Goal: Task Accomplishment & Management: Complete application form

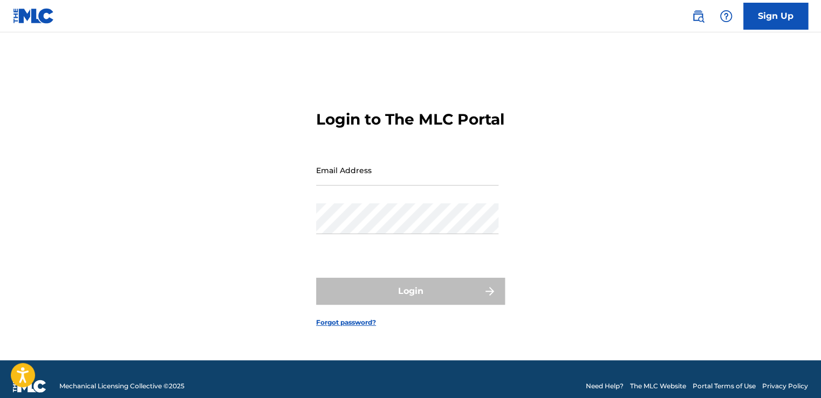
type input "[EMAIL_ADDRESS][DOMAIN_NAME]"
click at [375, 305] on div "Login" at bounding box center [410, 291] width 189 height 27
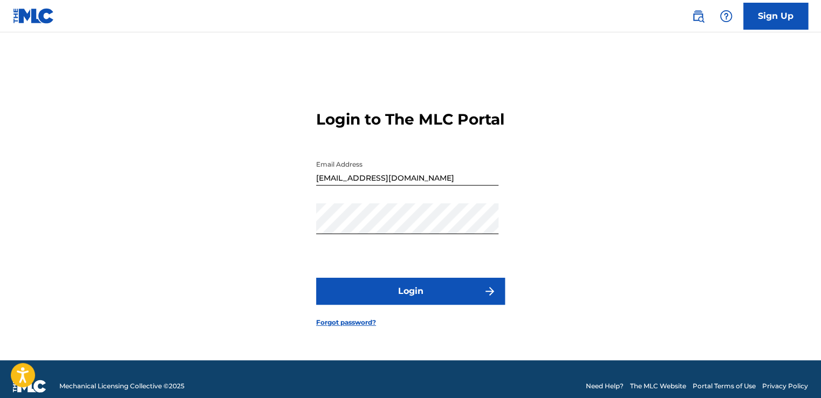
click at [375, 305] on button "Login" at bounding box center [410, 291] width 189 height 27
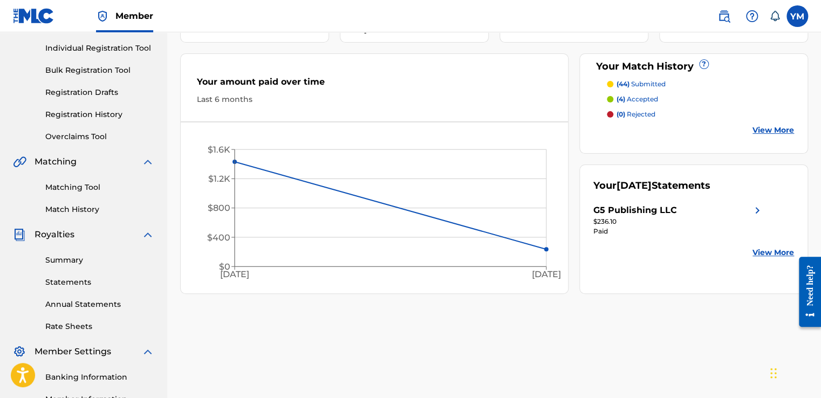
scroll to position [127, 0]
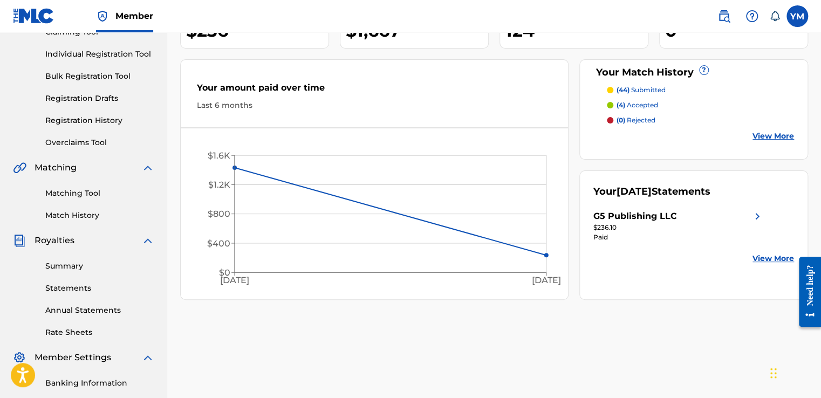
click at [628, 104] on p "(4) accepted" at bounding box center [638, 105] width 42 height 10
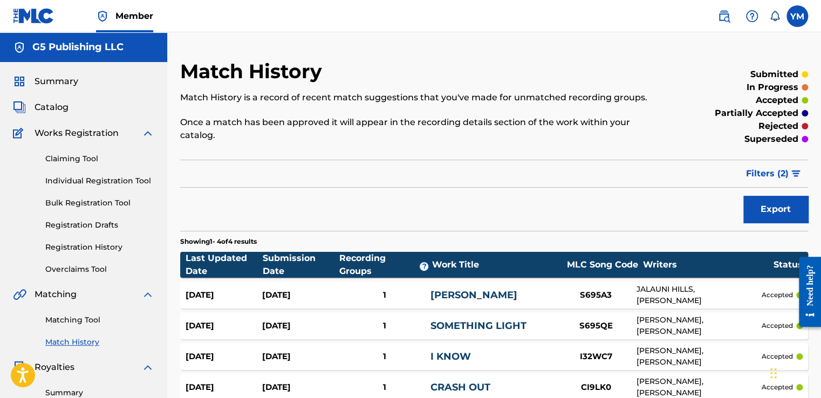
click at [52, 101] on span "Catalog" at bounding box center [52, 107] width 34 height 13
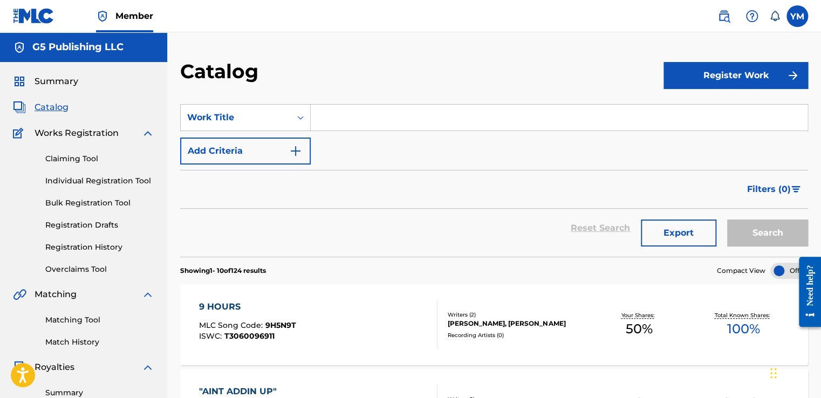
click at [49, 105] on span "Catalog" at bounding box center [52, 107] width 34 height 13
click at [60, 105] on span "Catalog" at bounding box center [52, 107] width 34 height 13
click at [803, 18] on label at bounding box center [797, 16] width 22 height 22
click at [797, 16] on input "YM [PERSON_NAME] [EMAIL_ADDRESS][DOMAIN_NAME] Notification Preferences Profile …" at bounding box center [797, 16] width 0 height 0
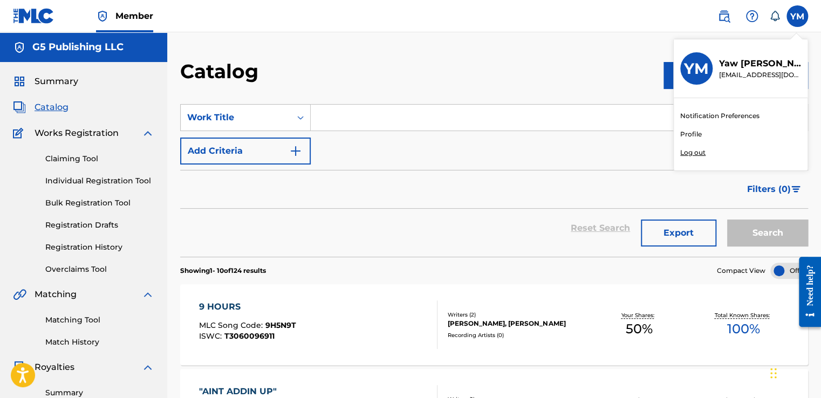
click at [693, 159] on div "Notification Preferences Profile Log out" at bounding box center [741, 134] width 134 height 72
click at [797, 16] on input "YM [PERSON_NAME] [EMAIL_ADDRESS][DOMAIN_NAME] Notification Preferences Profile …" at bounding box center [797, 16] width 0 height 0
click at [693, 159] on div "Notification Preferences Profile Log out" at bounding box center [741, 134] width 134 height 72
click at [797, 16] on input "YM [PERSON_NAME] [EMAIL_ADDRESS][DOMAIN_NAME] Notification Preferences Profile …" at bounding box center [797, 16] width 0 height 0
click at [689, 154] on p "Log out" at bounding box center [692, 153] width 25 height 10
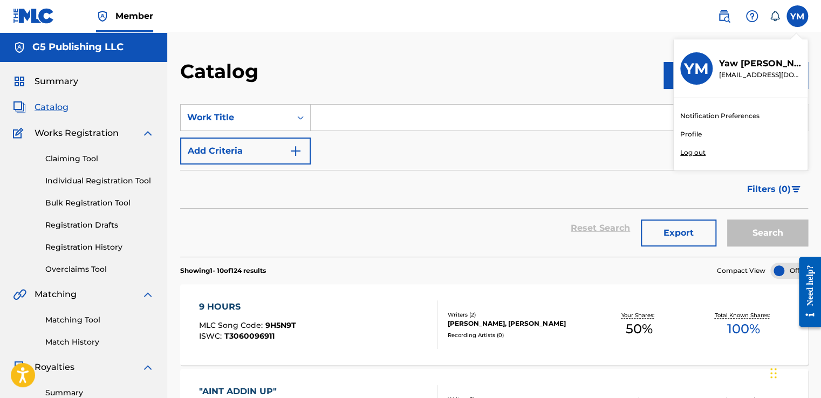
click at [797, 16] on input "YM [PERSON_NAME] [EMAIL_ADDRESS][DOMAIN_NAME] Notification Preferences Profile …" at bounding box center [797, 16] width 0 height 0
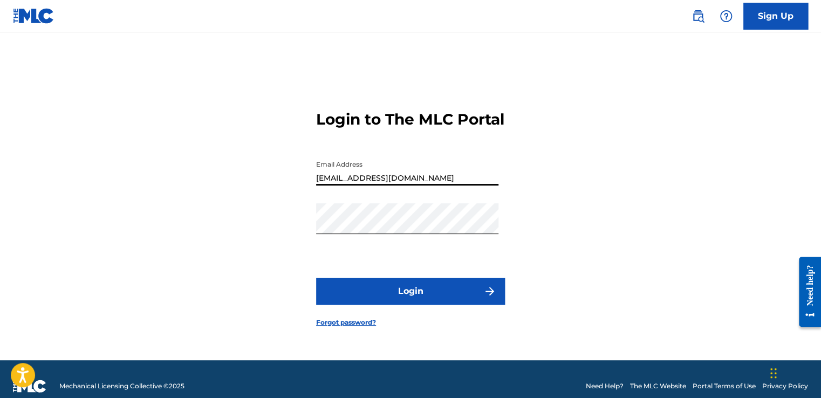
click at [436, 184] on input "[EMAIL_ADDRESS][DOMAIN_NAME]" at bounding box center [407, 170] width 182 height 31
type input "g"
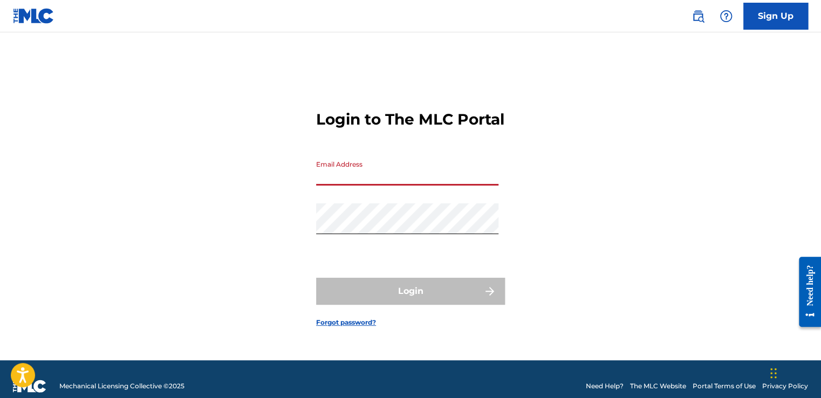
type input "[EMAIL_ADDRESS][DOMAIN_NAME]"
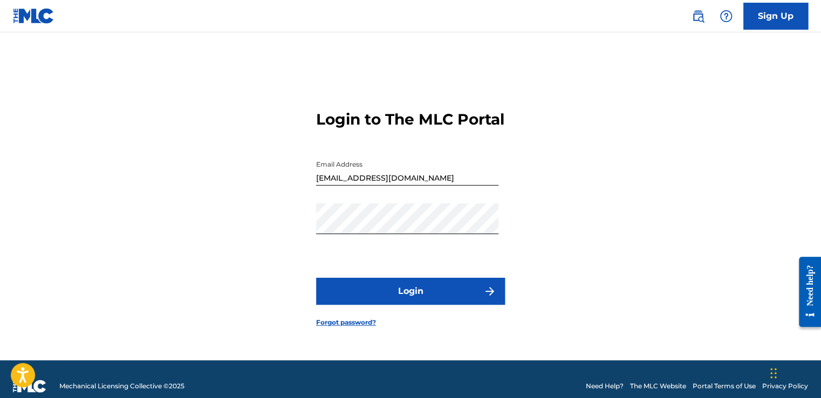
click at [382, 295] on button "Login" at bounding box center [410, 291] width 189 height 27
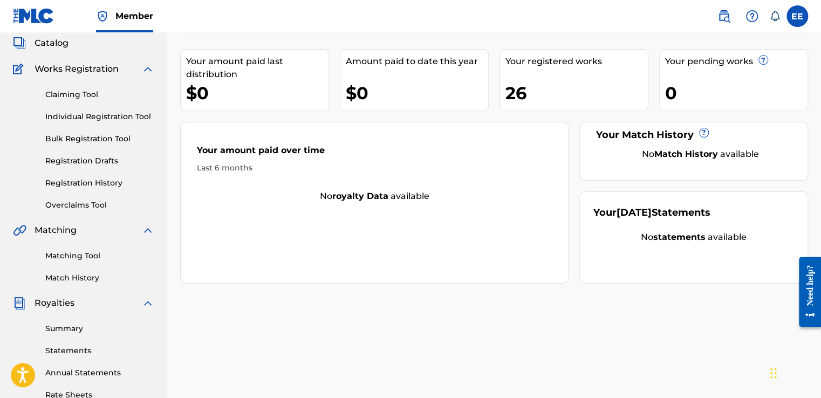
scroll to position [63, 0]
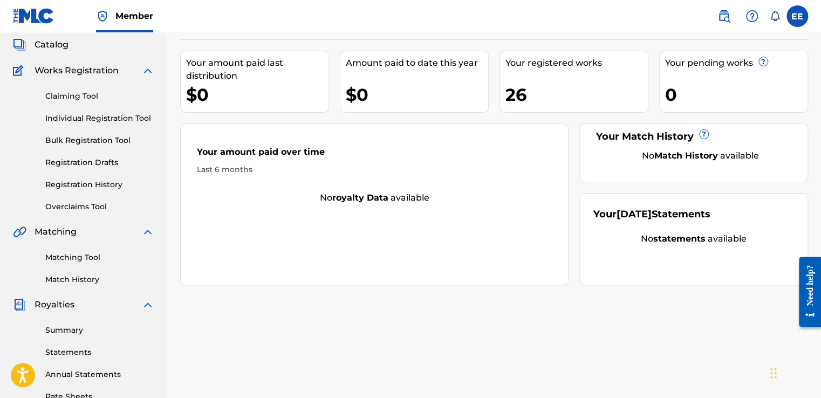
click at [52, 42] on span "Catalog" at bounding box center [52, 44] width 34 height 13
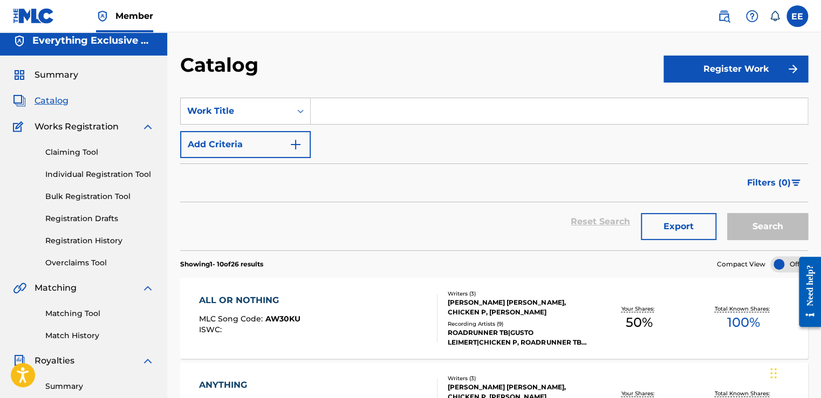
scroll to position [4, 0]
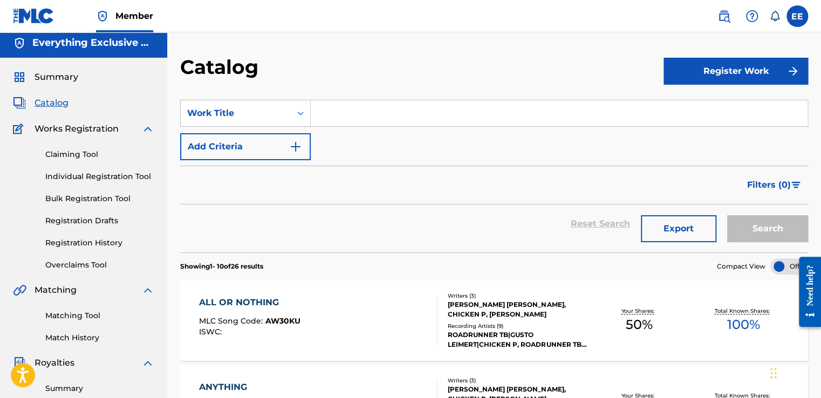
click at [52, 320] on link "Matching Tool" at bounding box center [99, 315] width 109 height 11
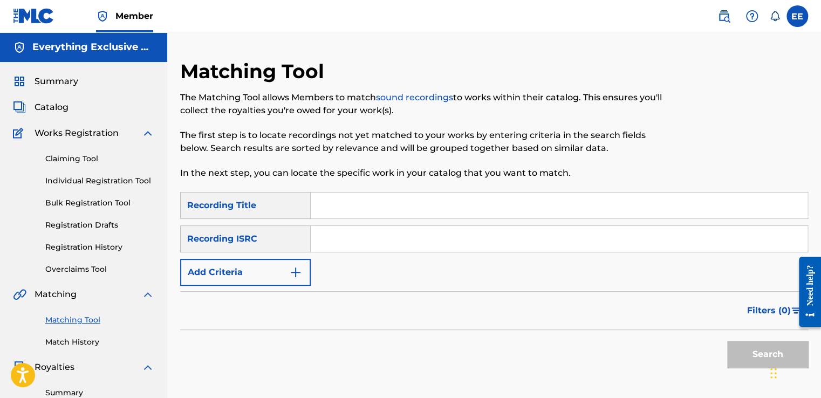
click at [293, 275] on img "Search Form" at bounding box center [295, 272] width 13 height 13
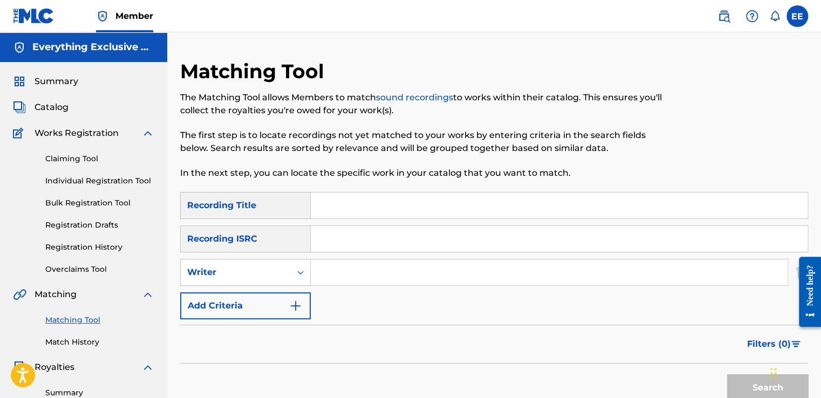
click at [331, 278] on input "Search Form" at bounding box center [549, 272] width 477 height 26
type input "gusto leimert"
click at [749, 382] on button "Search" at bounding box center [767, 387] width 81 height 27
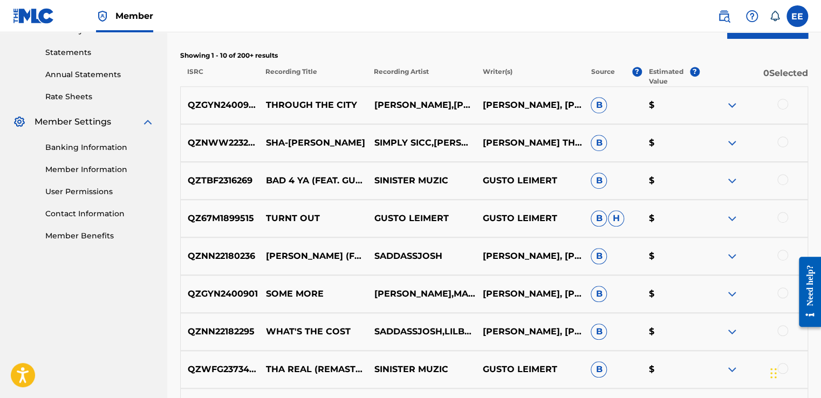
scroll to position [378, 0]
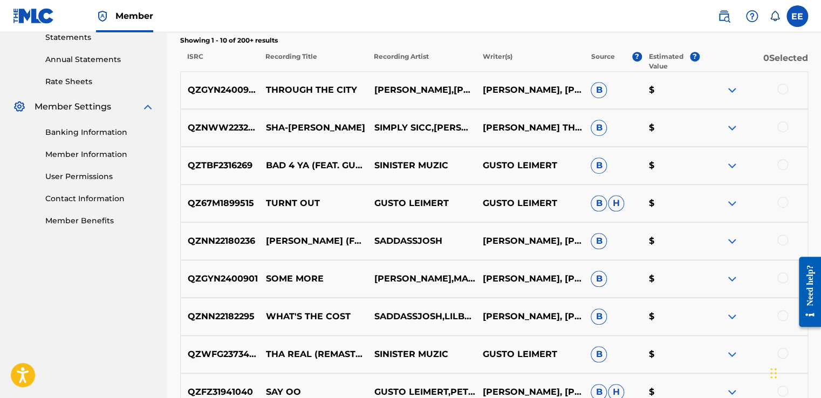
click at [730, 90] on img at bounding box center [731, 90] width 13 height 13
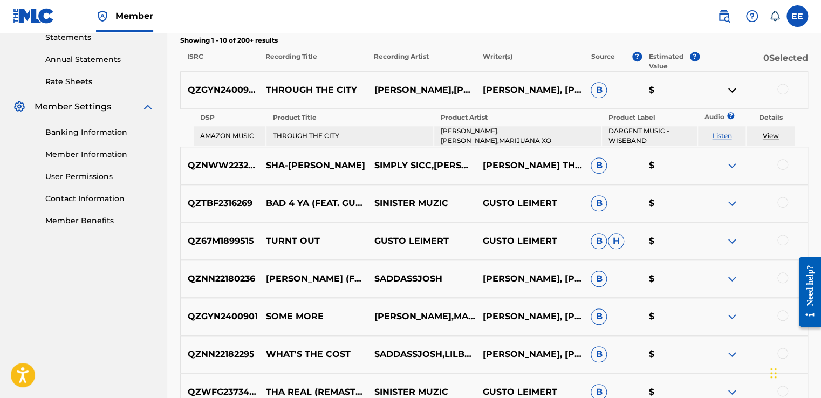
click at [730, 90] on img at bounding box center [731, 90] width 13 height 13
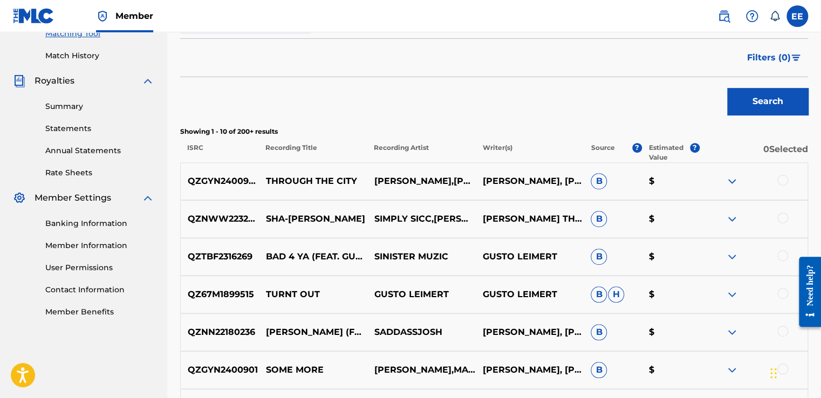
scroll to position [283, 0]
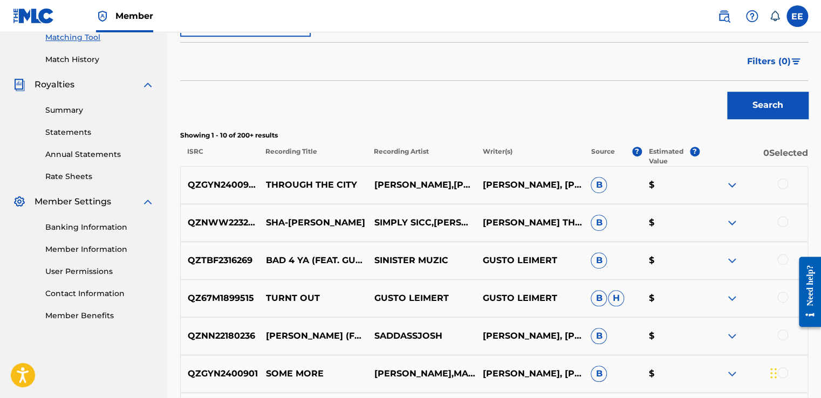
click at [735, 305] on div "QZ67M1899515 TURNT OUT GUSTO LEIMERT GUSTO LEIMERT B H $" at bounding box center [494, 298] width 628 height 38
click at [735, 301] on img at bounding box center [731, 298] width 13 height 13
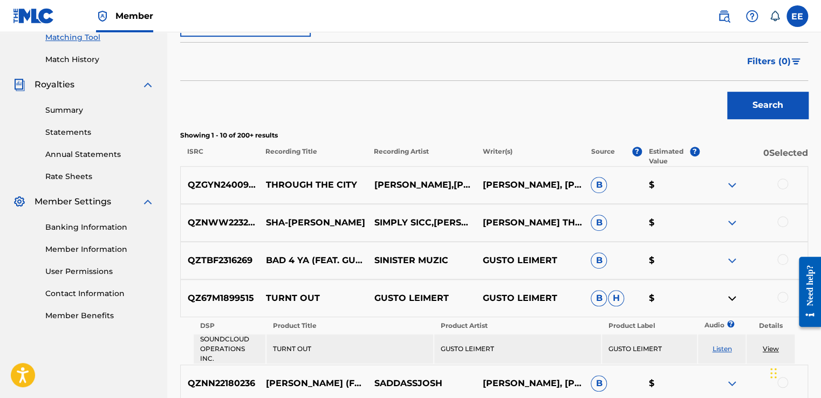
click at [735, 301] on img at bounding box center [731, 298] width 13 height 13
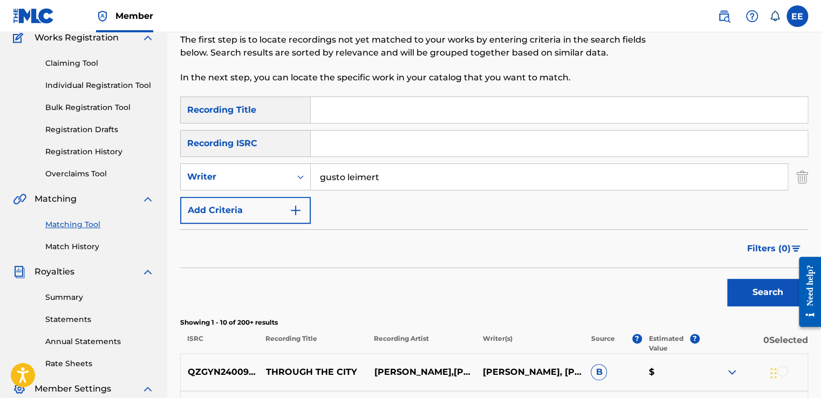
scroll to position [9, 0]
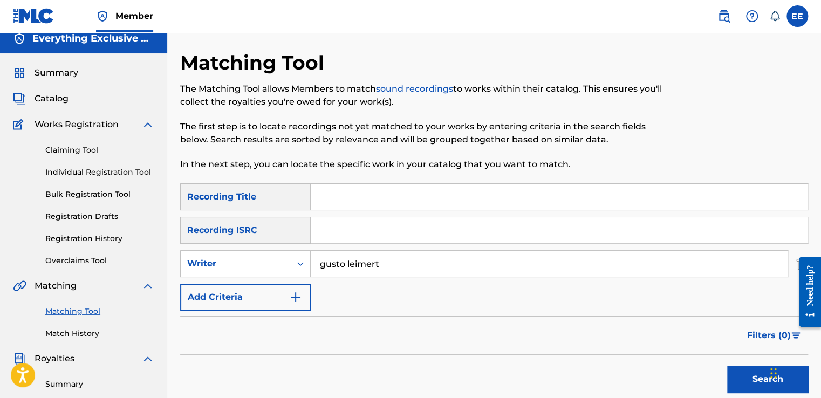
click at [71, 150] on link "Claiming Tool" at bounding box center [99, 150] width 109 height 11
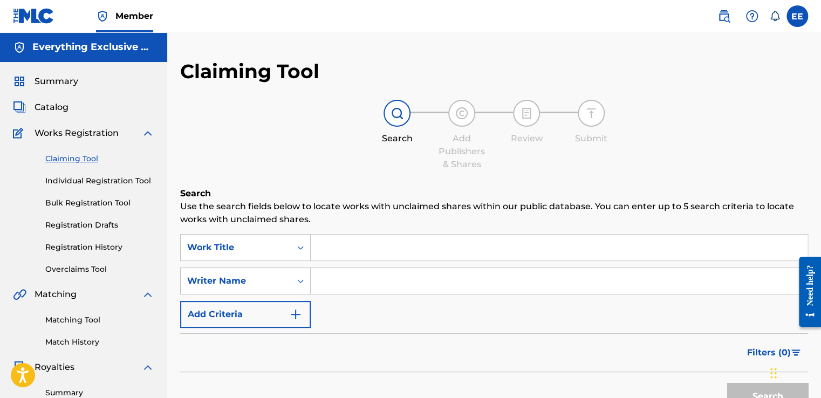
click at [295, 318] on img "Search Form" at bounding box center [295, 314] width 13 height 13
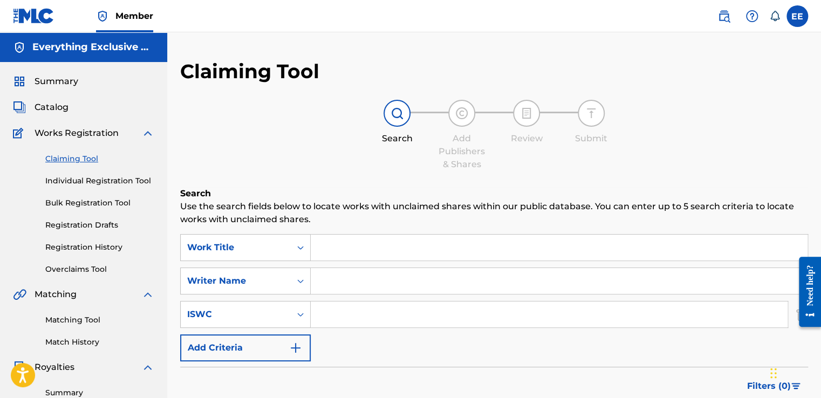
click at [324, 282] on input "Search Form" at bounding box center [559, 281] width 497 height 26
type input "[PERSON_NAME]"
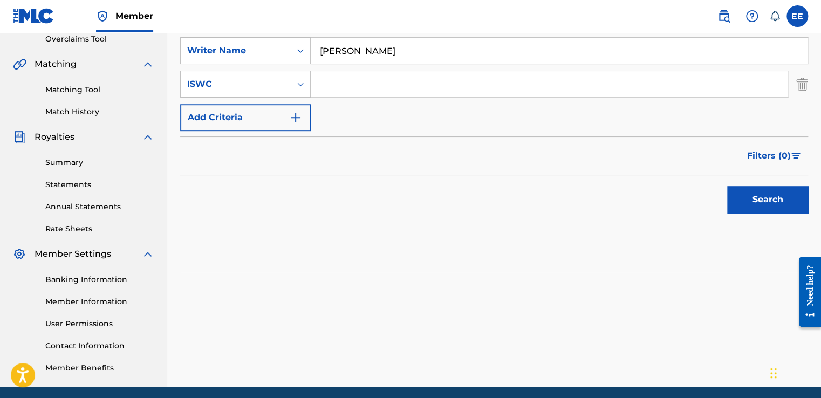
scroll to position [234, 0]
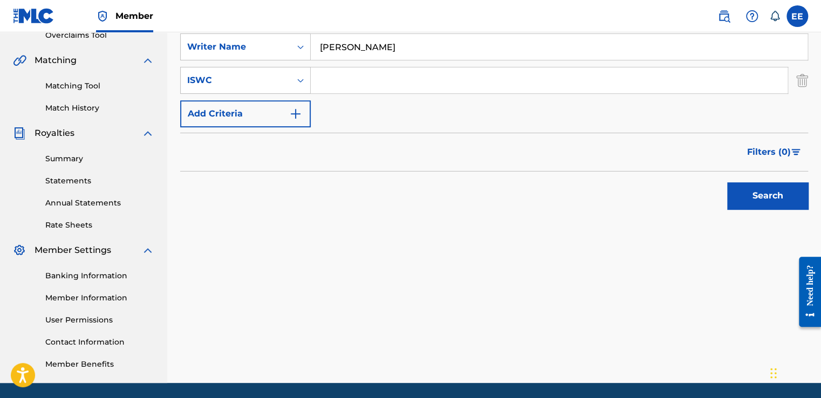
click at [743, 198] on button "Search" at bounding box center [767, 195] width 81 height 27
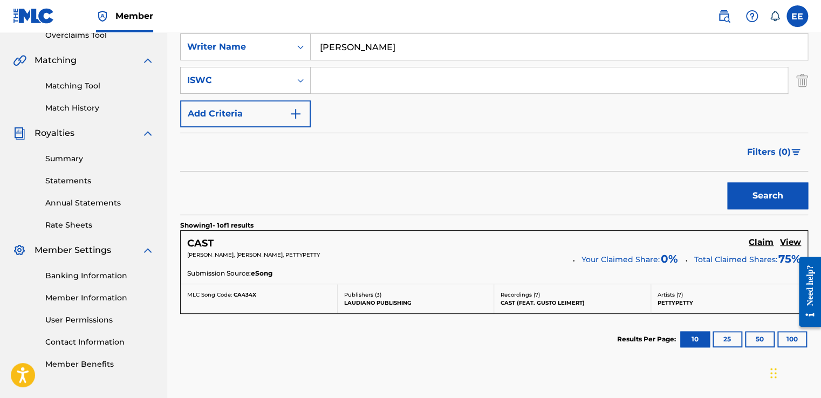
click at [766, 241] on h5 "Claim" at bounding box center [761, 242] width 25 height 10
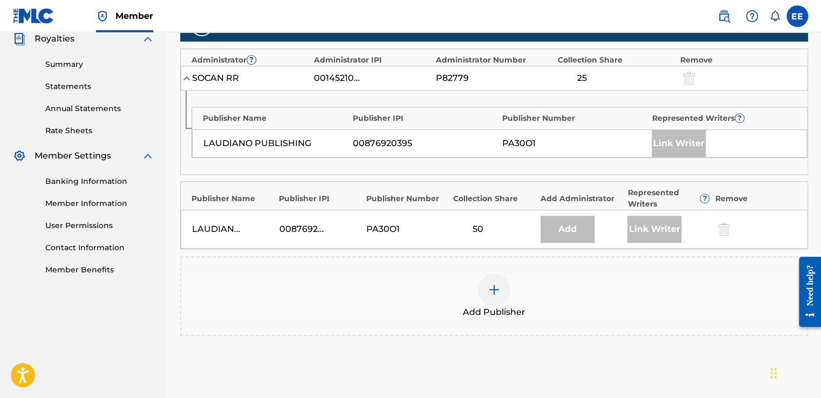
scroll to position [338, 0]
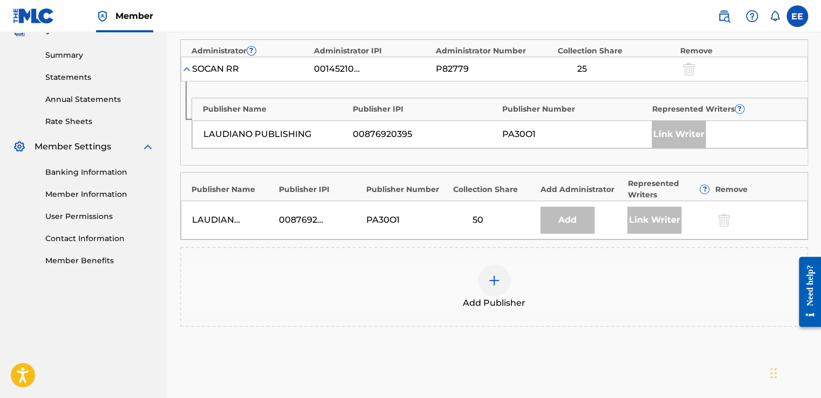
click at [485, 271] on div at bounding box center [494, 280] width 32 height 32
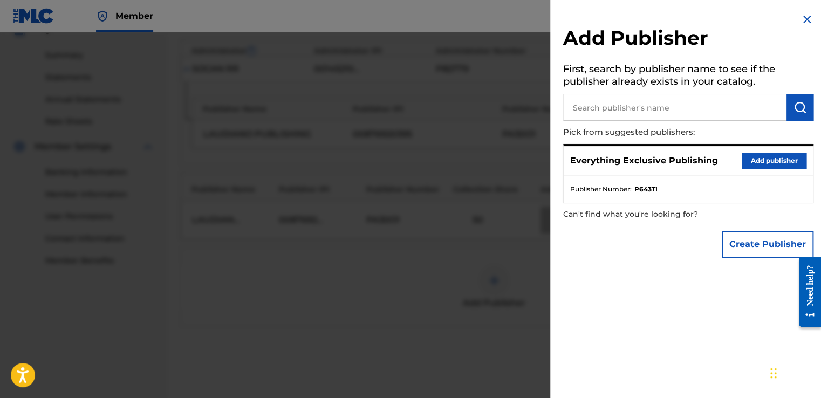
click at [756, 160] on button "Add publisher" at bounding box center [774, 161] width 65 height 16
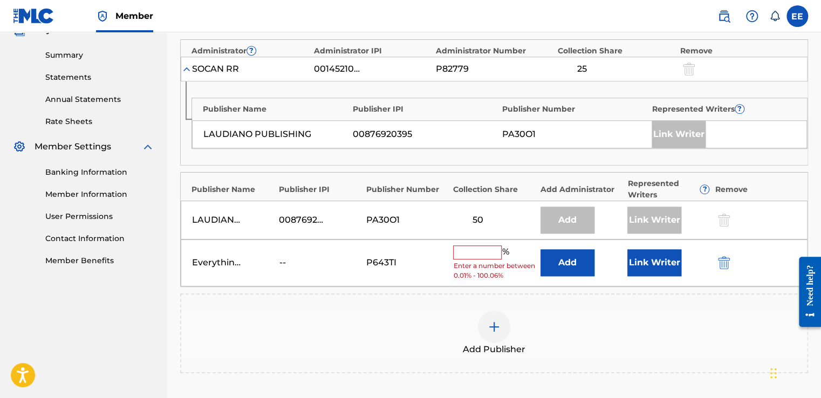
click at [482, 249] on input "text" at bounding box center [477, 252] width 49 height 14
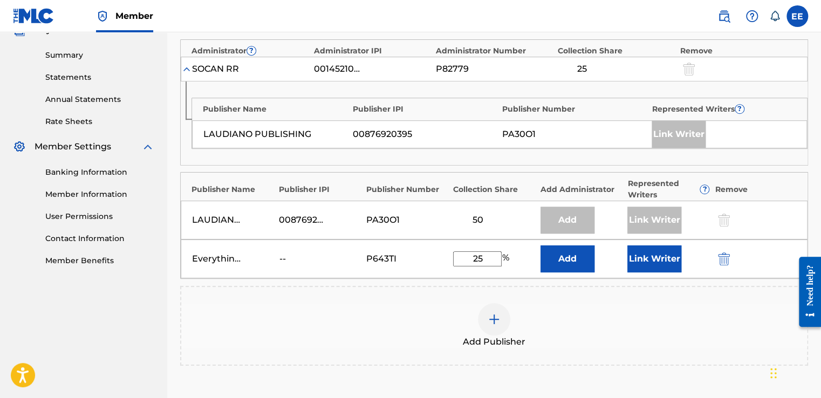
type input "25"
click at [634, 262] on button "Link Writer" at bounding box center [654, 258] width 54 height 27
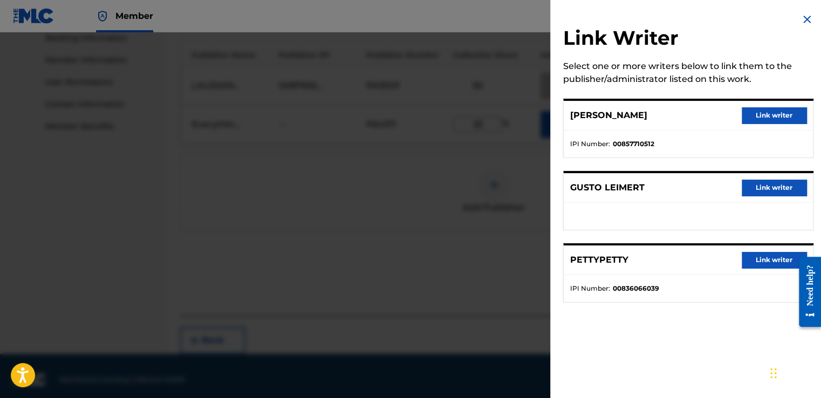
scroll to position [462, 0]
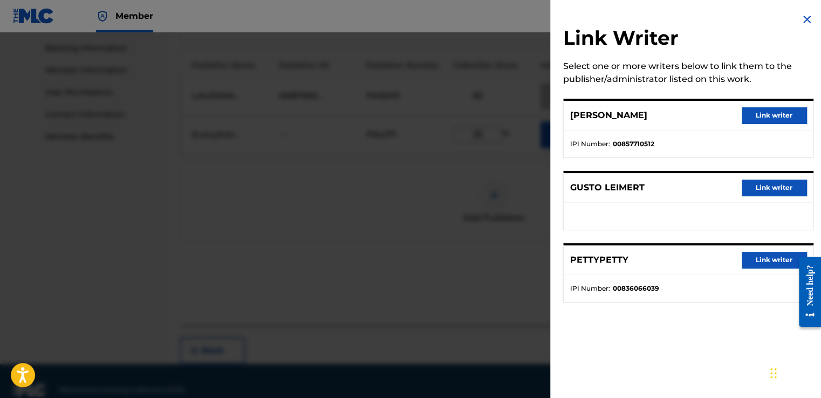
drag, startPoint x: 822, startPoint y: 228, endPoint x: 30, endPoint y: 35, distance: 815.4
click at [782, 184] on button "Link writer" at bounding box center [774, 188] width 65 height 16
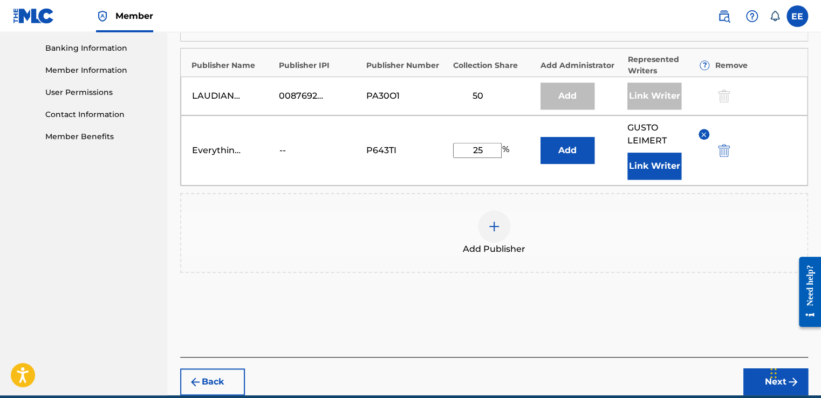
click at [752, 387] on button "Next" at bounding box center [775, 381] width 65 height 27
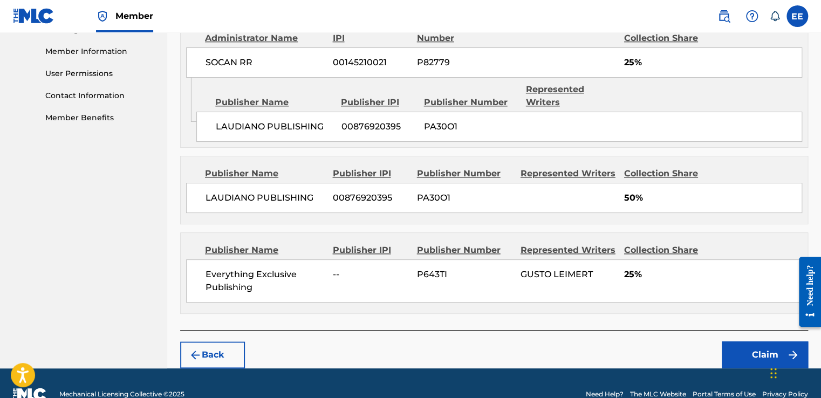
scroll to position [487, 0]
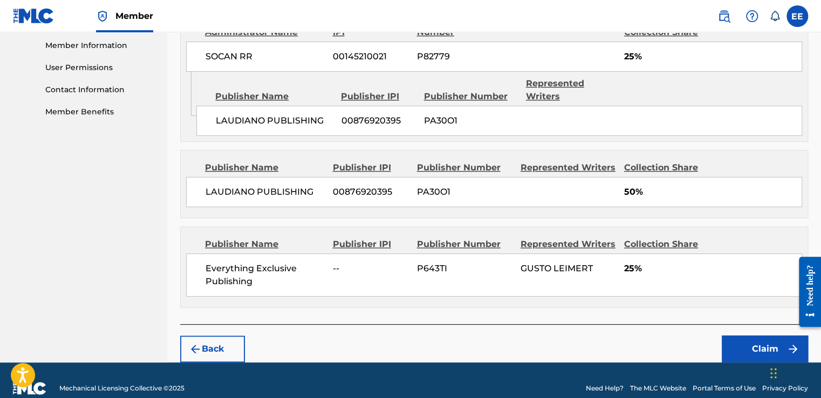
click at [727, 338] on button "Claim" at bounding box center [765, 349] width 86 height 27
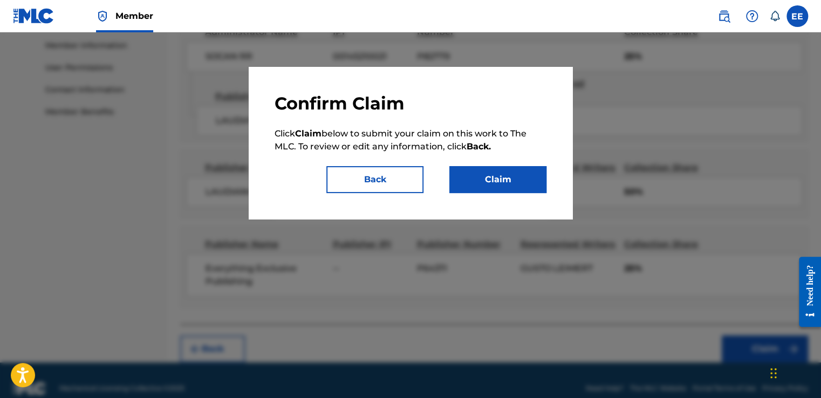
click at [518, 182] on button "Claim" at bounding box center [497, 179] width 97 height 27
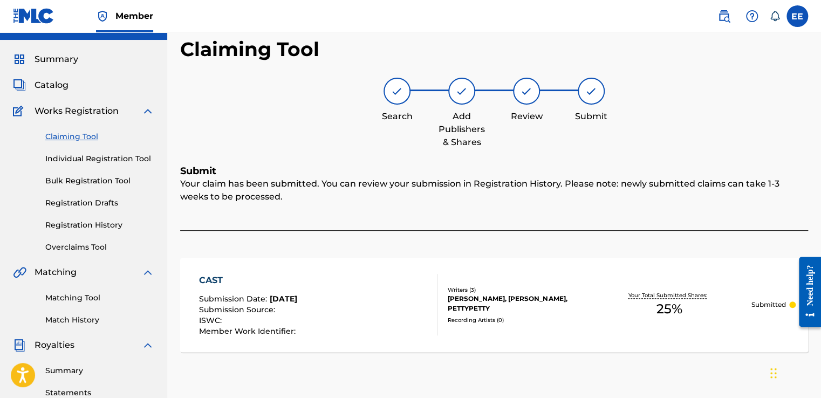
scroll to position [14, 0]
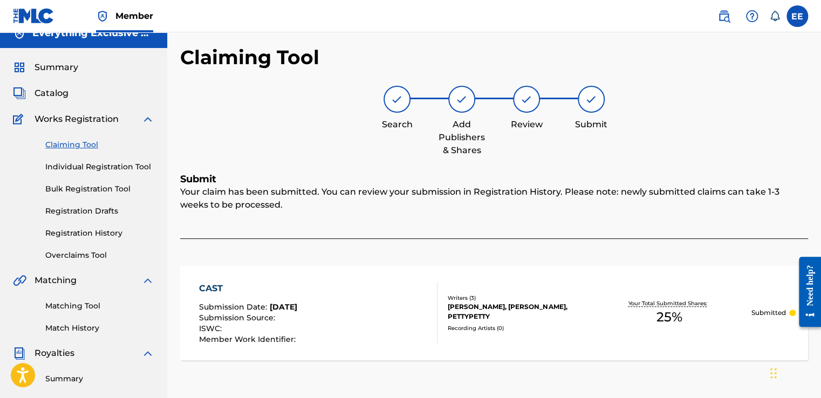
click at [60, 142] on link "Claiming Tool" at bounding box center [99, 144] width 109 height 11
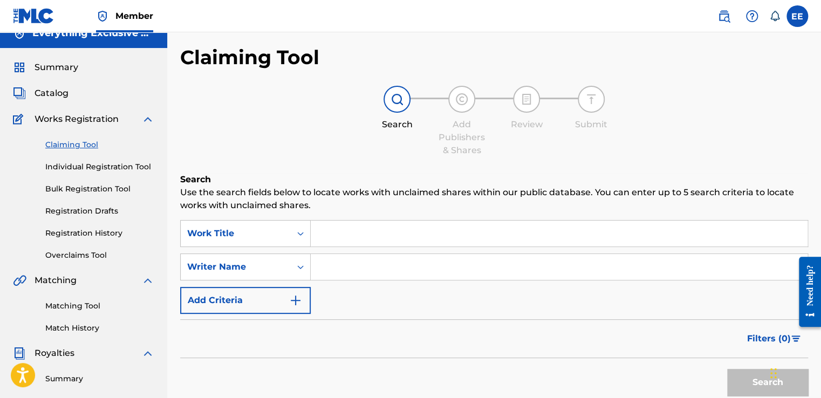
scroll to position [0, 0]
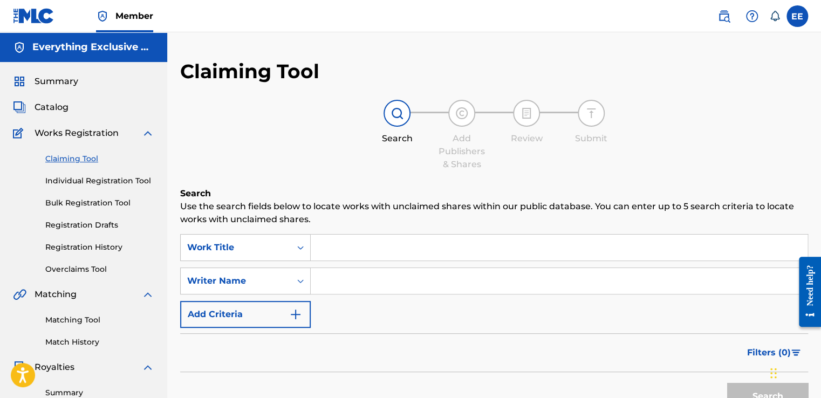
click at [321, 279] on input "Search Form" at bounding box center [559, 281] width 497 height 26
type input "[PERSON_NAME]"
click at [735, 388] on button "Search" at bounding box center [767, 396] width 81 height 27
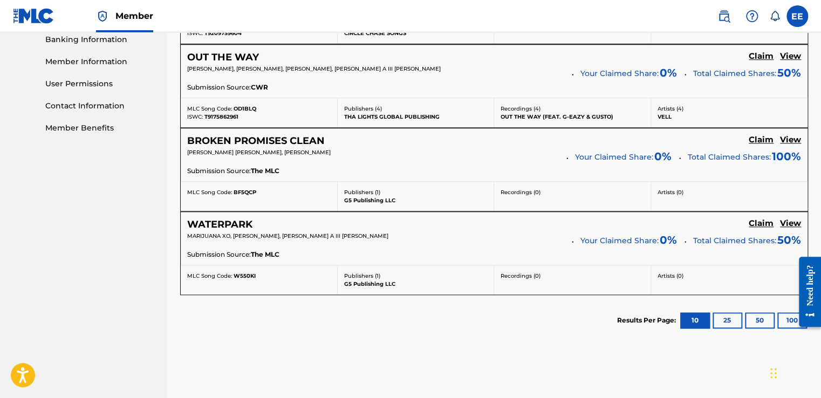
scroll to position [473, 0]
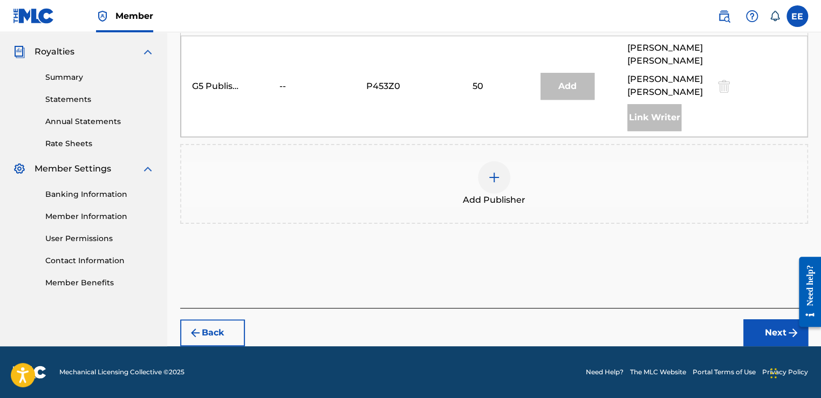
scroll to position [302, 0]
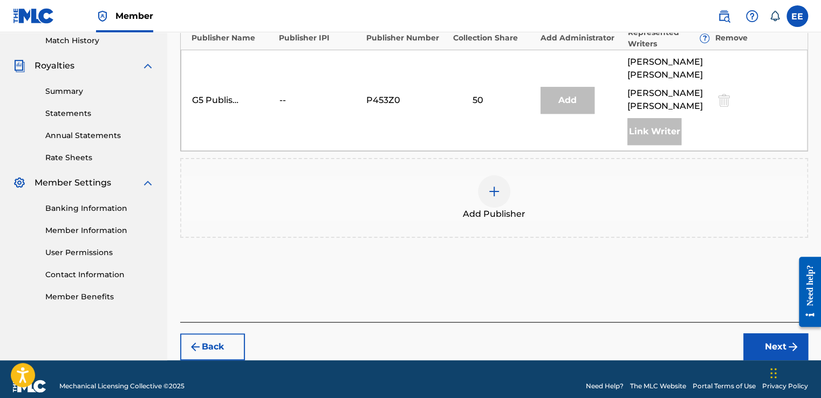
click at [488, 185] on img at bounding box center [494, 191] width 13 height 13
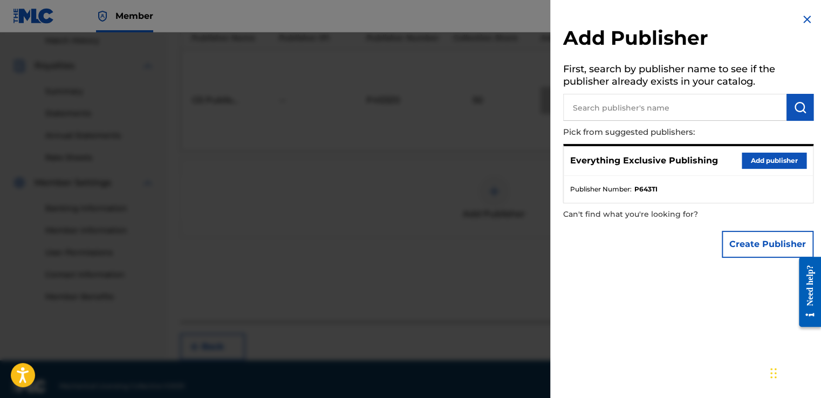
click at [763, 159] on button "Add publisher" at bounding box center [774, 161] width 65 height 16
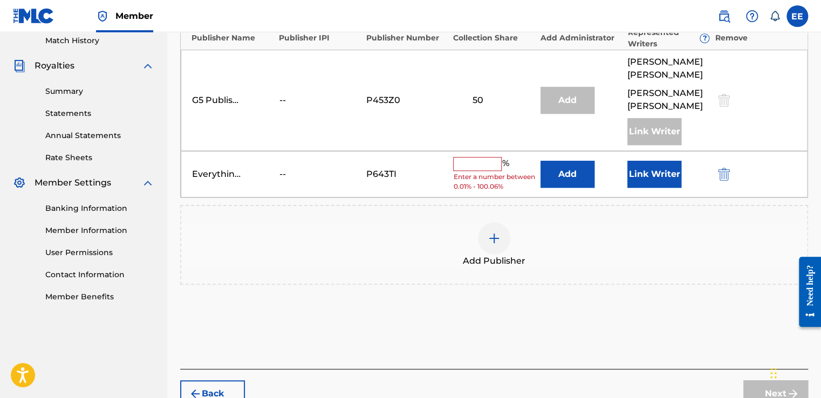
click at [468, 157] on input "text" at bounding box center [477, 164] width 49 height 14
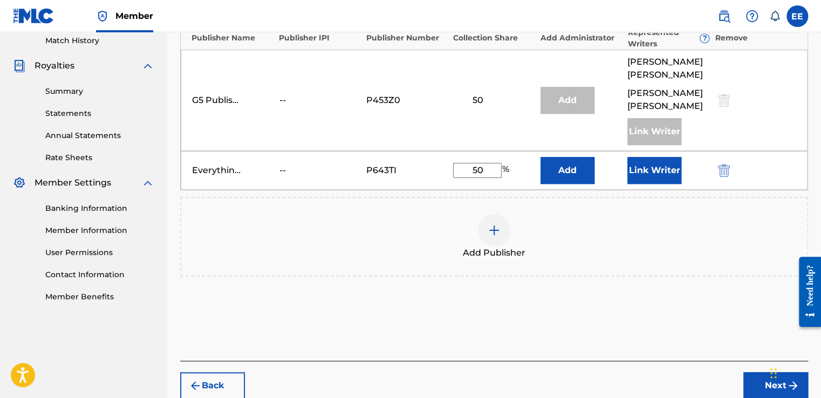
type input "50"
click at [637, 160] on button "Link Writer" at bounding box center [654, 170] width 54 height 27
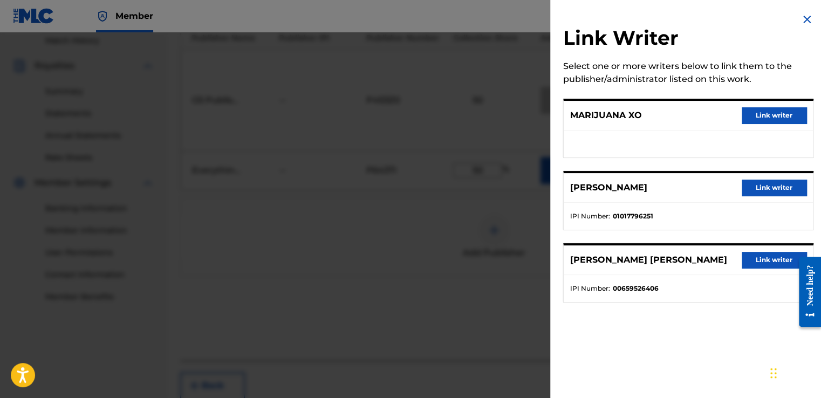
click at [744, 258] on button "Link writer" at bounding box center [774, 260] width 65 height 16
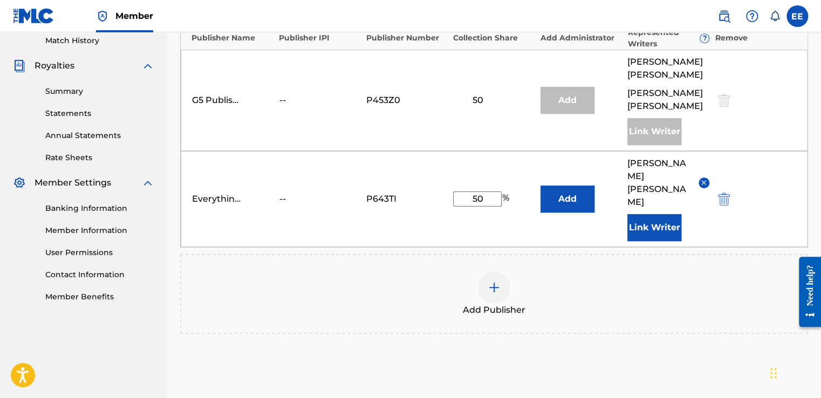
scroll to position [371, 0]
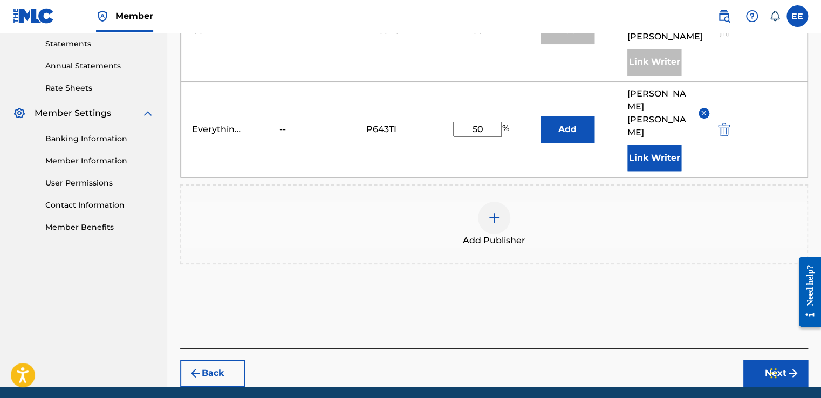
click at [761, 360] on button "Next" at bounding box center [775, 373] width 65 height 27
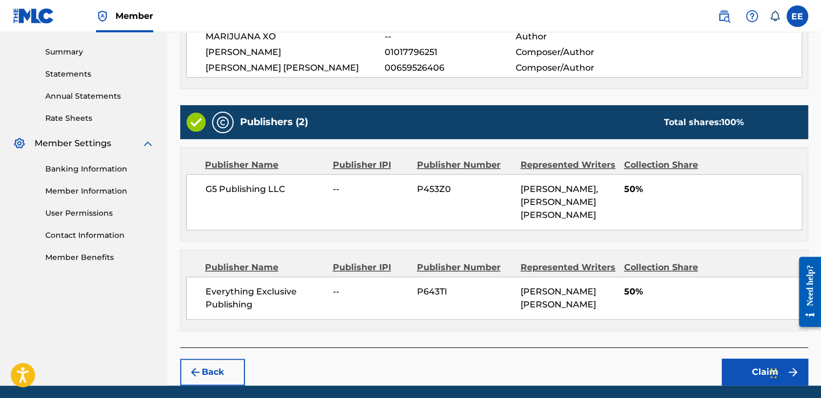
scroll to position [347, 0]
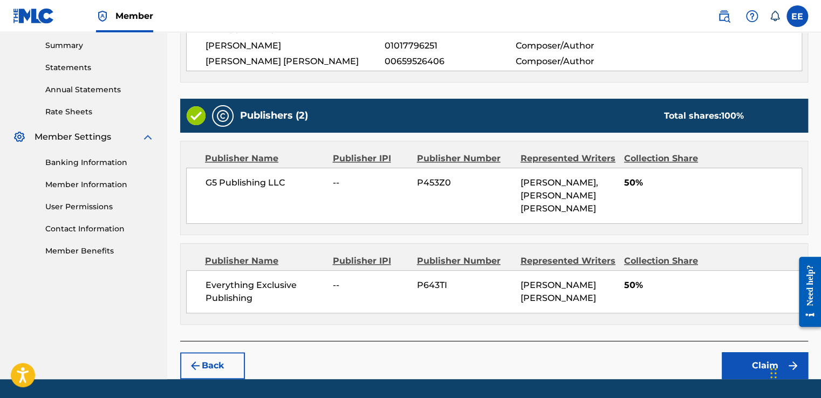
click at [755, 352] on button "Claim" at bounding box center [765, 365] width 86 height 27
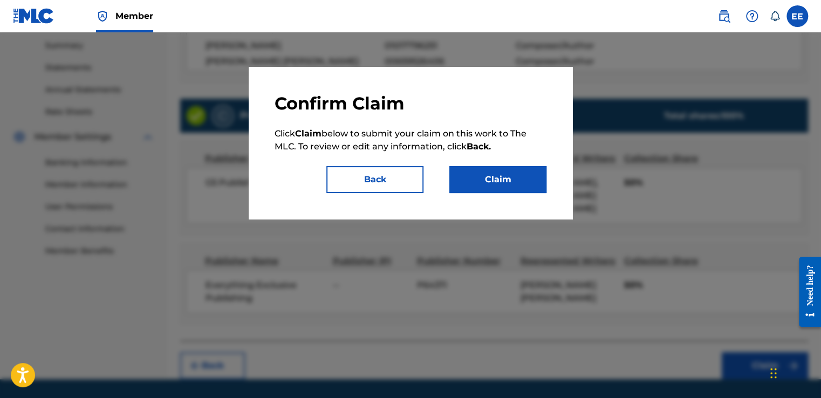
click at [524, 181] on button "Claim" at bounding box center [497, 179] width 97 height 27
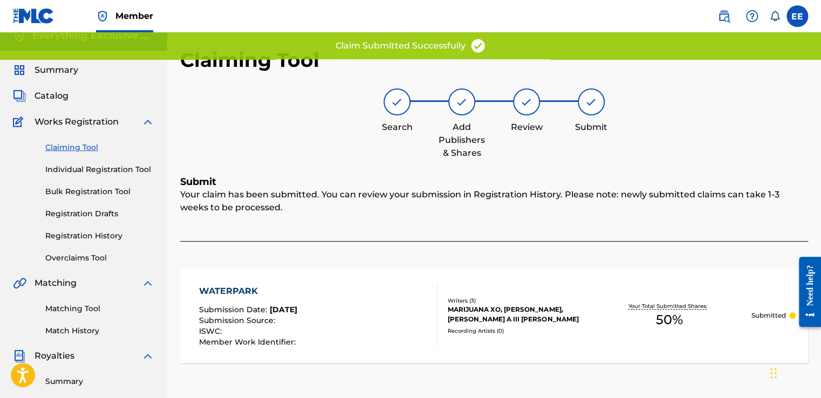
scroll to position [0, 0]
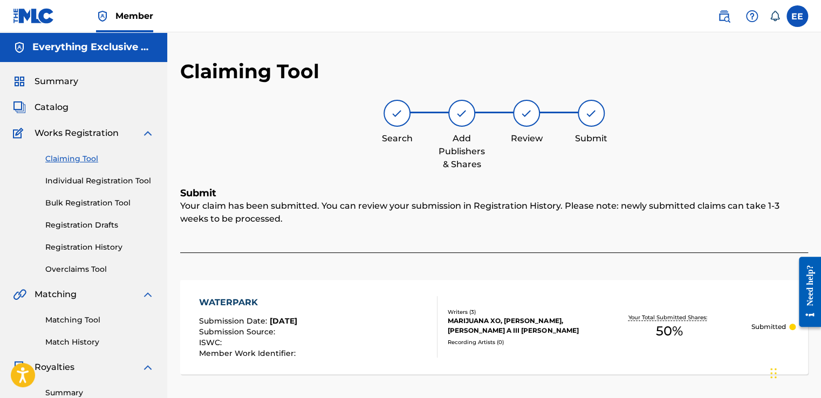
click at [53, 159] on link "Claiming Tool" at bounding box center [99, 158] width 109 height 11
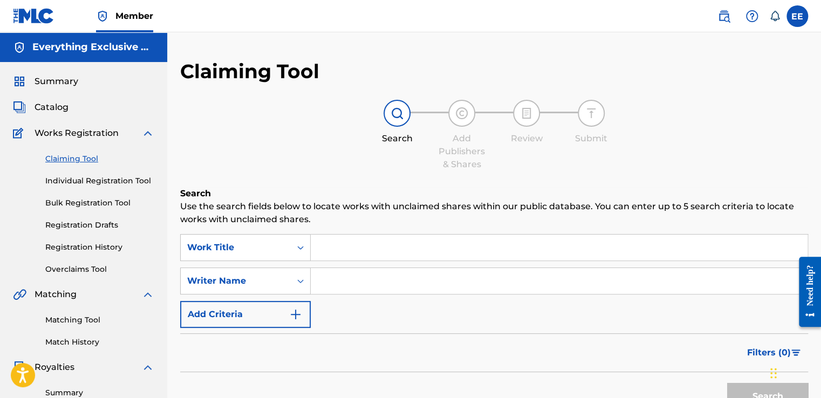
click at [318, 280] on input "Search Form" at bounding box center [559, 281] width 497 height 26
type input "[PERSON_NAME]"
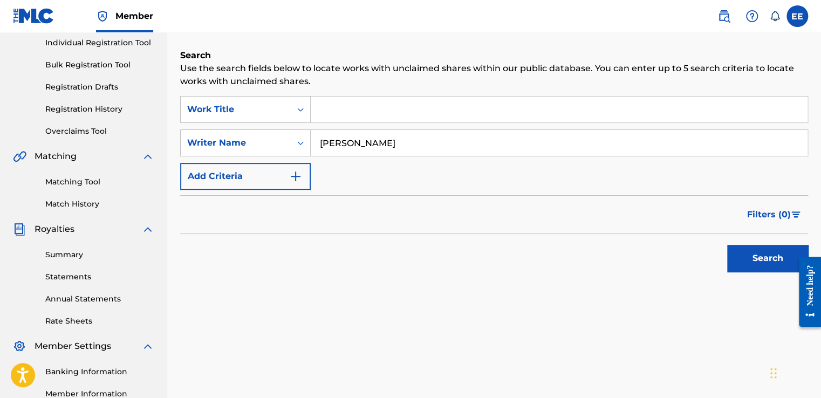
scroll to position [150, 0]
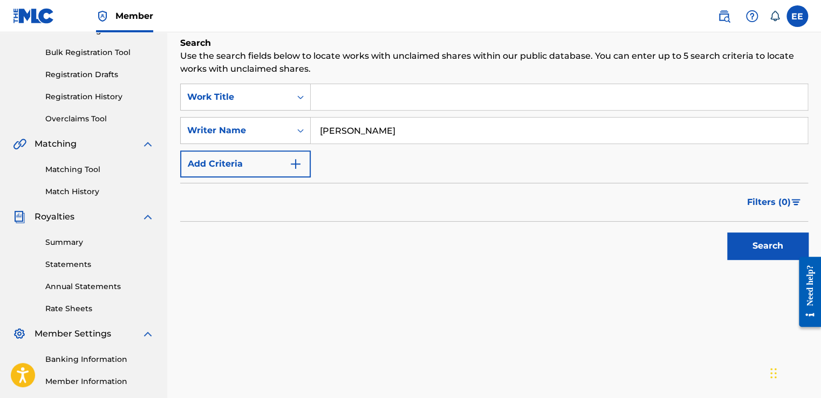
click at [748, 244] on button "Search" at bounding box center [767, 245] width 81 height 27
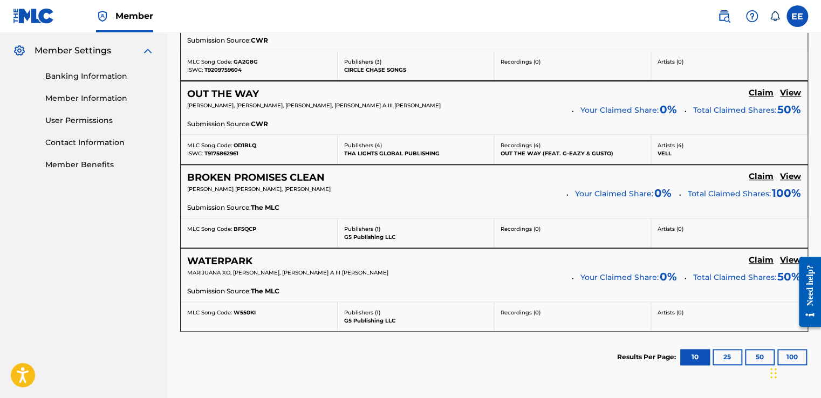
scroll to position [435, 0]
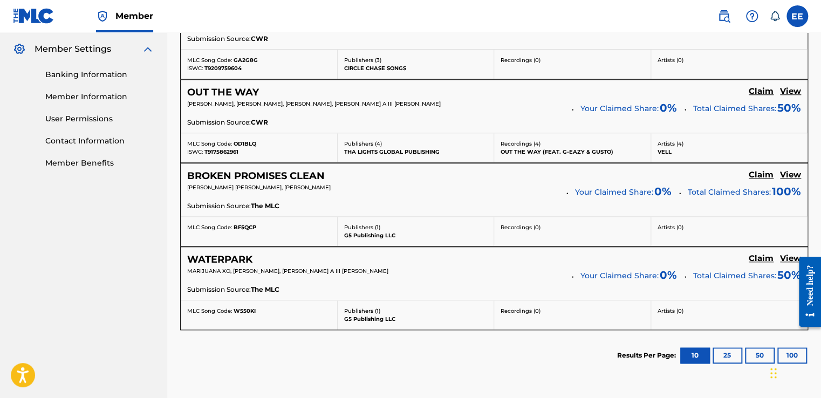
drag, startPoint x: 822, startPoint y: 195, endPoint x: 6, endPoint y: 70, distance: 825.2
click at [768, 13] on h5 "Claim" at bounding box center [761, 8] width 25 height 10
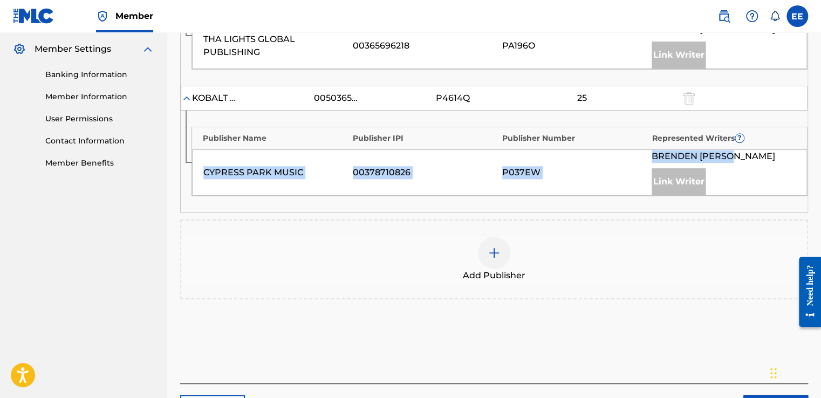
drag, startPoint x: 820, startPoint y: 200, endPoint x: 826, endPoint y: 143, distance: 56.9
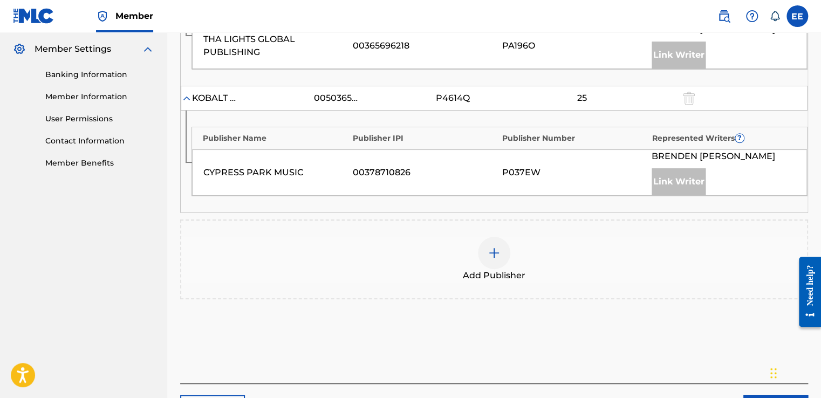
click at [813, 215] on div "Claiming Tool Search Add Publishers & Shares Review Submit Add Publishers & Sha…" at bounding box center [494, 23] width 654 height 798
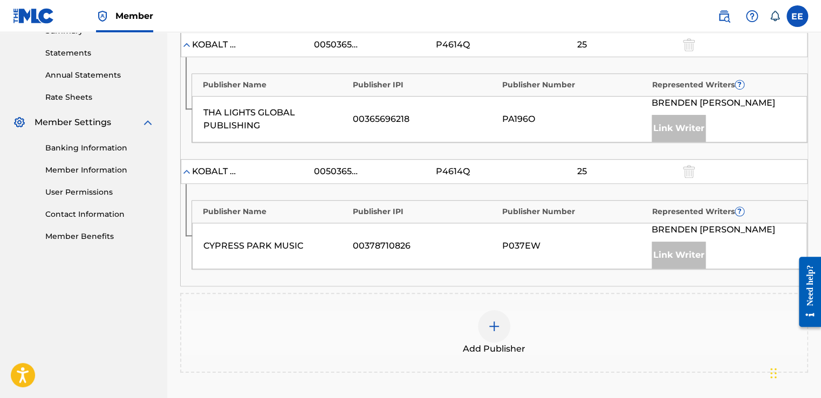
scroll to position [377, 0]
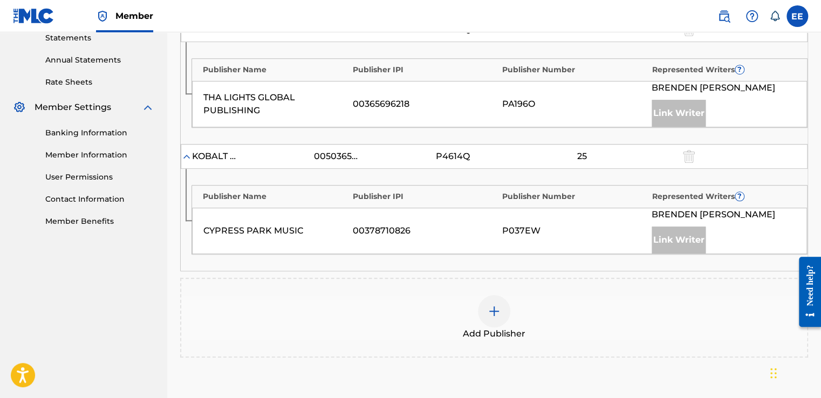
click at [499, 299] on div at bounding box center [494, 311] width 32 height 32
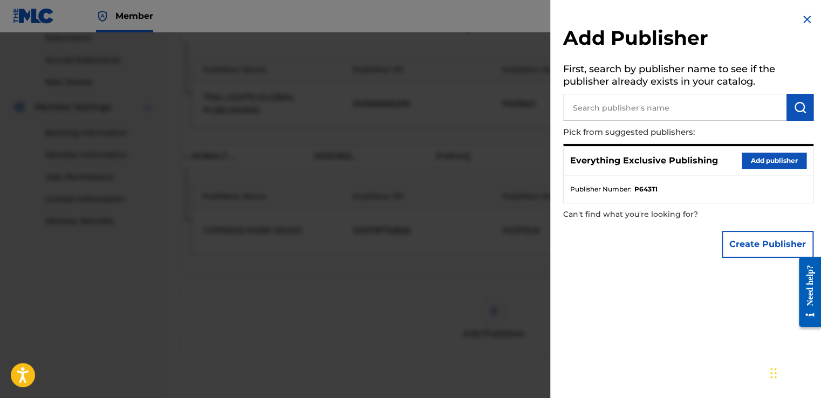
click at [664, 107] on input "text" at bounding box center [674, 107] width 223 height 27
click at [747, 161] on button "Add publisher" at bounding box center [774, 161] width 65 height 16
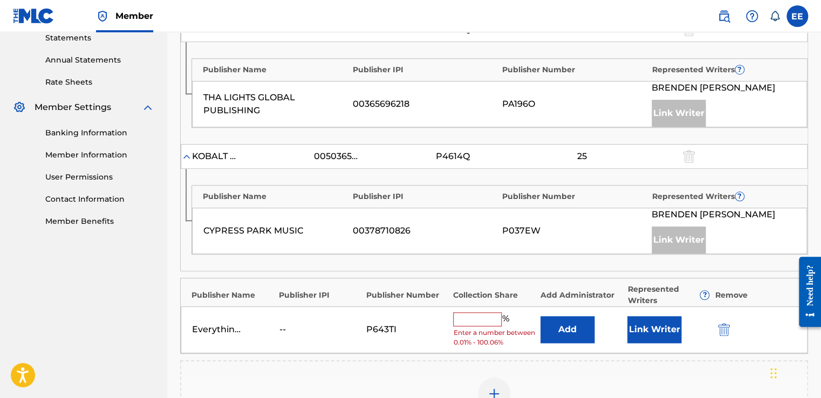
click at [489, 316] on input "text" at bounding box center [477, 319] width 49 height 14
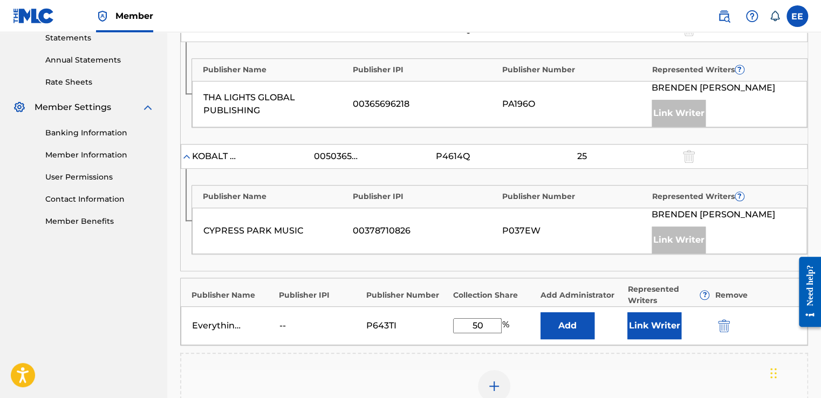
type input "50"
click at [643, 318] on button "Link Writer" at bounding box center [654, 325] width 54 height 27
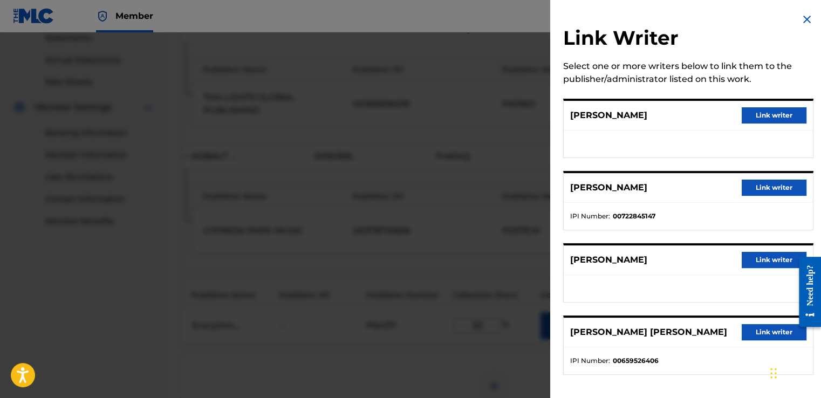
click at [749, 331] on button "Link writer" at bounding box center [774, 332] width 65 height 16
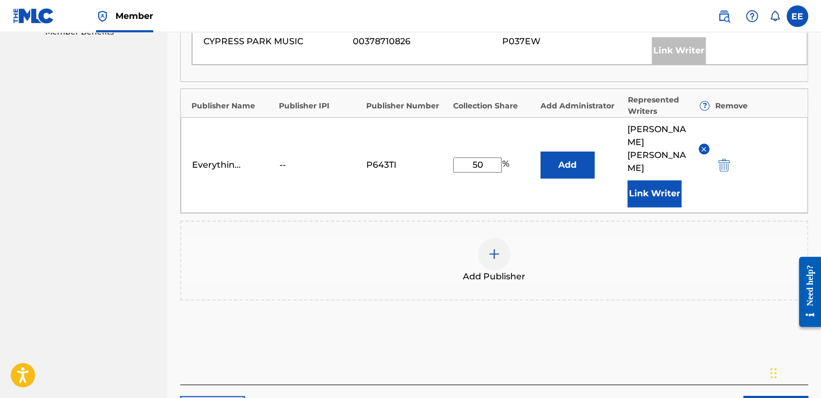
scroll to position [614, 0]
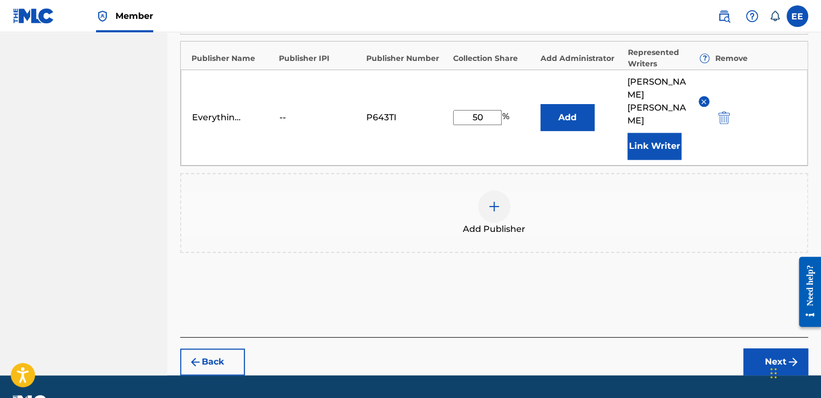
click at [766, 348] on button "Next" at bounding box center [775, 361] width 65 height 27
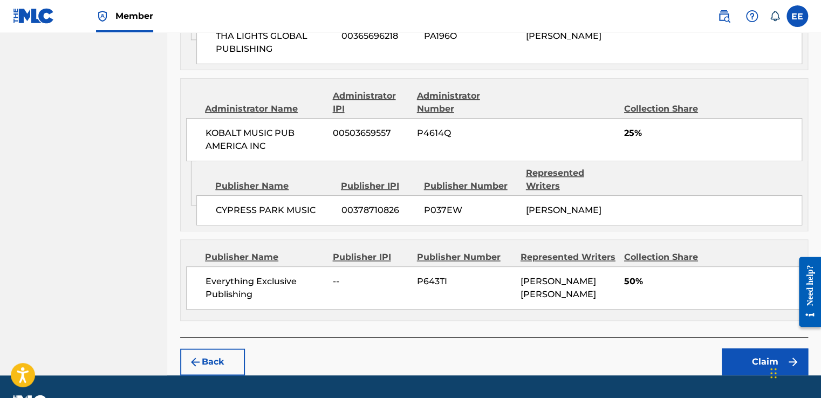
scroll to position [604, 0]
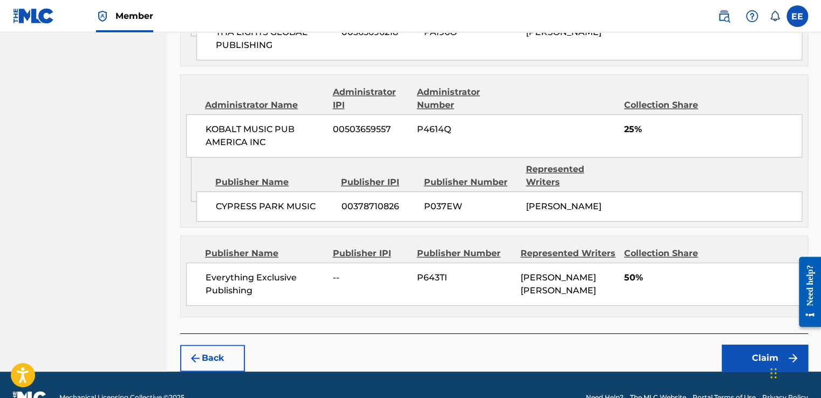
click at [223, 345] on button "Back" at bounding box center [212, 358] width 65 height 27
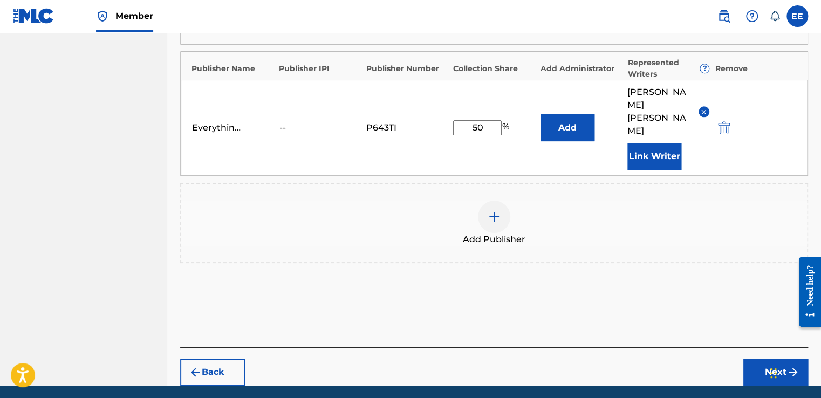
click at [484, 120] on input "50" at bounding box center [477, 127] width 49 height 15
type input "5"
type input "25"
click at [761, 359] on button "Next" at bounding box center [775, 372] width 65 height 27
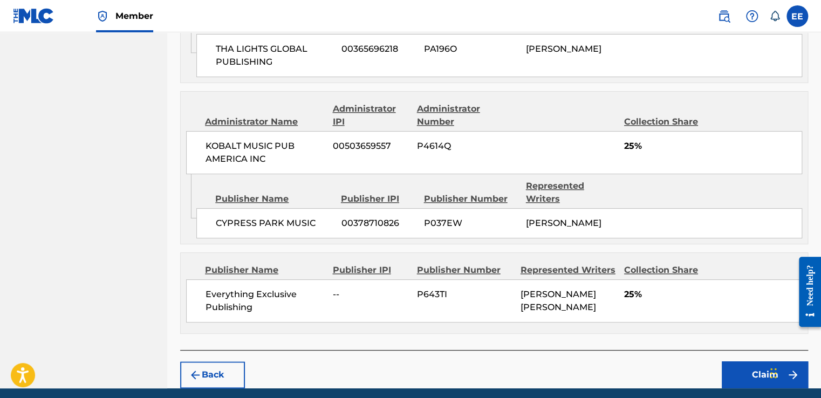
scroll to position [591, 0]
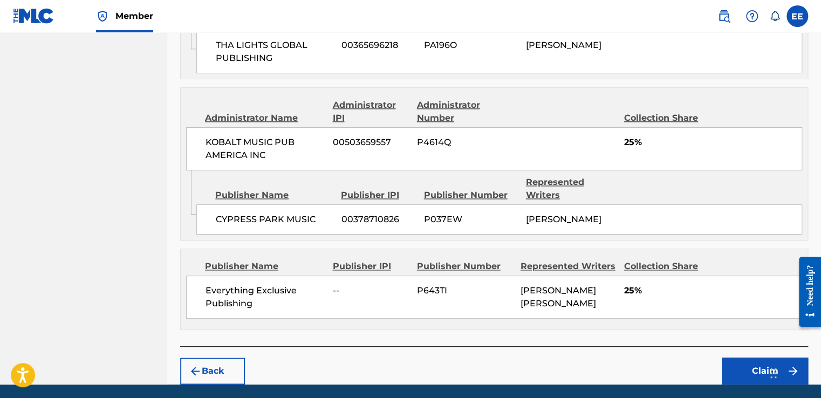
click at [759, 358] on button "Claim" at bounding box center [765, 371] width 86 height 27
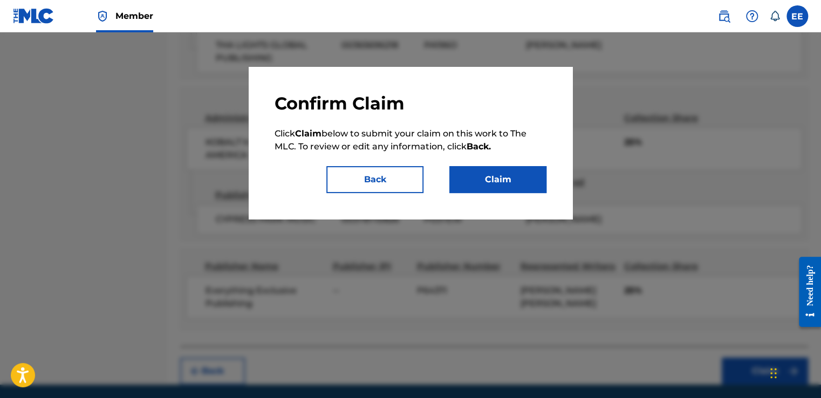
click at [528, 183] on button "Claim" at bounding box center [497, 179] width 97 height 27
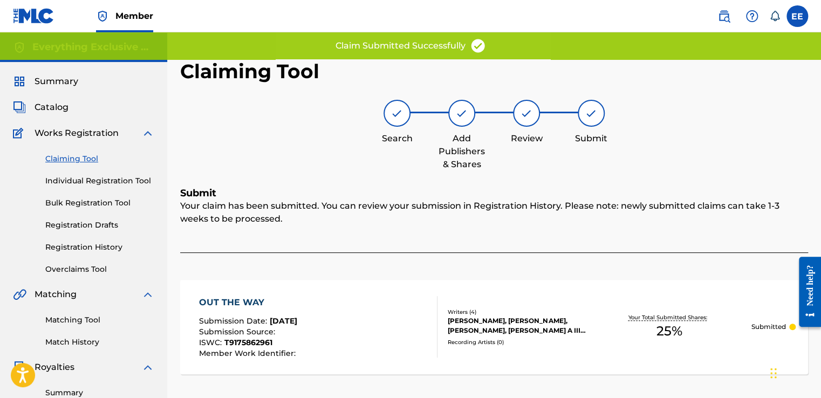
scroll to position [0, 0]
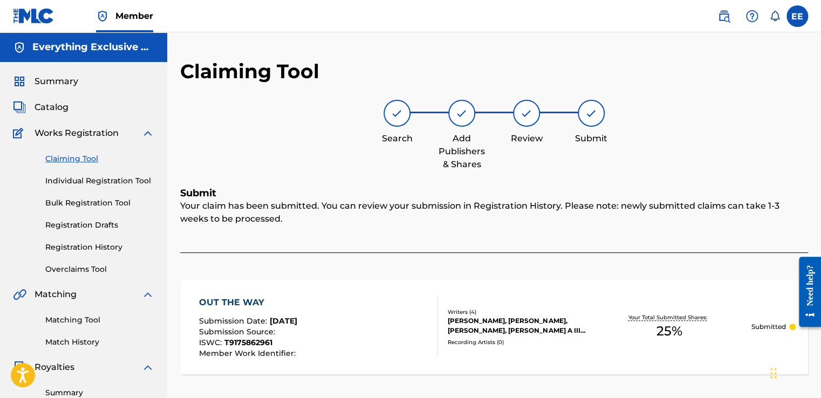
click at [82, 159] on link "Claiming Tool" at bounding box center [99, 158] width 109 height 11
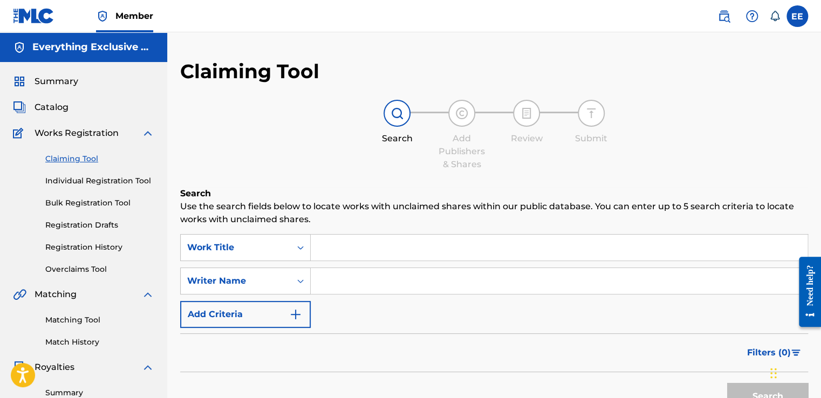
click at [348, 288] on input "Search Form" at bounding box center [559, 281] width 497 height 26
type input "[PERSON_NAME]"
click at [764, 394] on button "Search" at bounding box center [767, 396] width 81 height 27
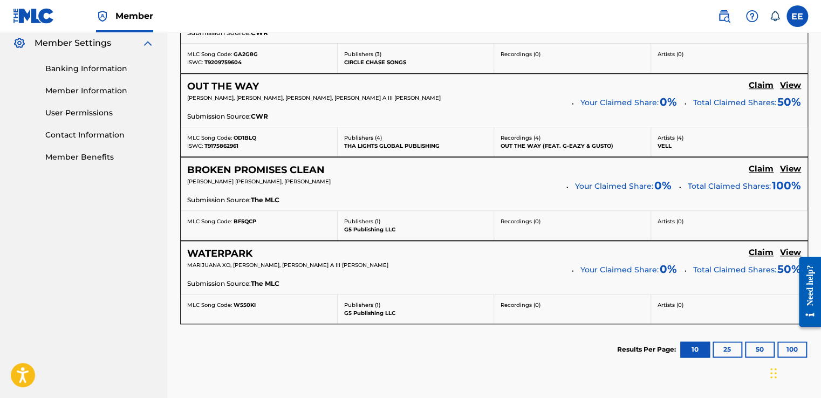
scroll to position [446, 0]
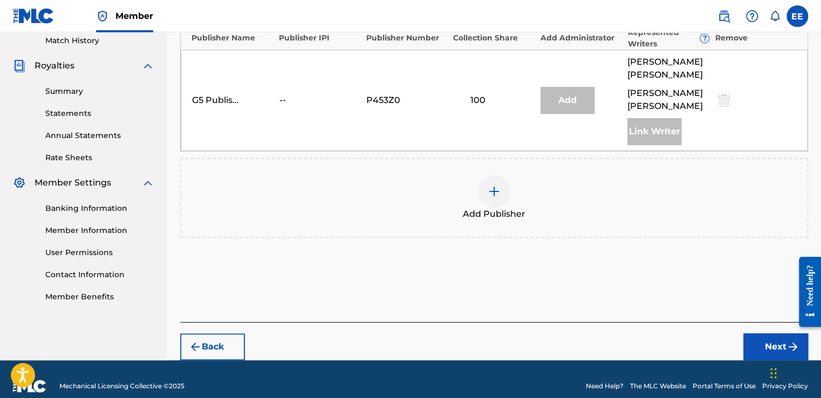
click at [494, 185] on img at bounding box center [494, 191] width 13 height 13
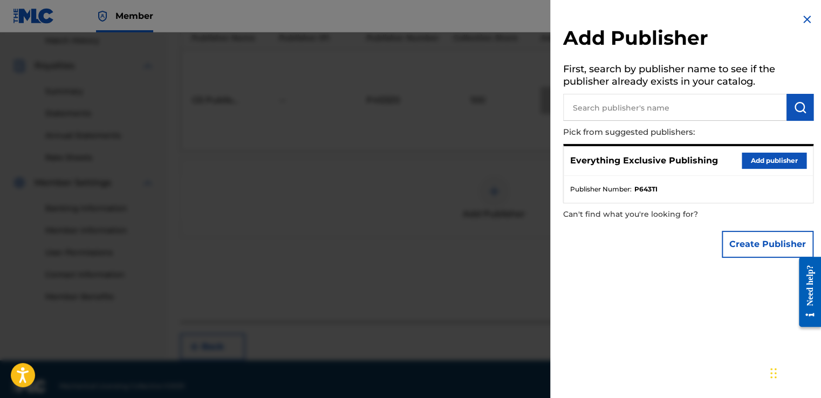
click at [753, 161] on button "Add publisher" at bounding box center [774, 161] width 65 height 16
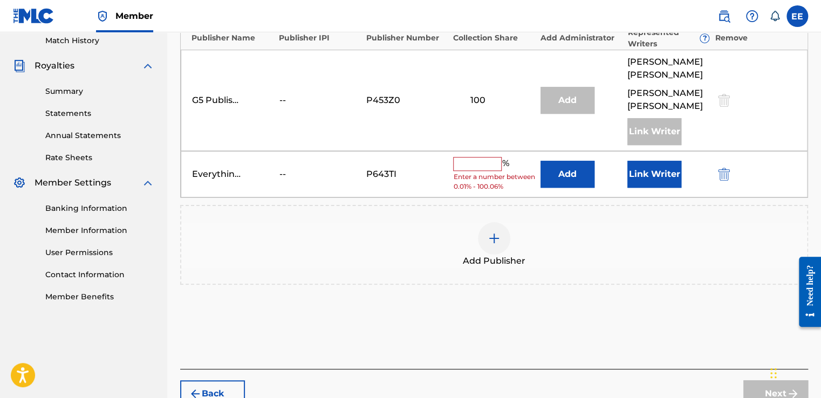
click at [488, 157] on input "text" at bounding box center [477, 164] width 49 height 14
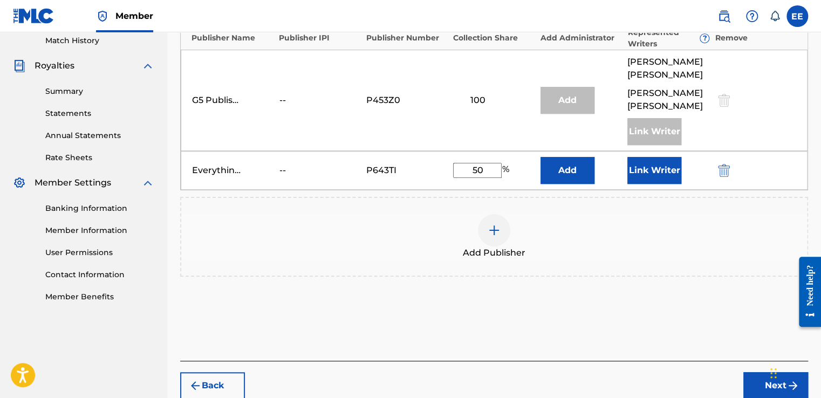
type input "50"
click at [662, 157] on button "Link Writer" at bounding box center [654, 170] width 54 height 27
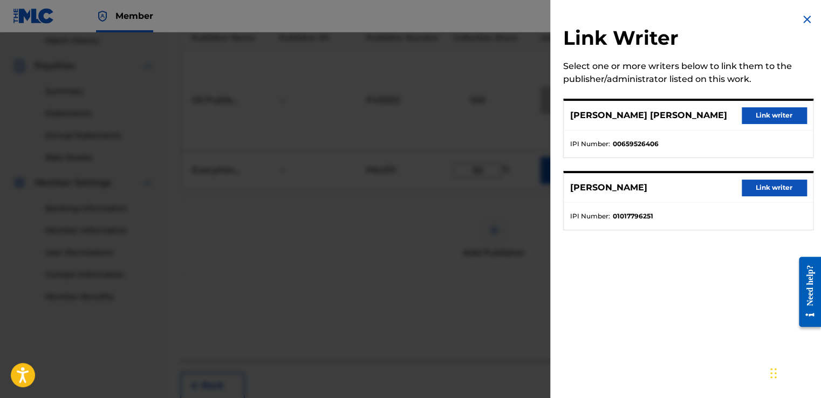
click at [753, 112] on button "Link writer" at bounding box center [774, 115] width 65 height 16
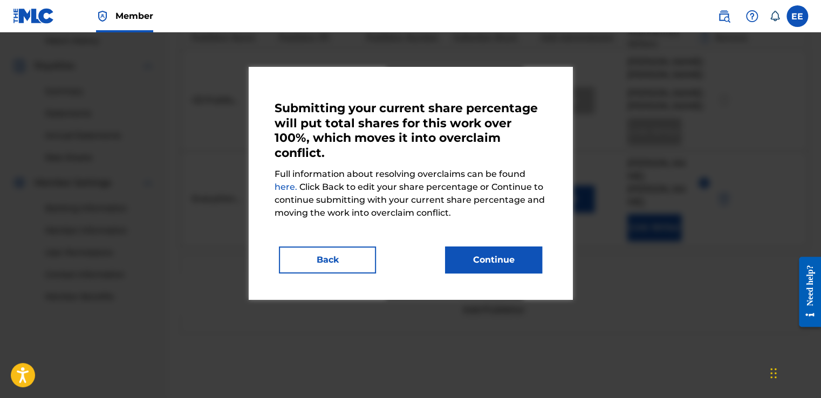
click at [476, 259] on button "Continue" at bounding box center [493, 260] width 97 height 27
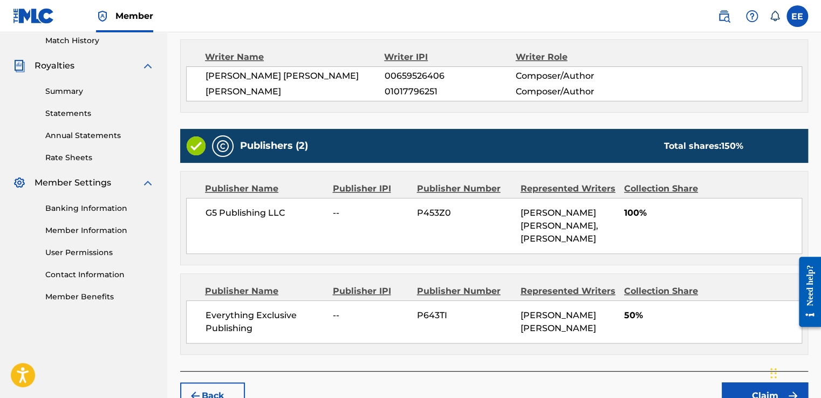
click at [759, 383] on button "Claim" at bounding box center [765, 395] width 86 height 27
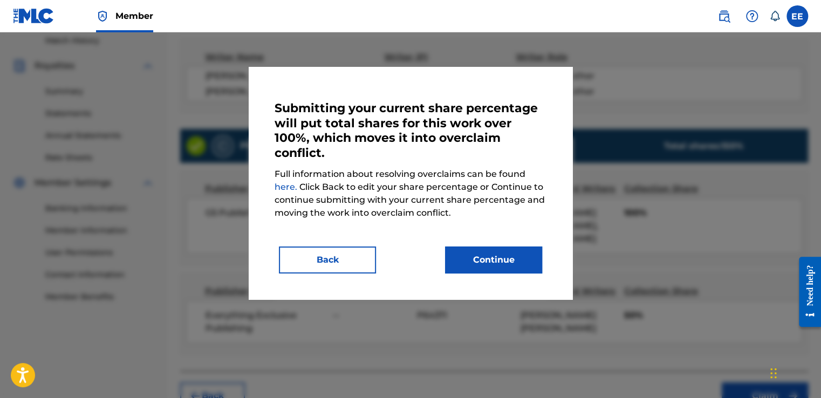
click at [531, 267] on button "Continue" at bounding box center [493, 260] width 97 height 27
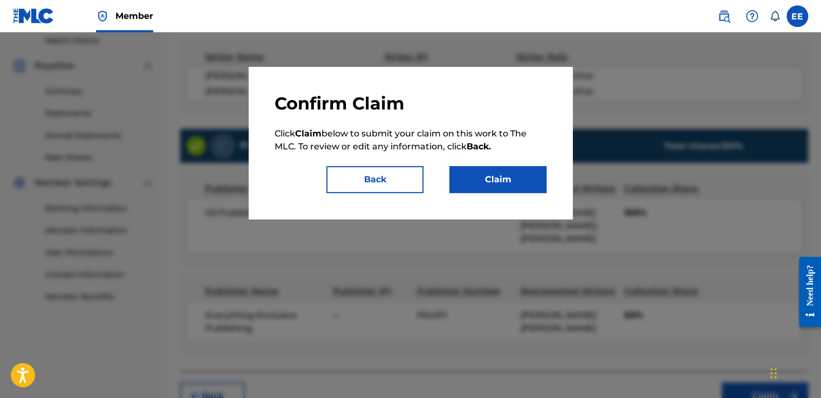
click at [504, 174] on button "Claim" at bounding box center [497, 179] width 97 height 27
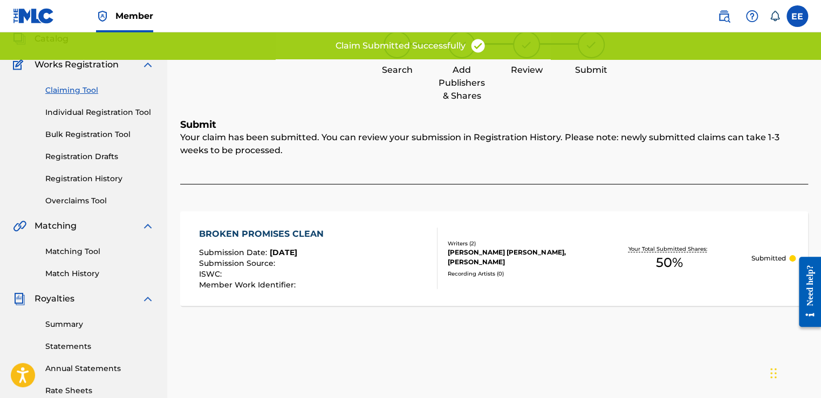
scroll to position [0, 0]
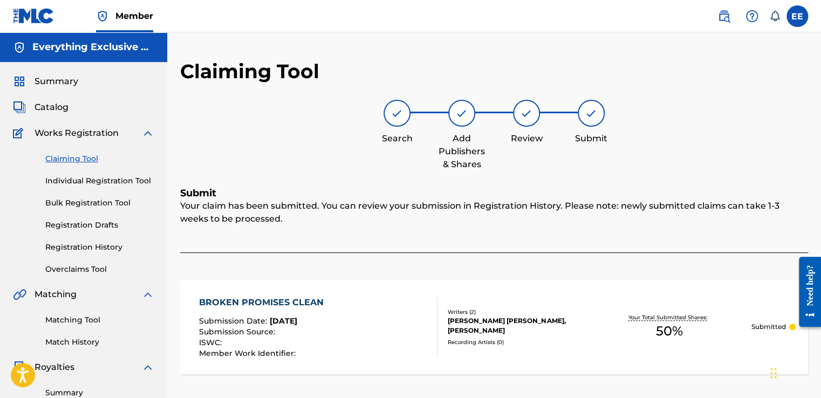
click at [60, 159] on link "Claiming Tool" at bounding box center [99, 158] width 109 height 11
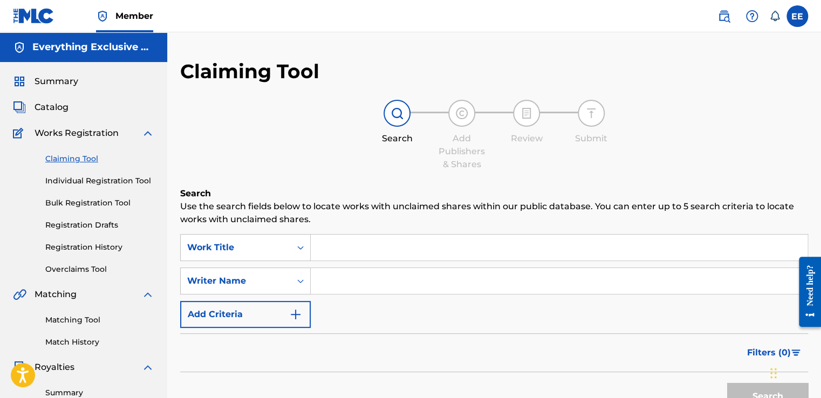
click at [351, 284] on input "Search Form" at bounding box center [559, 281] width 497 height 26
type input "[PERSON_NAME]"
click at [747, 386] on button "Search" at bounding box center [767, 396] width 81 height 27
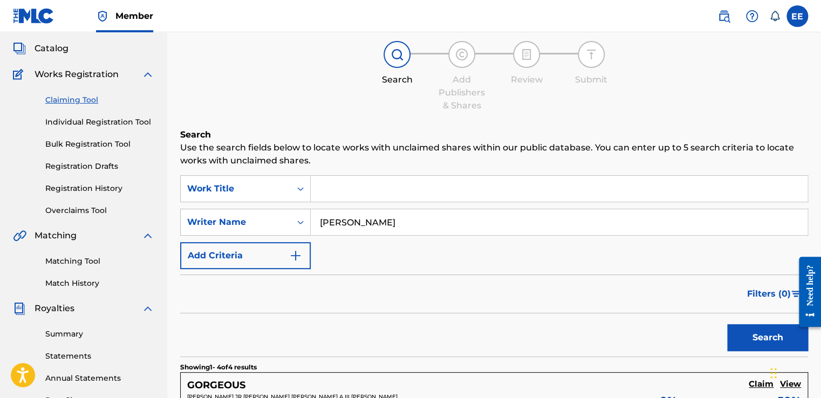
scroll to position [56, 0]
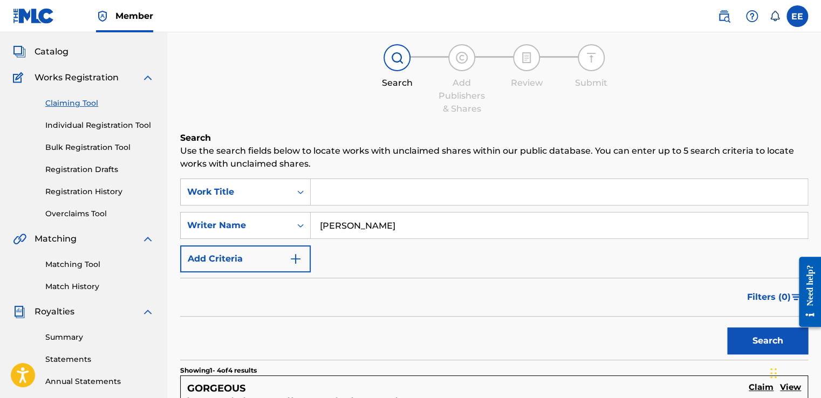
click at [60, 262] on link "Matching Tool" at bounding box center [99, 264] width 109 height 11
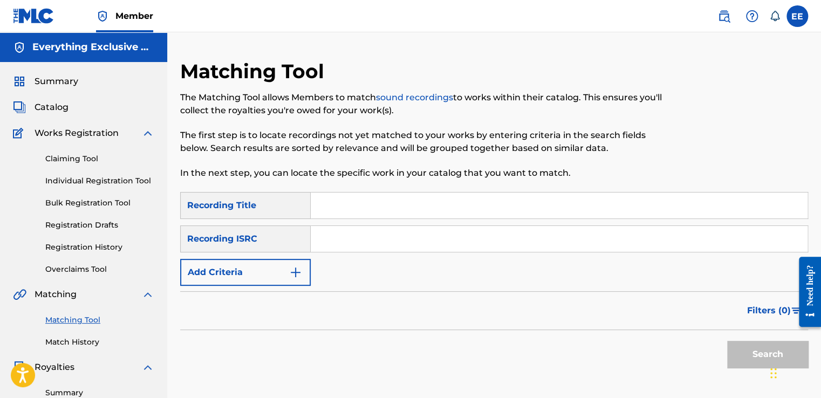
click at [298, 267] on img "Search Form" at bounding box center [295, 272] width 13 height 13
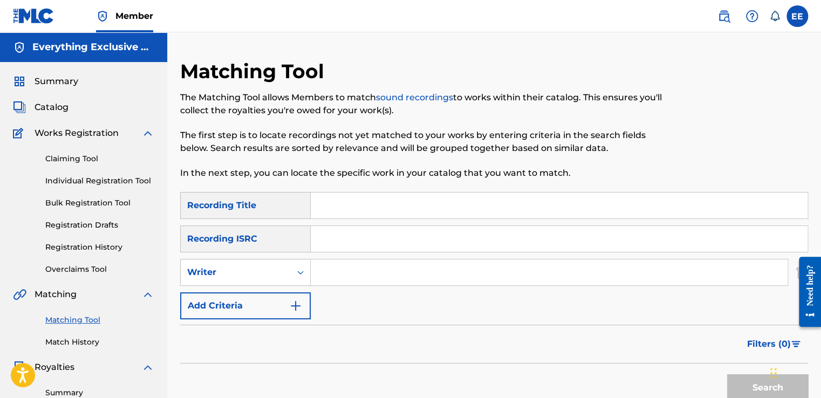
click at [333, 273] on input "Search Form" at bounding box center [549, 272] width 477 height 26
type input "[PERSON_NAME]"
click at [741, 383] on button "Search" at bounding box center [767, 387] width 81 height 27
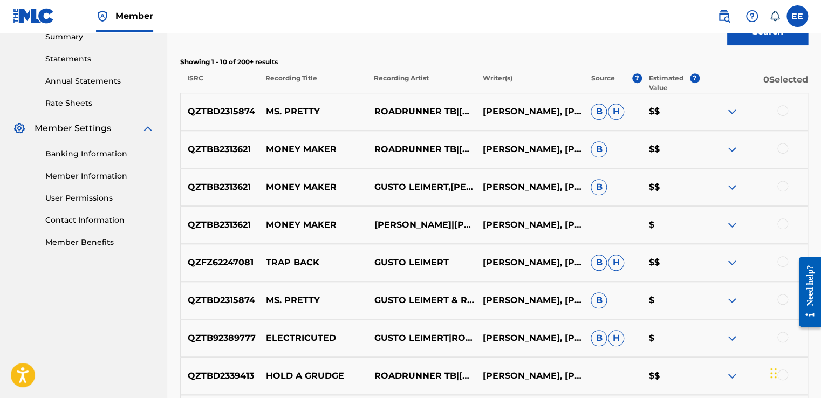
scroll to position [357, 0]
click at [779, 261] on div at bounding box center [782, 261] width 11 height 11
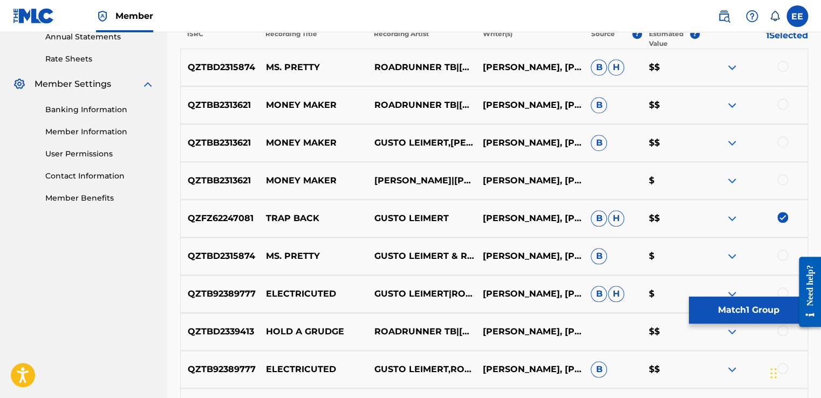
scroll to position [403, 0]
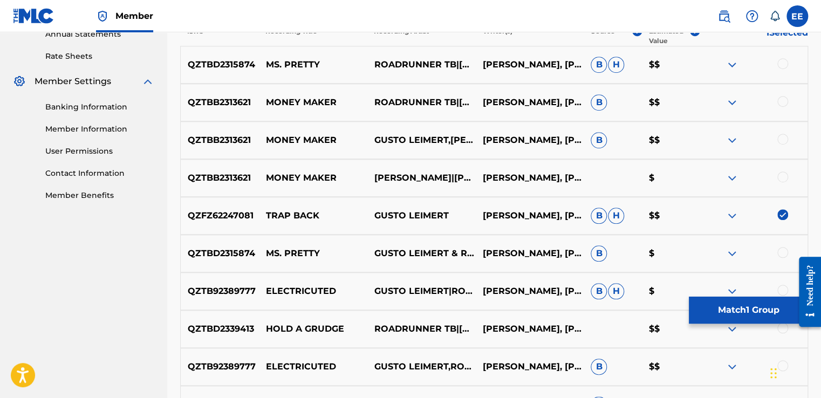
click at [783, 215] on img at bounding box center [782, 214] width 11 height 11
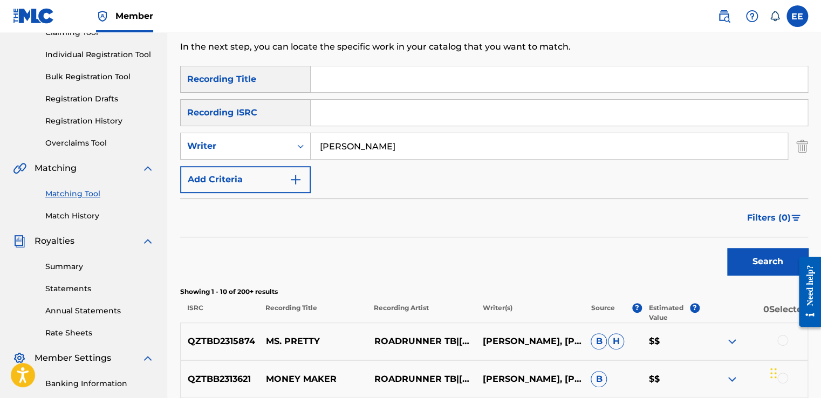
scroll to position [115, 0]
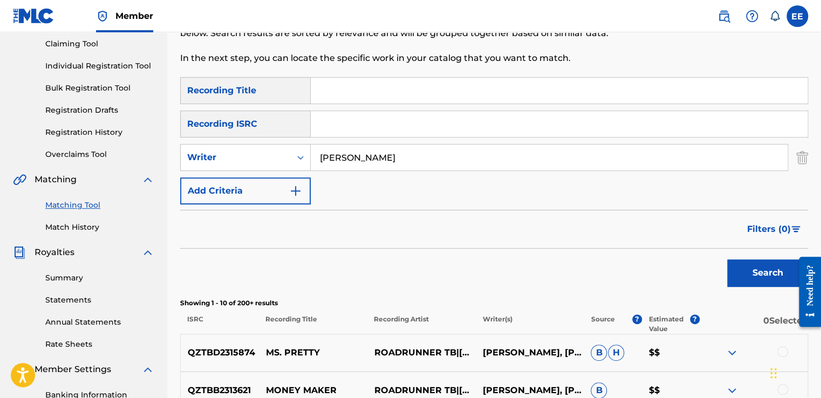
click at [62, 228] on link "Match History" at bounding box center [99, 227] width 109 height 11
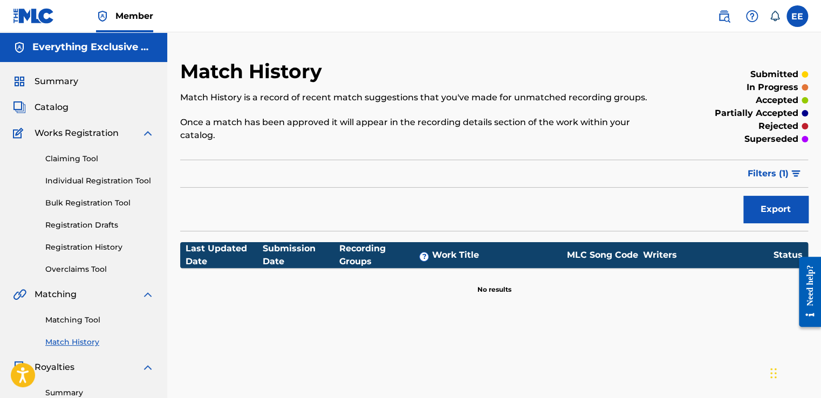
click at [56, 111] on span "Catalog" at bounding box center [52, 107] width 34 height 13
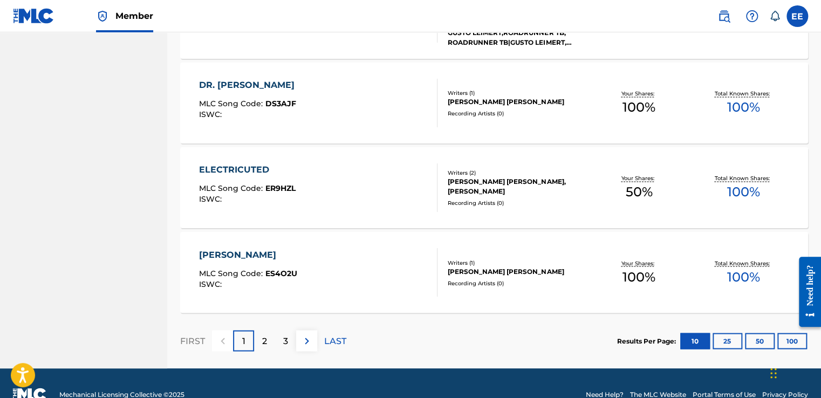
scroll to position [836, 0]
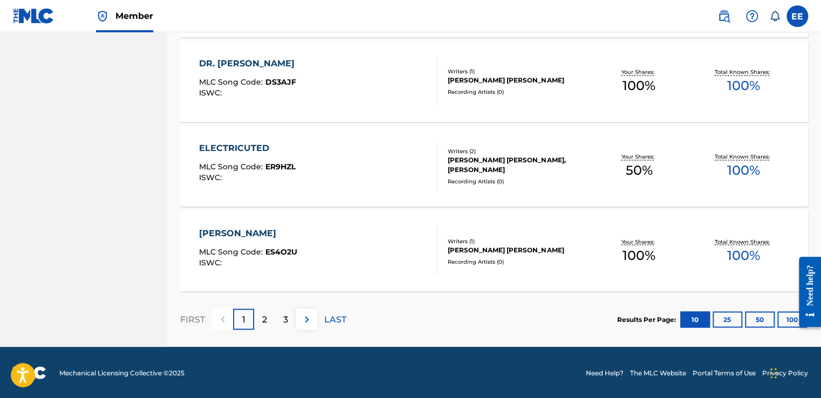
click at [762, 320] on button "50" at bounding box center [760, 319] width 30 height 16
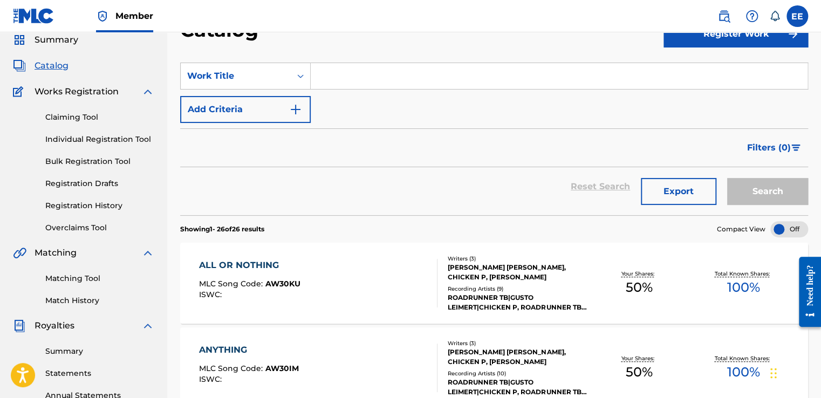
scroll to position [0, 0]
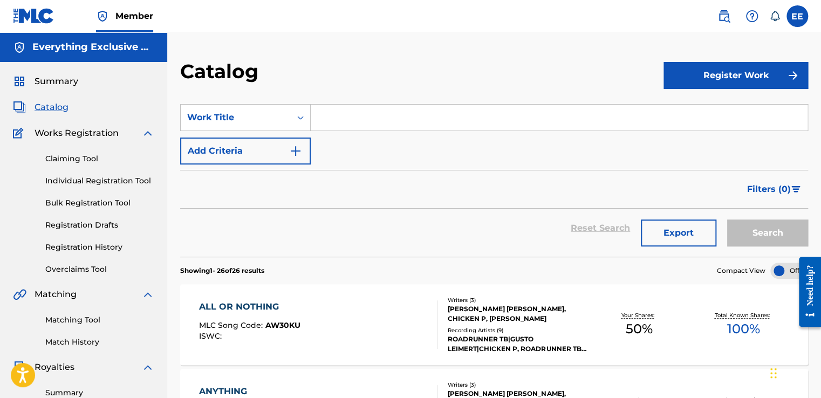
click at [71, 323] on link "Matching Tool" at bounding box center [99, 319] width 109 height 11
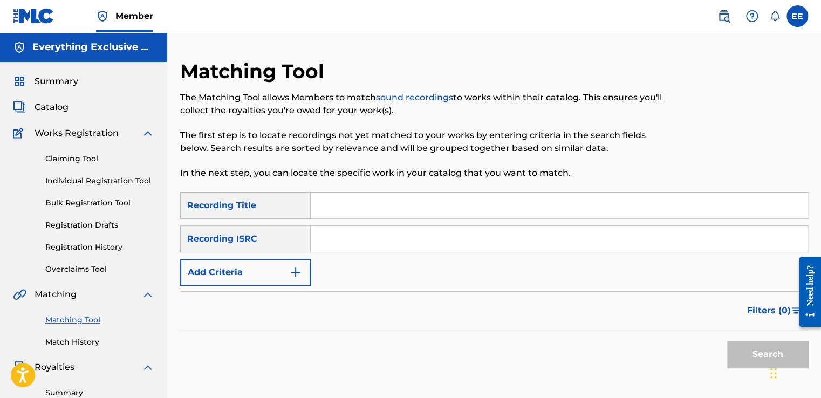
click at [299, 266] on img "Search Form" at bounding box center [295, 272] width 13 height 13
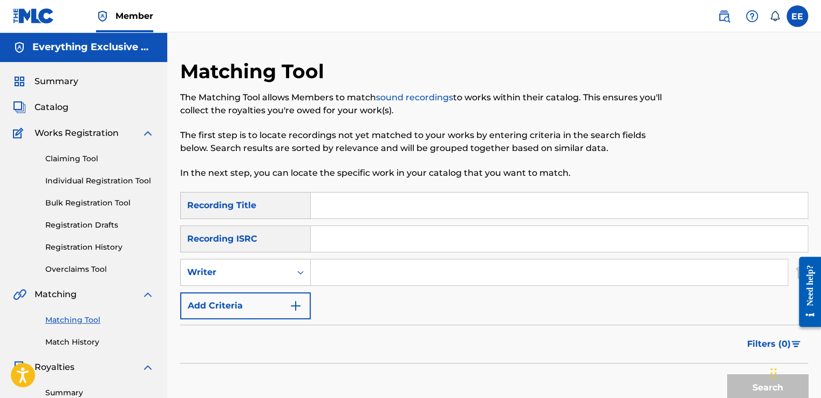
click at [325, 273] on input "Search Form" at bounding box center [549, 272] width 477 height 26
type input "[PERSON_NAME]"
click at [742, 379] on button "Search" at bounding box center [767, 387] width 81 height 27
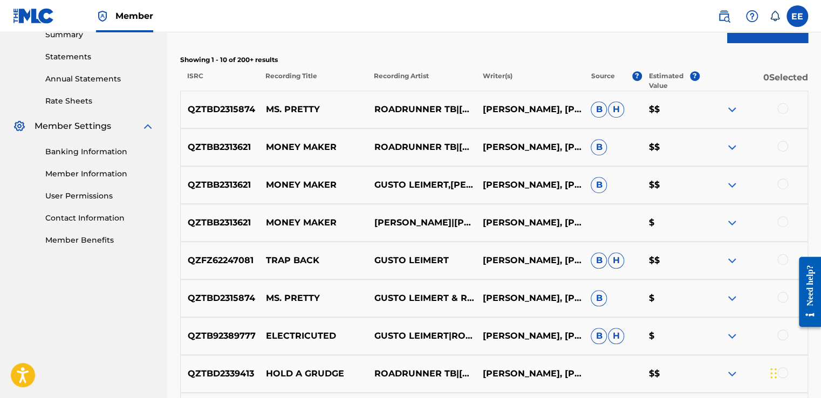
scroll to position [360, 0]
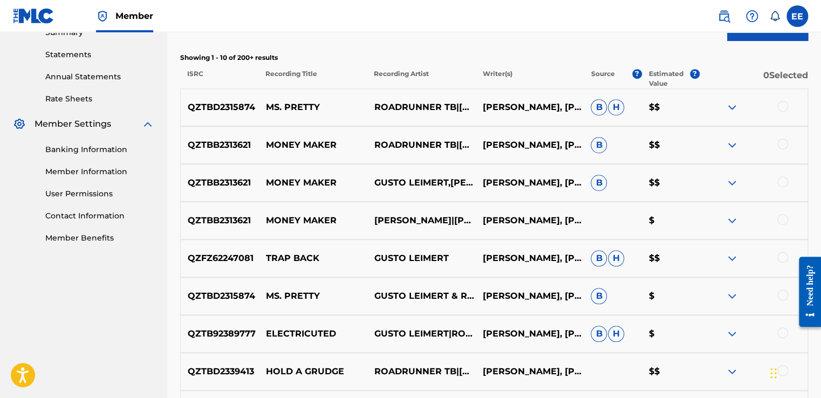
click at [731, 145] on img at bounding box center [731, 145] width 13 height 13
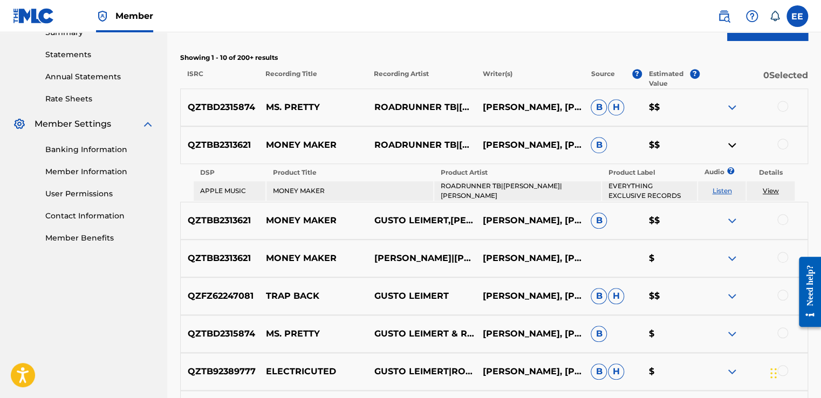
click at [731, 145] on img at bounding box center [731, 145] width 13 height 13
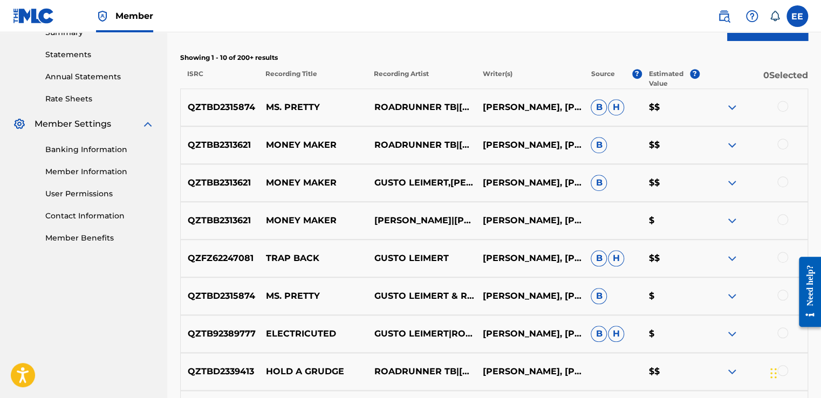
click at [729, 179] on img at bounding box center [731, 182] width 13 height 13
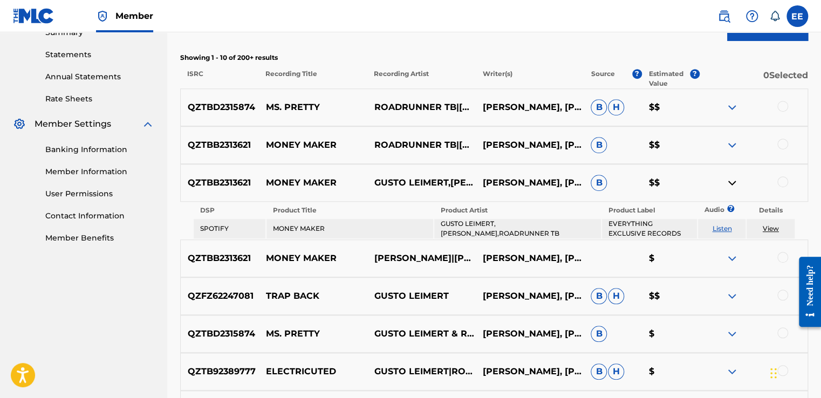
click at [729, 179] on img at bounding box center [731, 182] width 13 height 13
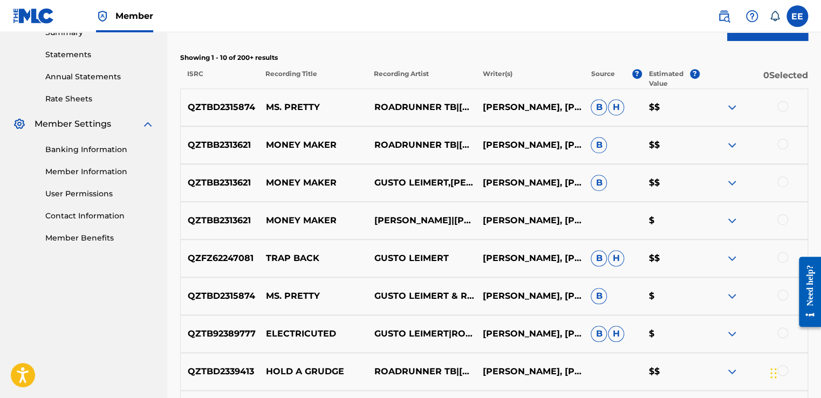
click at [782, 143] on div at bounding box center [782, 144] width 11 height 11
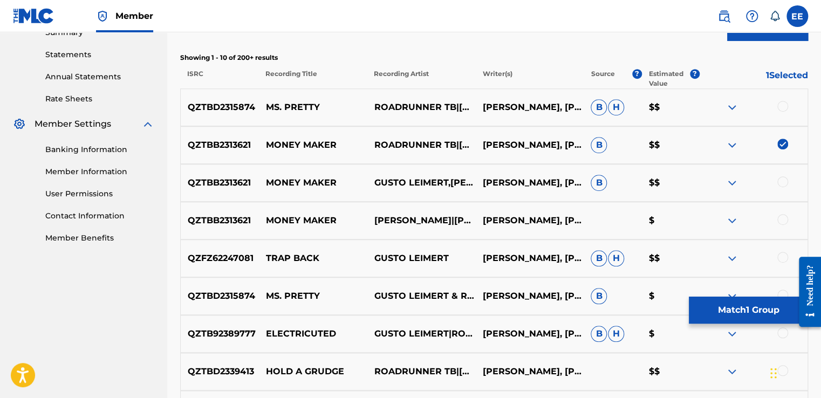
click at [782, 182] on div at bounding box center [782, 181] width 11 height 11
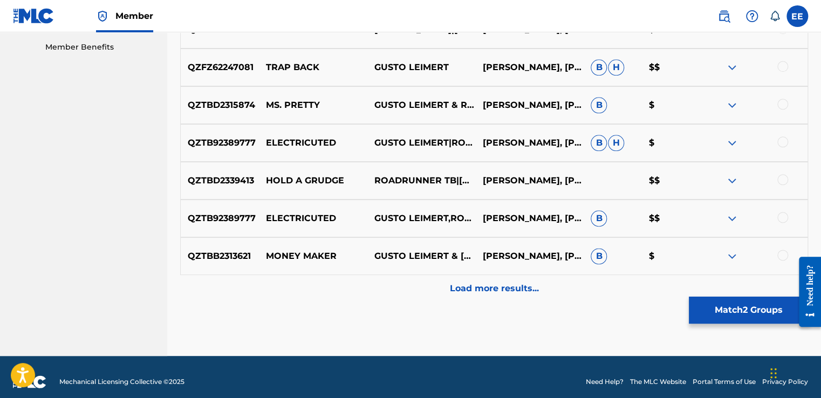
scroll to position [557, 0]
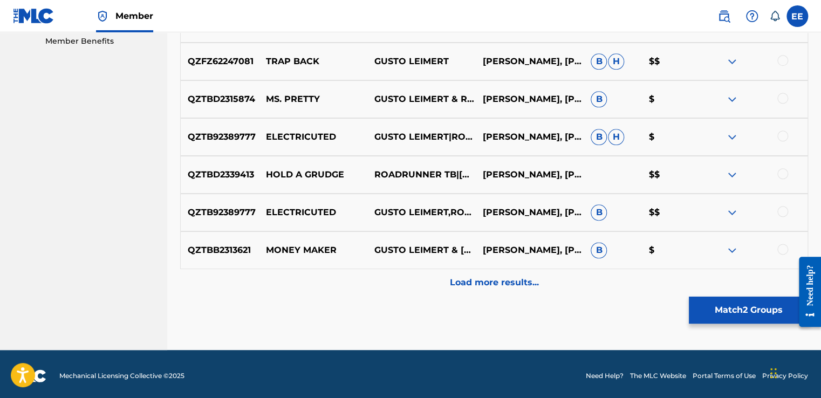
click at [729, 249] on img at bounding box center [731, 250] width 13 height 13
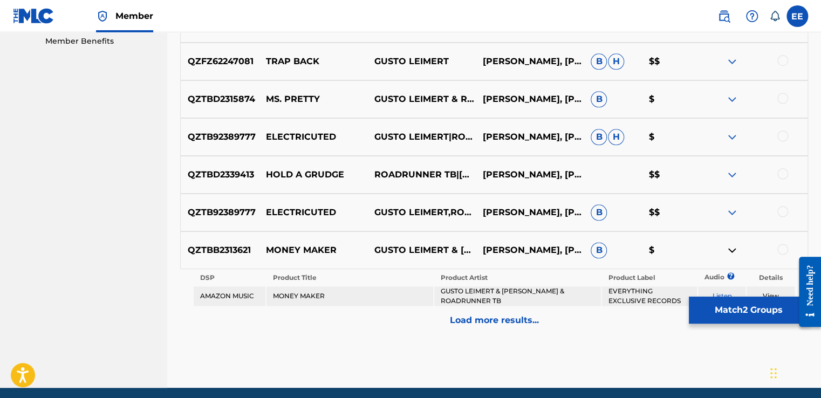
click at [729, 249] on img at bounding box center [731, 250] width 13 height 13
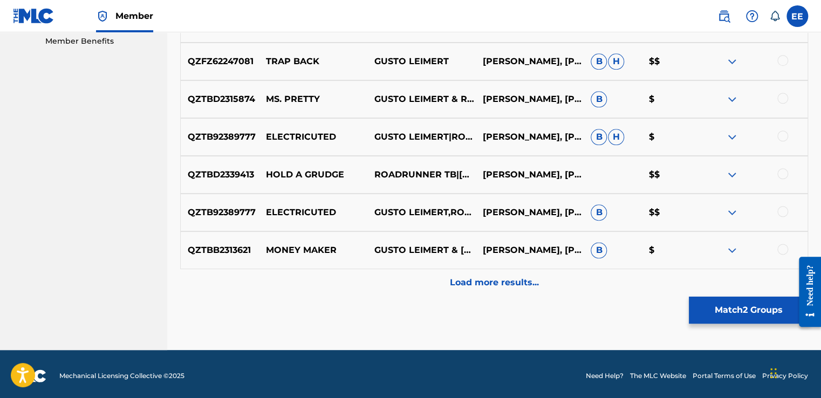
click at [782, 251] on div at bounding box center [782, 249] width 11 height 11
click at [522, 280] on p "Load more results..." at bounding box center [494, 282] width 89 height 13
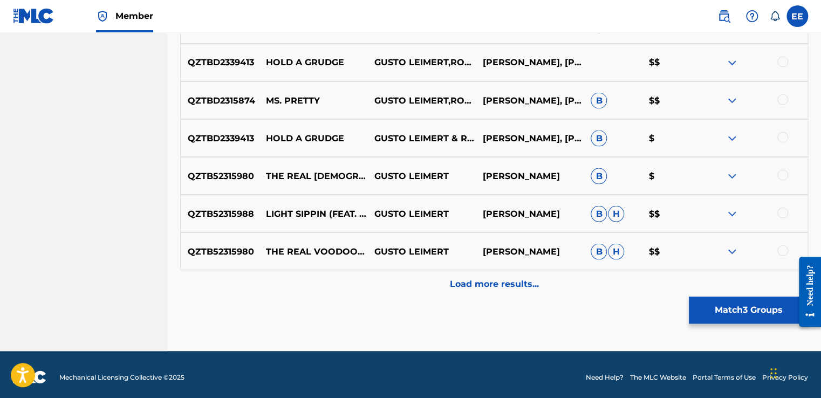
scroll to position [938, 0]
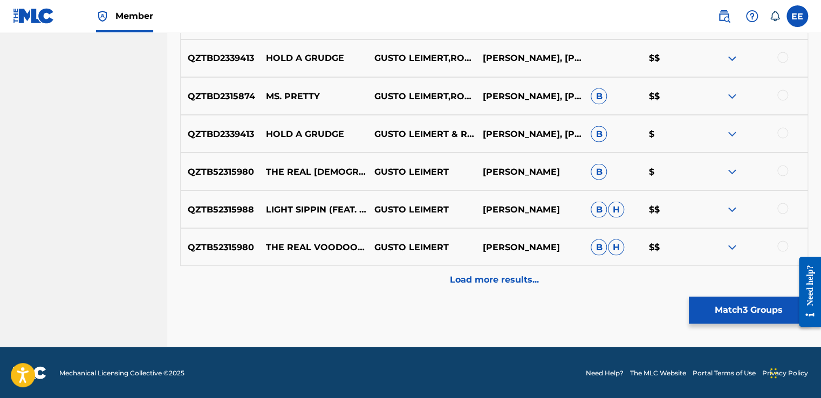
drag, startPoint x: 823, startPoint y: 169, endPoint x: 28, endPoint y: 36, distance: 806.2
click at [509, 279] on p "Load more results..." at bounding box center [494, 279] width 89 height 13
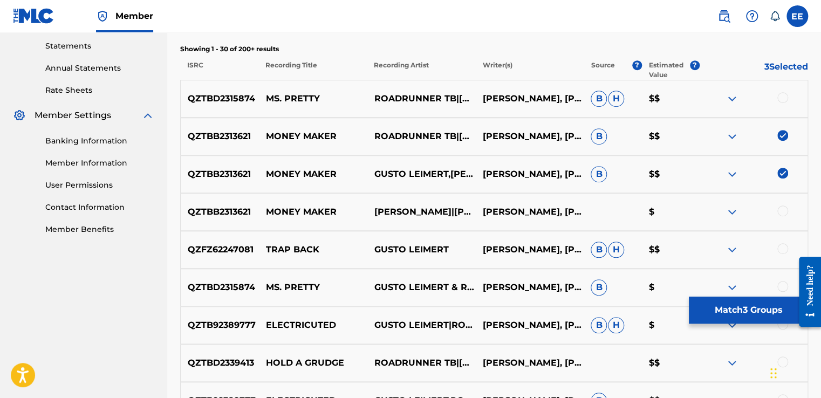
scroll to position [325, 0]
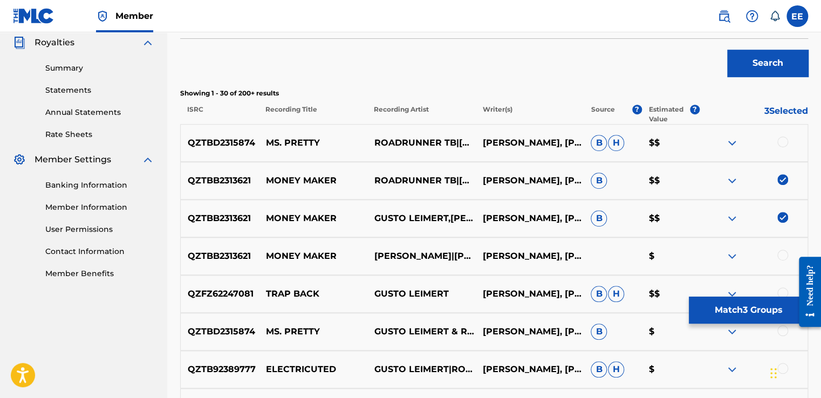
click at [721, 310] on button "Match 3 Groups" at bounding box center [748, 310] width 119 height 27
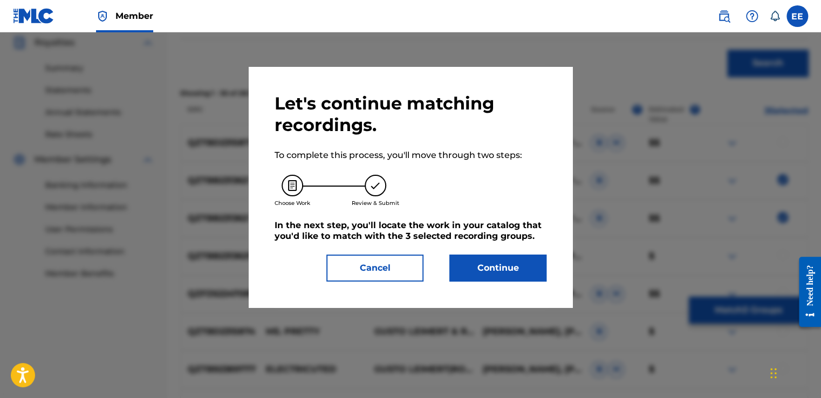
click at [509, 271] on button "Continue" at bounding box center [497, 268] width 97 height 27
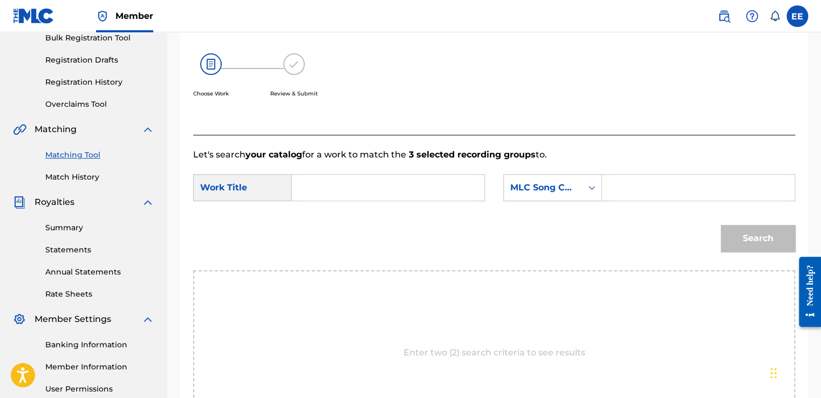
scroll to position [155, 0]
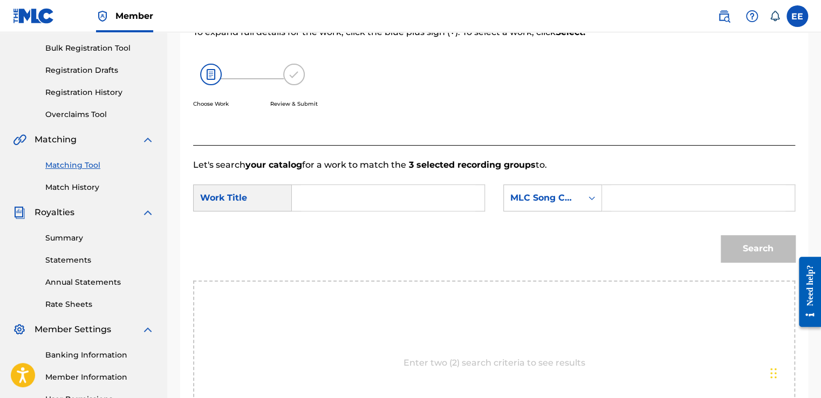
click at [380, 193] on input "Search Form" at bounding box center [388, 198] width 174 height 26
type input "Money Maker"
click at [271, 220] on form "SearchWithCriteria7d25b266-ca18-4848-99d7-e2e5a6a39afb Work Title Money Maker m…" at bounding box center [494, 226] width 602 height 109
click at [271, 220] on form "SearchWithCriteria7d25b266-ca18-4848-99d7-e2e5a6a39afb Work Title Money Maker S…" at bounding box center [494, 226] width 602 height 109
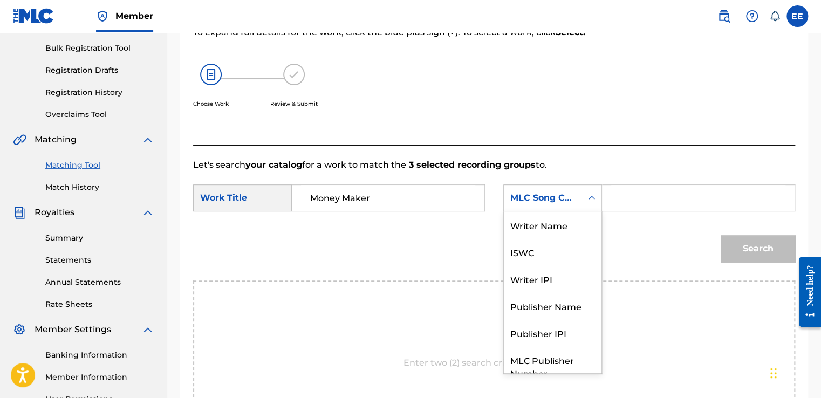
click at [591, 198] on icon "Search Form" at bounding box center [591, 198] width 11 height 11
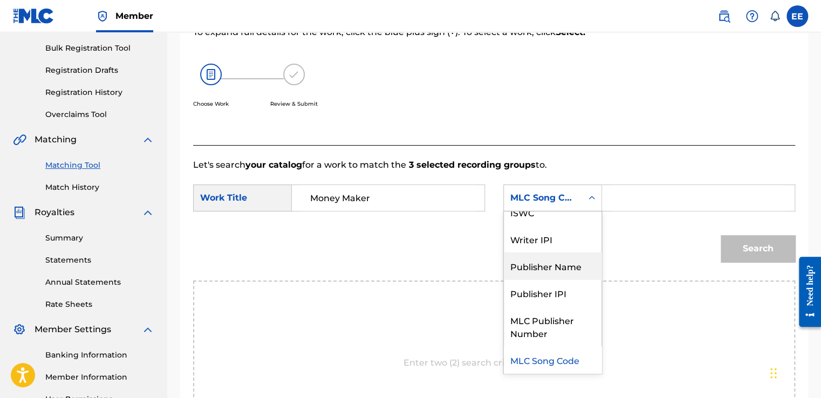
scroll to position [0, 0]
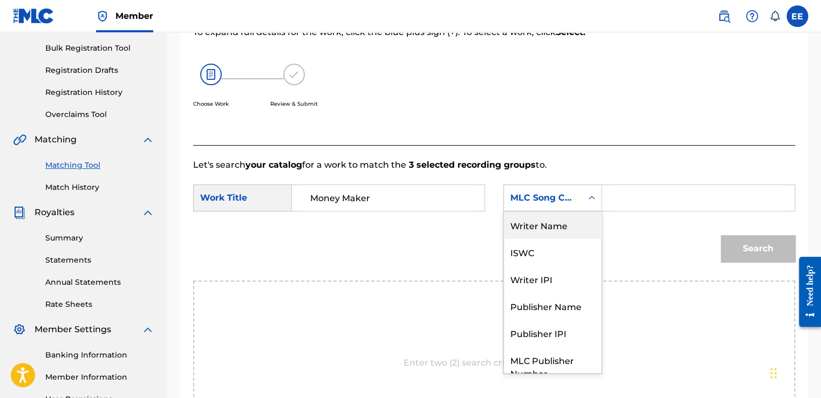
click at [559, 225] on div "Writer Name" at bounding box center [553, 224] width 98 height 27
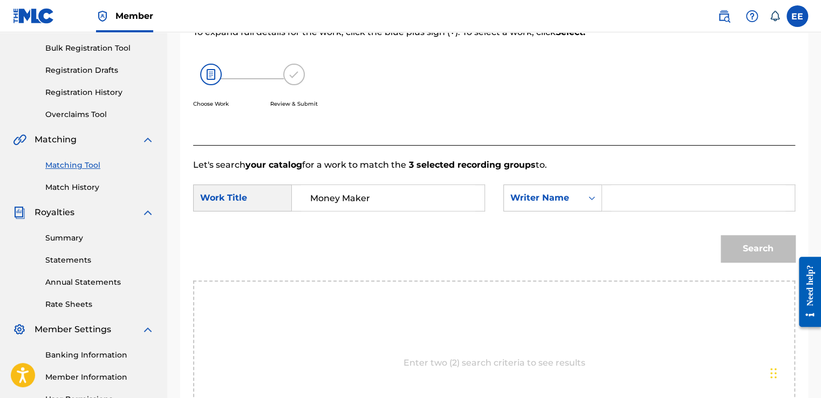
click at [636, 200] on input "Search Form" at bounding box center [698, 198] width 174 height 26
type input "r"
type input "[PERSON_NAME]"
click at [721, 235] on button "Search" at bounding box center [758, 248] width 74 height 27
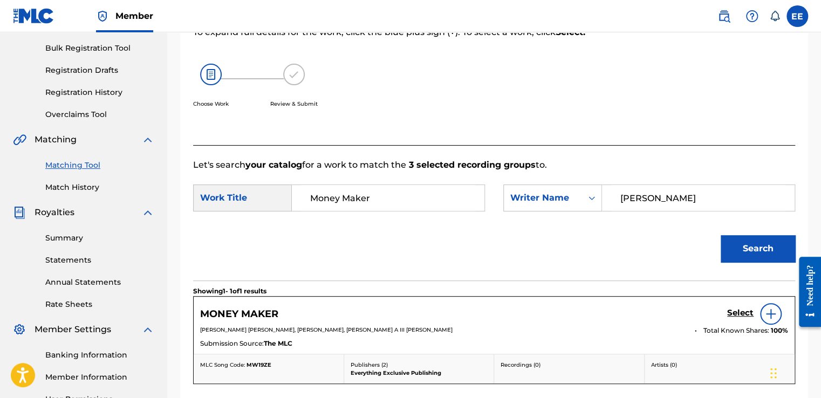
click at [728, 310] on h5 "Select" at bounding box center [740, 313] width 26 height 10
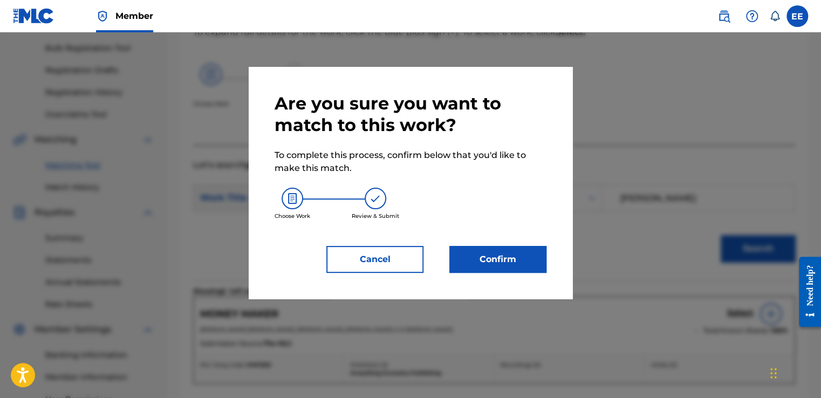
click at [521, 265] on button "Confirm" at bounding box center [497, 259] width 97 height 27
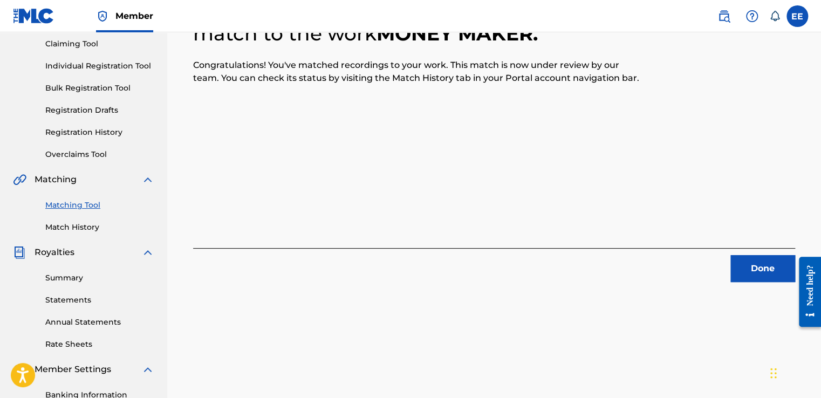
scroll to position [117, 0]
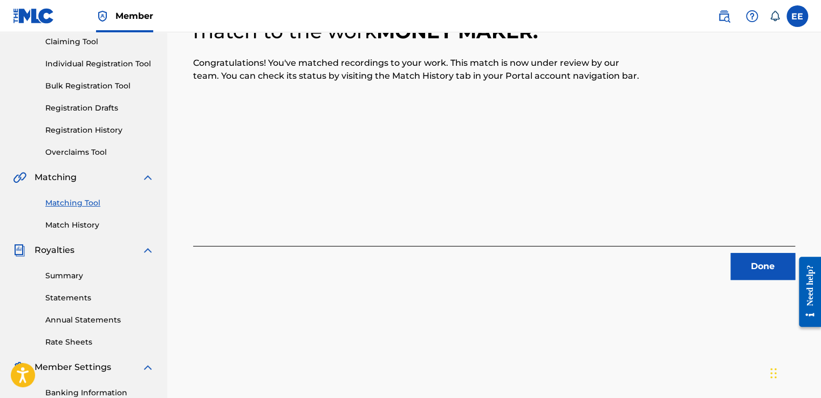
click at [757, 266] on button "Done" at bounding box center [762, 266] width 65 height 27
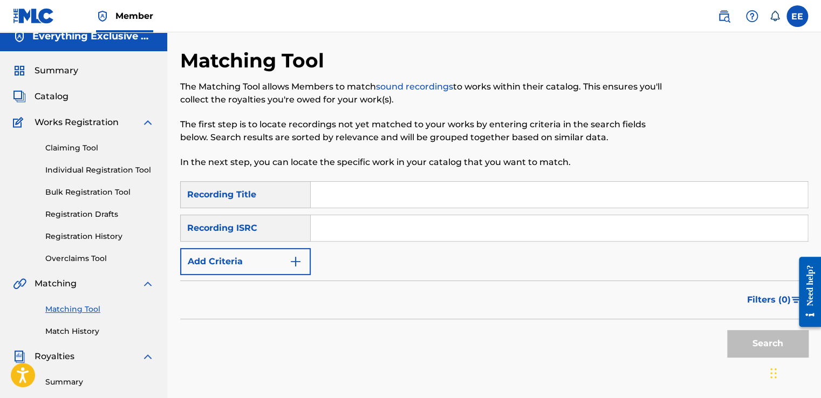
scroll to position [6, 0]
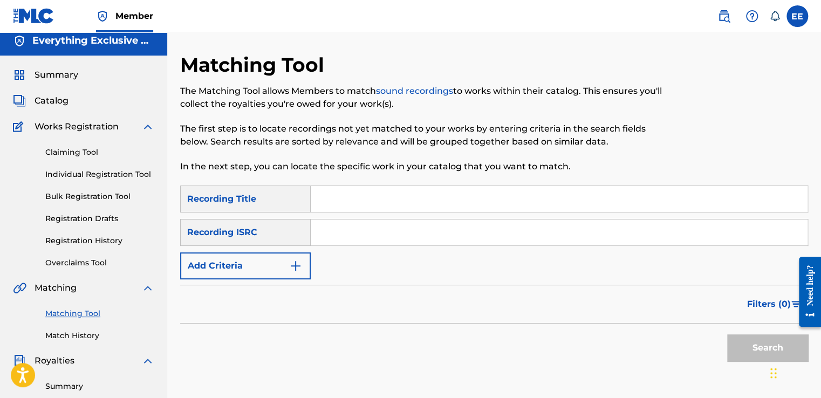
click at [63, 333] on link "Match History" at bounding box center [99, 335] width 109 height 11
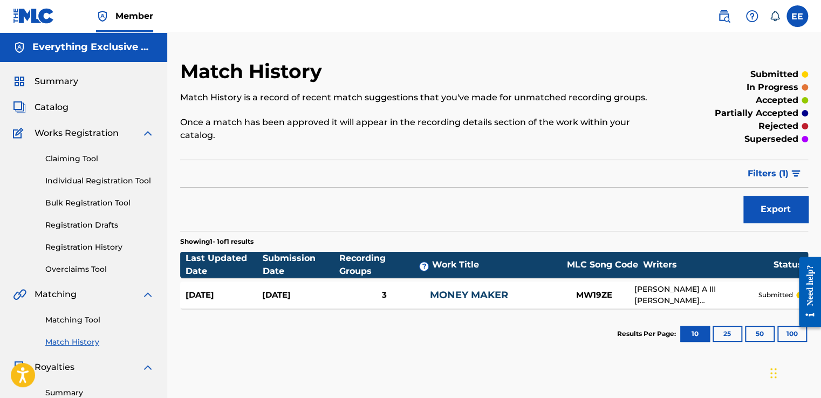
click at [63, 326] on div "Matching Tool Match History" at bounding box center [83, 324] width 141 height 47
click at [386, 295] on div "3" at bounding box center [384, 295] width 92 height 12
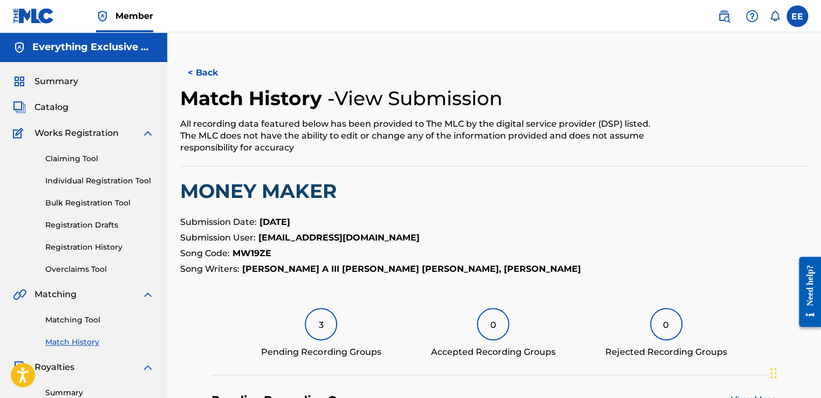
click at [86, 319] on link "Matching Tool" at bounding box center [99, 319] width 109 height 11
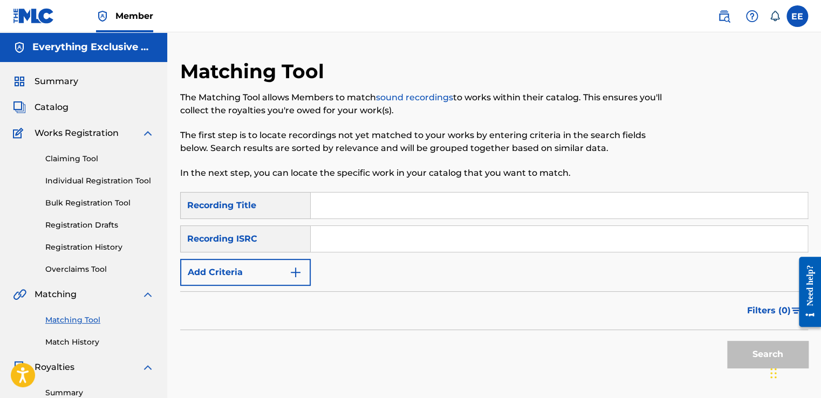
click at [294, 266] on img "Search Form" at bounding box center [295, 272] width 13 height 13
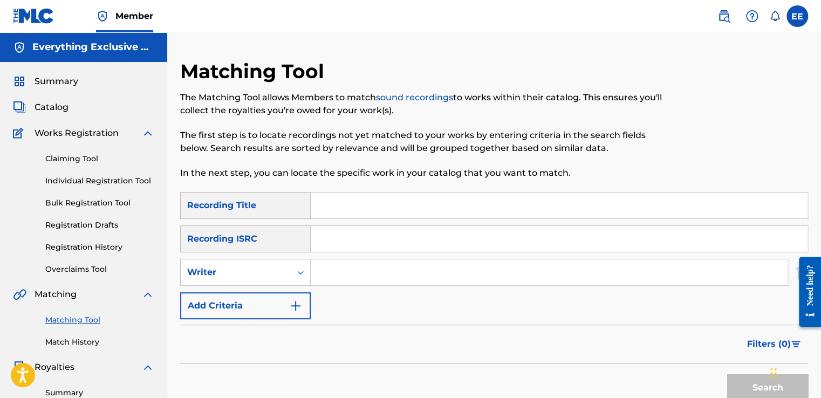
click at [336, 273] on input "Search Form" at bounding box center [549, 272] width 477 height 26
type input "[PERSON_NAME]"
click at [762, 387] on button "Search" at bounding box center [767, 387] width 81 height 27
click at [740, 378] on button "Search" at bounding box center [767, 387] width 81 height 27
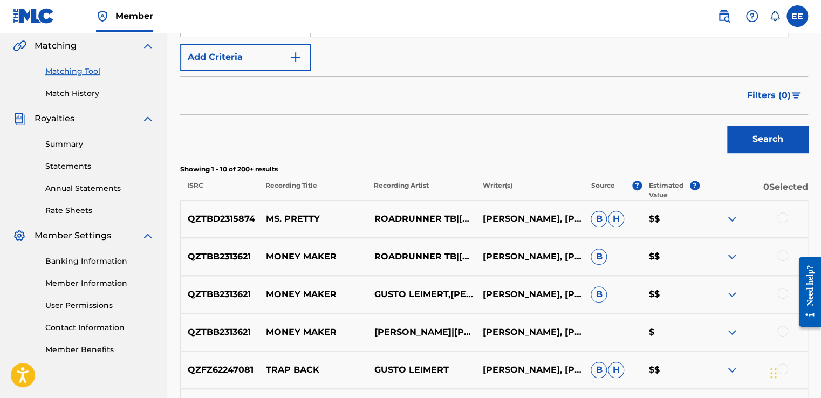
scroll to position [252, 0]
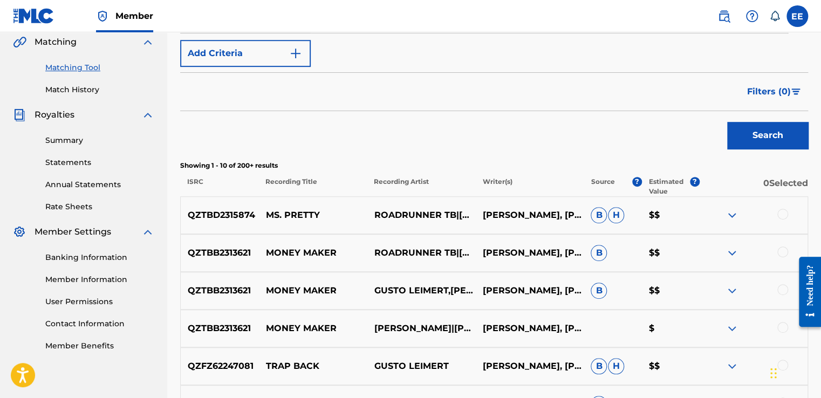
click at [148, 44] on img at bounding box center [147, 42] width 13 height 13
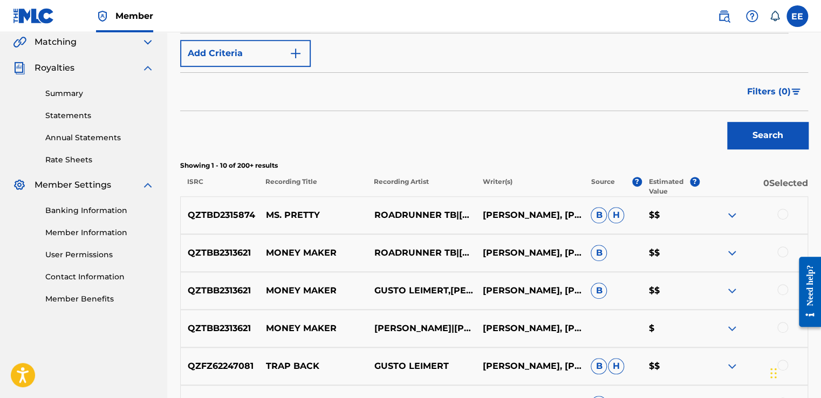
click at [148, 44] on img at bounding box center [147, 42] width 13 height 13
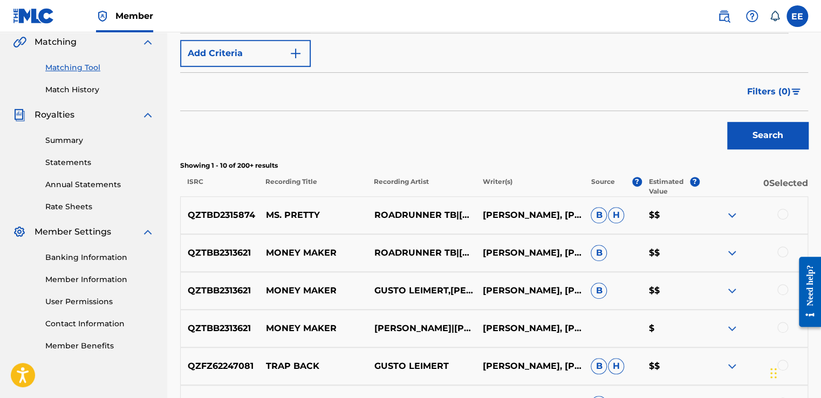
click at [148, 44] on img at bounding box center [147, 42] width 13 height 13
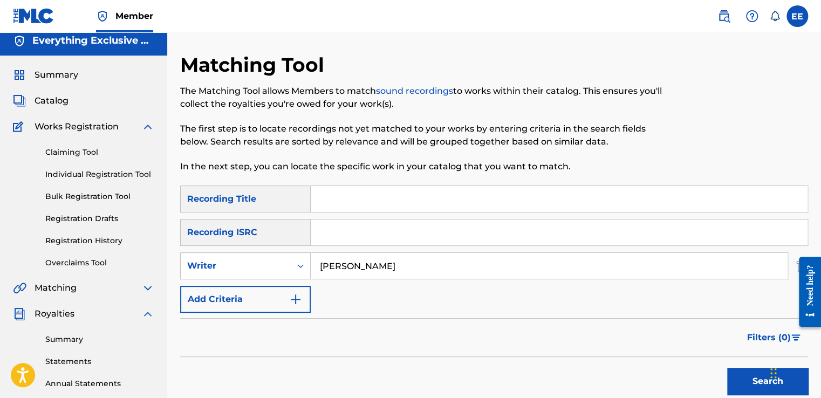
scroll to position [6, 0]
click at [46, 94] on span "Catalog" at bounding box center [52, 100] width 34 height 13
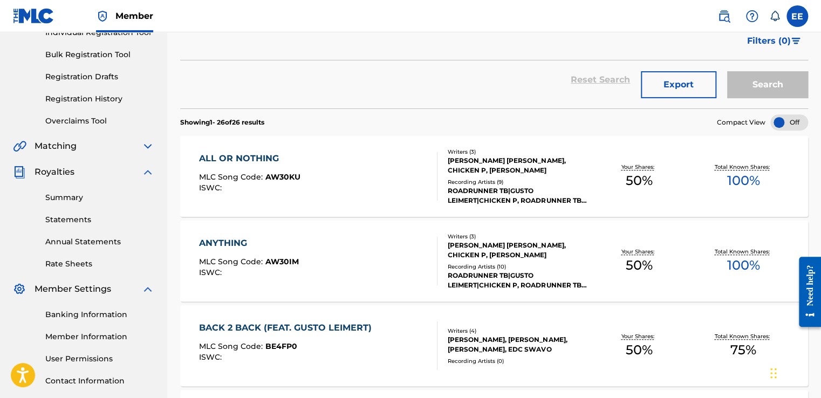
scroll to position [151, 0]
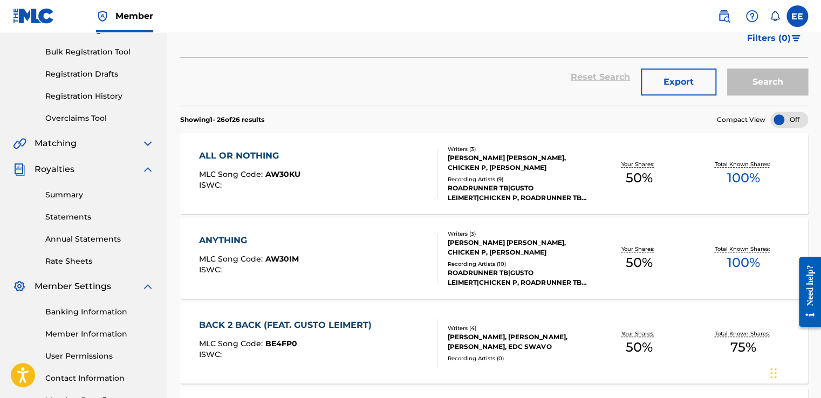
click at [147, 143] on img at bounding box center [147, 143] width 13 height 13
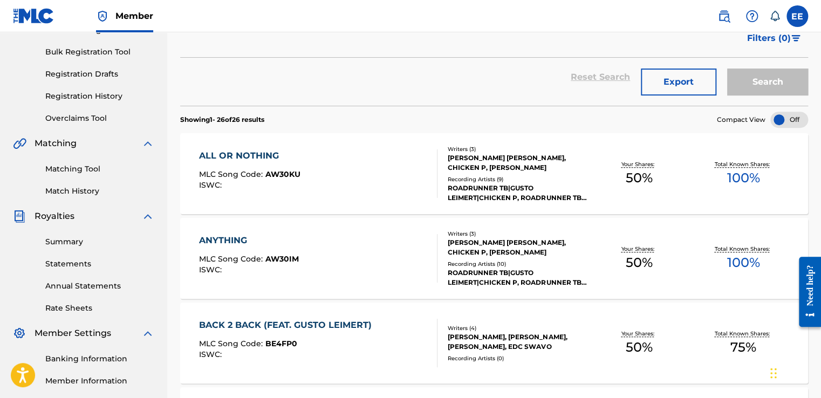
click at [108, 169] on link "Matching Tool" at bounding box center [99, 168] width 109 height 11
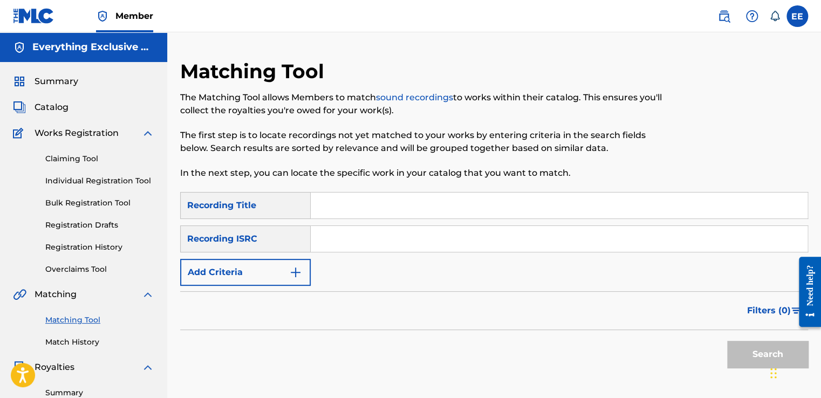
click at [300, 269] on img "Search Form" at bounding box center [295, 272] width 13 height 13
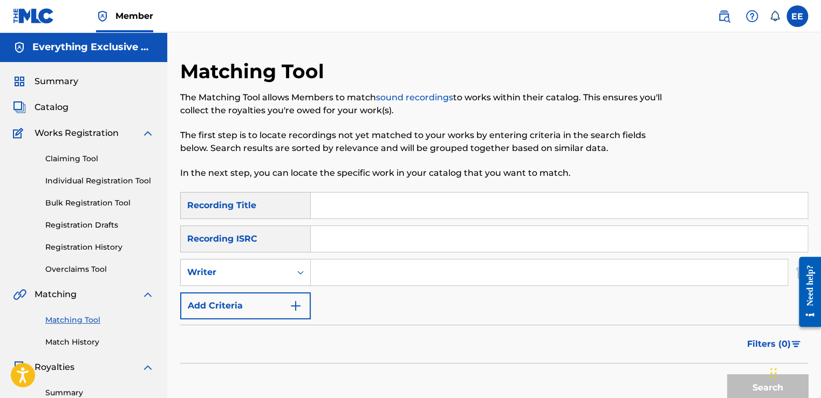
click at [329, 276] on input "Search Form" at bounding box center [549, 272] width 477 height 26
type input "[PERSON_NAME]"
click at [744, 391] on button "Search" at bounding box center [767, 387] width 81 height 27
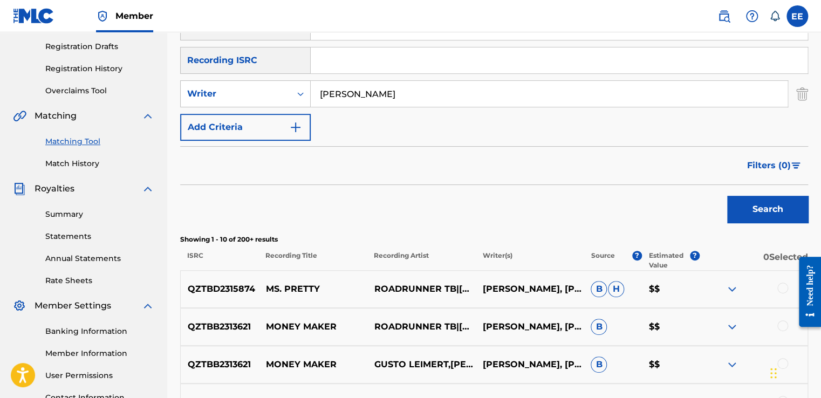
scroll to position [188, 0]
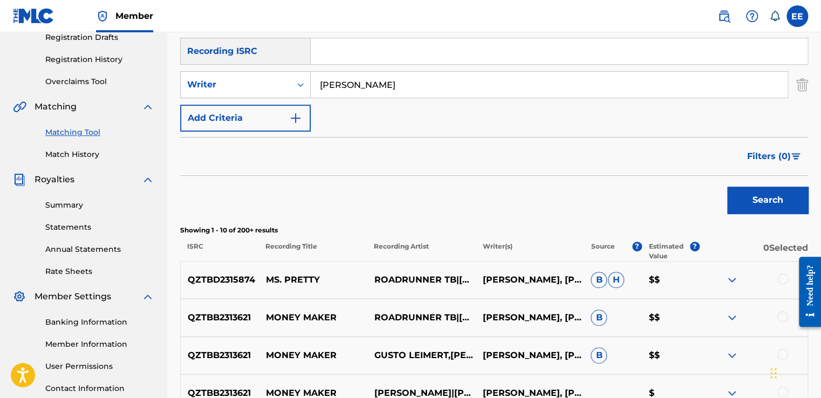
click at [777, 278] on div at bounding box center [753, 279] width 108 height 13
click at [781, 281] on div at bounding box center [782, 278] width 11 height 11
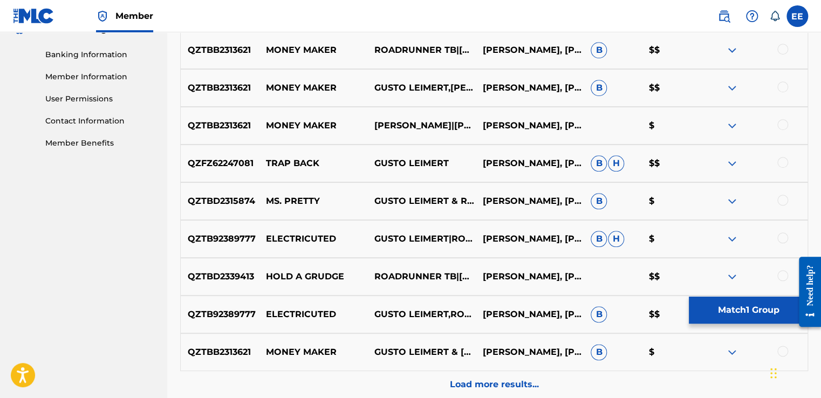
scroll to position [457, 0]
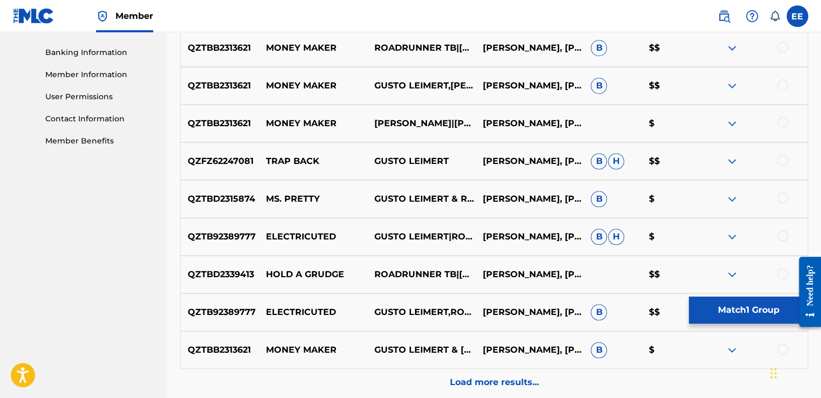
click at [784, 201] on div at bounding box center [782, 198] width 11 height 11
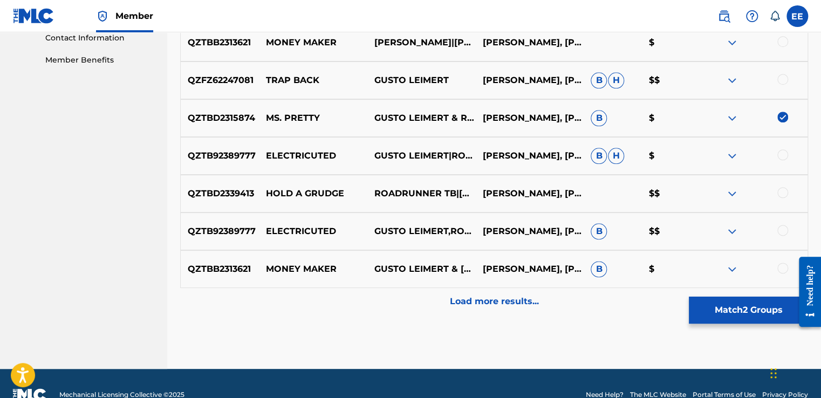
scroll to position [560, 0]
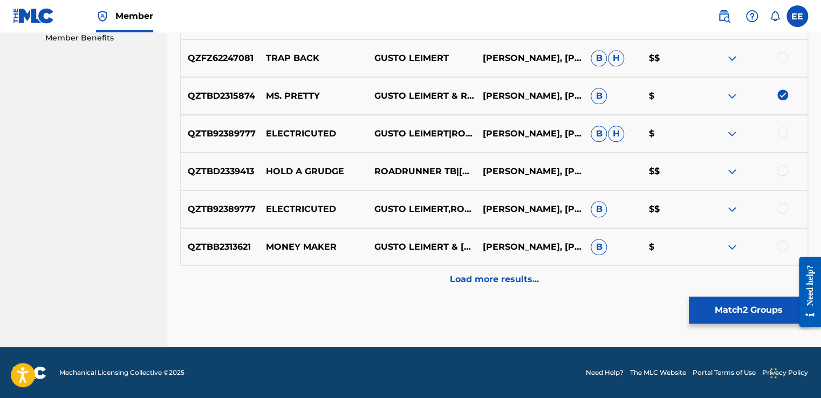
click at [524, 274] on p "Load more results..." at bounding box center [494, 279] width 89 height 13
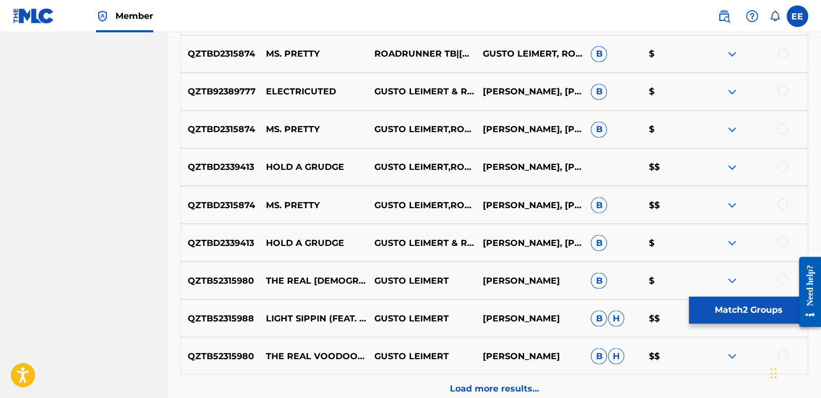
scroll to position [831, 0]
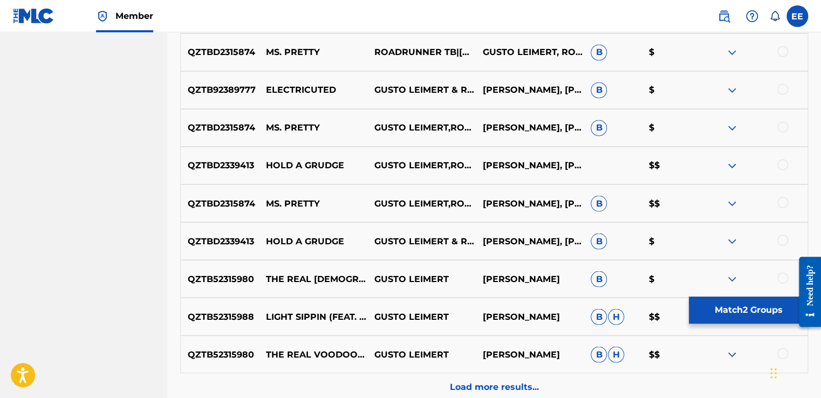
drag, startPoint x: 822, startPoint y: 173, endPoint x: 4, endPoint y: 5, distance: 834.9
click at [779, 204] on div at bounding box center [782, 202] width 11 height 11
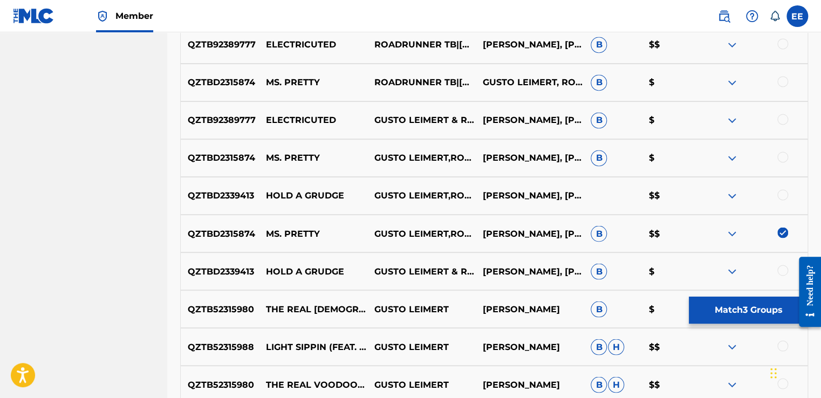
scroll to position [799, 0]
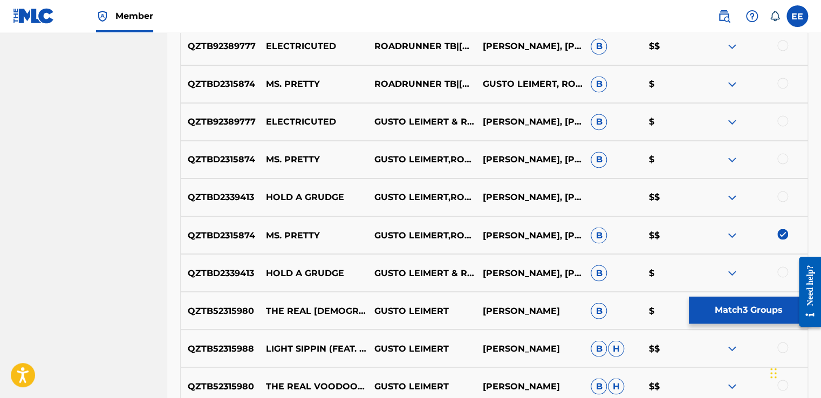
click at [784, 157] on div at bounding box center [782, 158] width 11 height 11
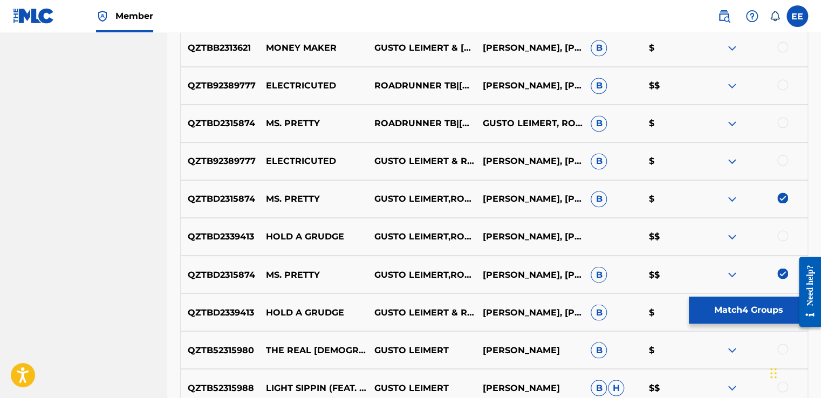
scroll to position [740, 0]
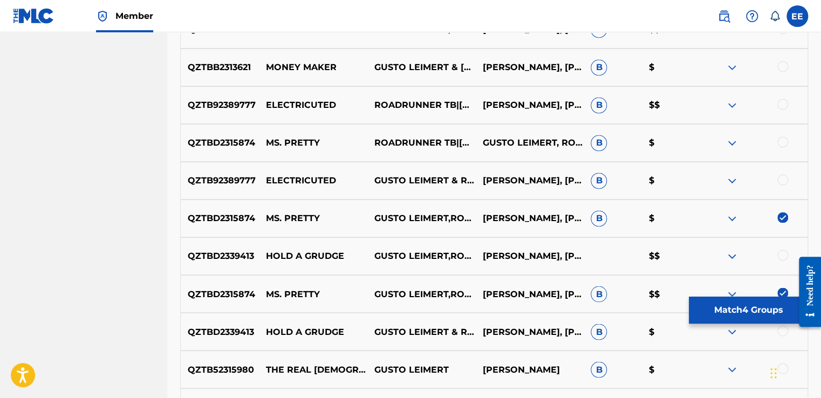
click at [786, 139] on div at bounding box center [782, 141] width 11 height 11
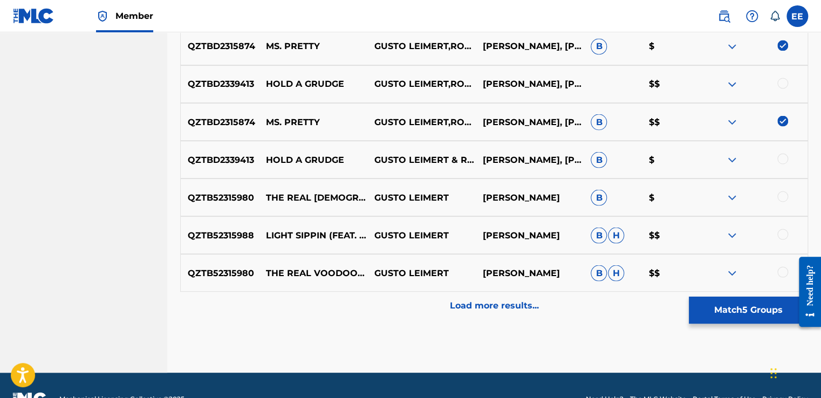
scroll to position [938, 0]
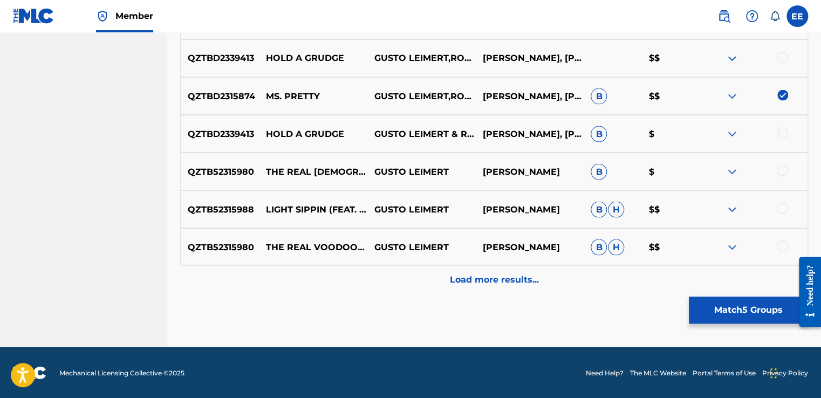
drag, startPoint x: 822, startPoint y: 230, endPoint x: 12, endPoint y: 41, distance: 831.4
click at [495, 278] on p "Load more results..." at bounding box center [494, 279] width 89 height 13
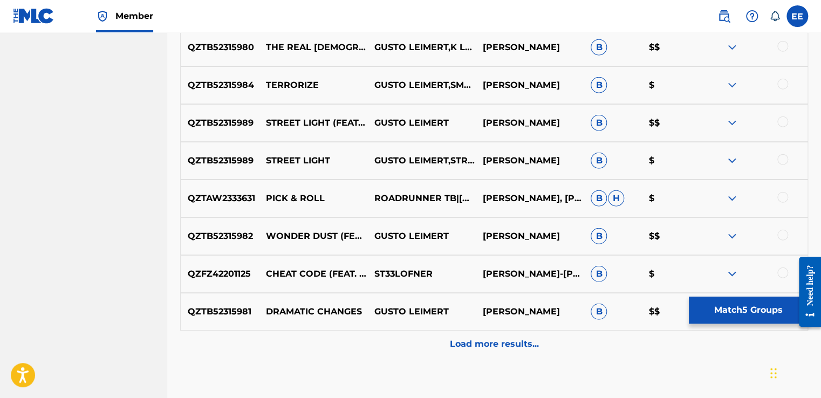
scroll to position [1265, 0]
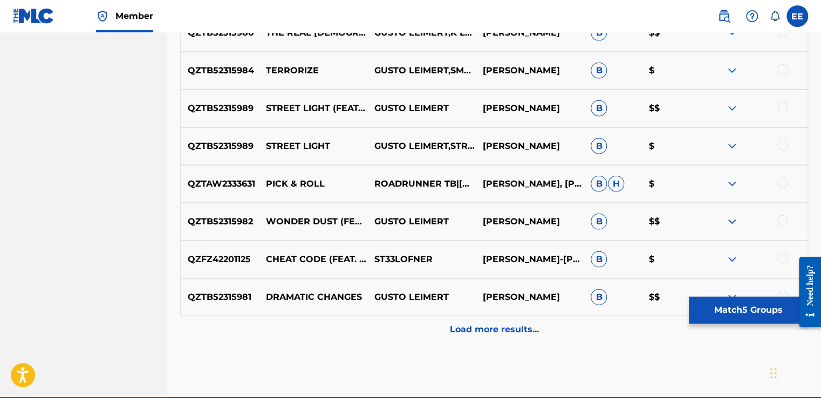
click at [477, 323] on p "Load more results..." at bounding box center [494, 329] width 89 height 13
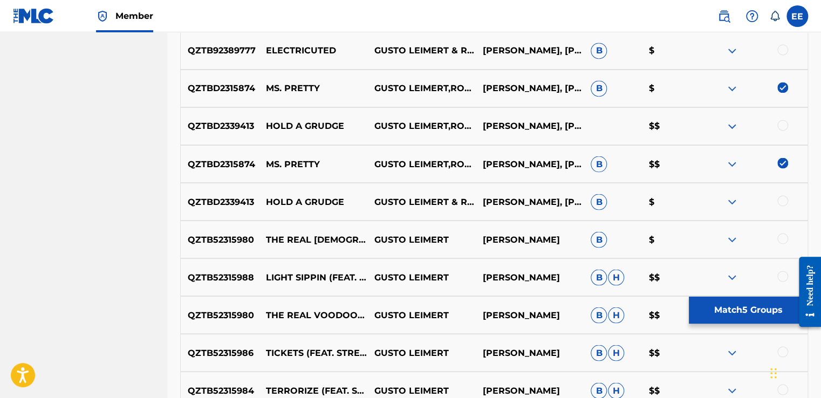
scroll to position [846, 0]
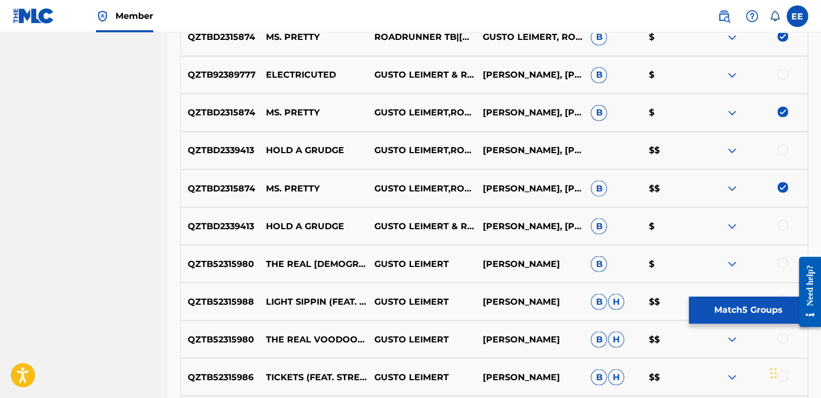
click at [733, 187] on img at bounding box center [731, 188] width 13 height 13
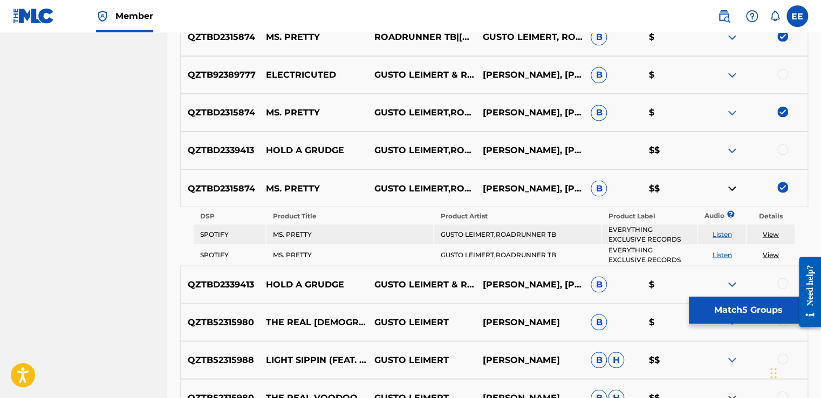
click at [733, 187] on img at bounding box center [731, 188] width 13 height 13
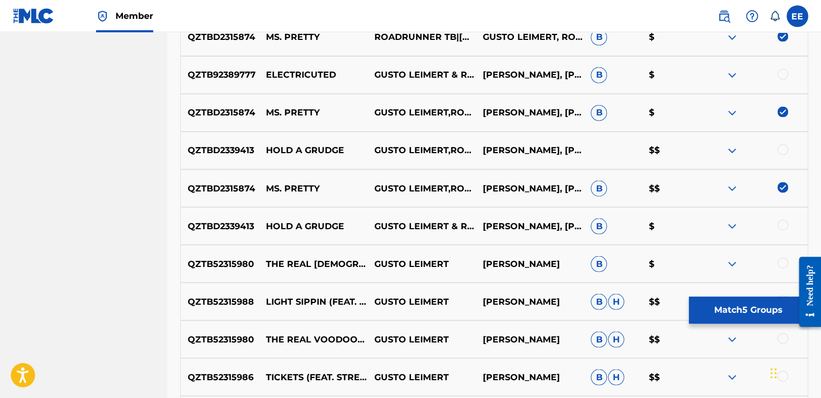
click at [735, 114] on img at bounding box center [731, 112] width 13 height 13
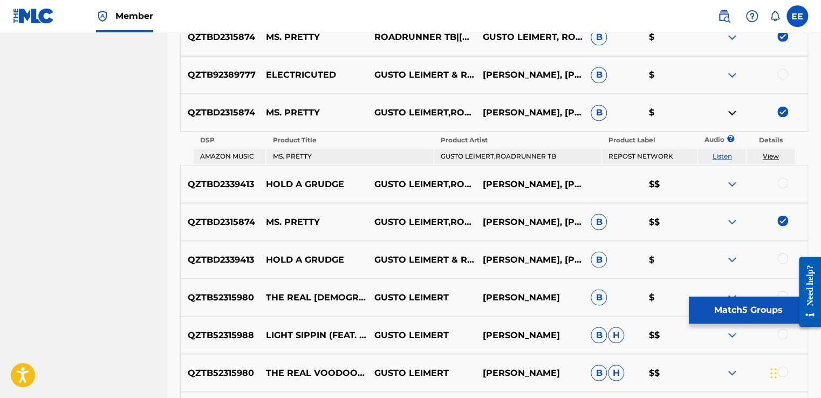
click at [735, 114] on img at bounding box center [731, 112] width 13 height 13
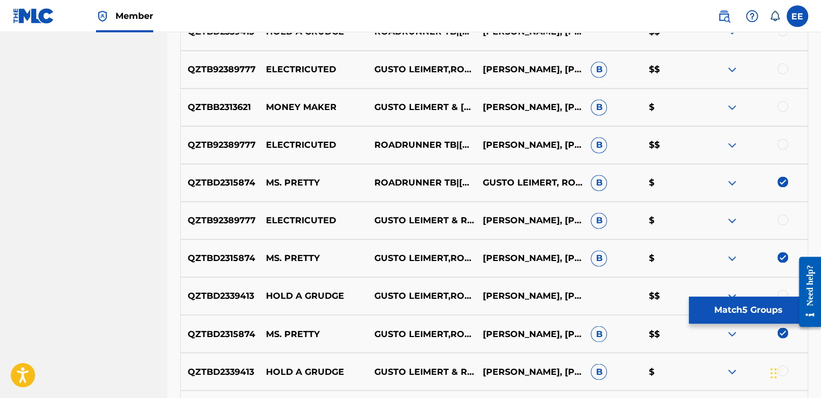
scroll to position [671, 0]
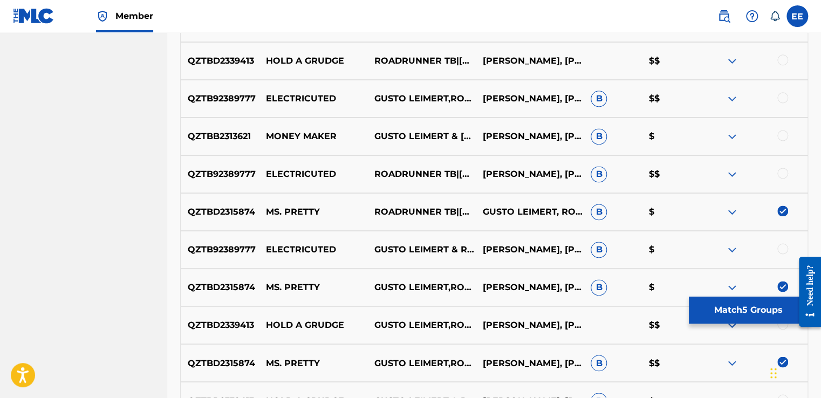
click at [734, 209] on img at bounding box center [731, 212] width 13 height 13
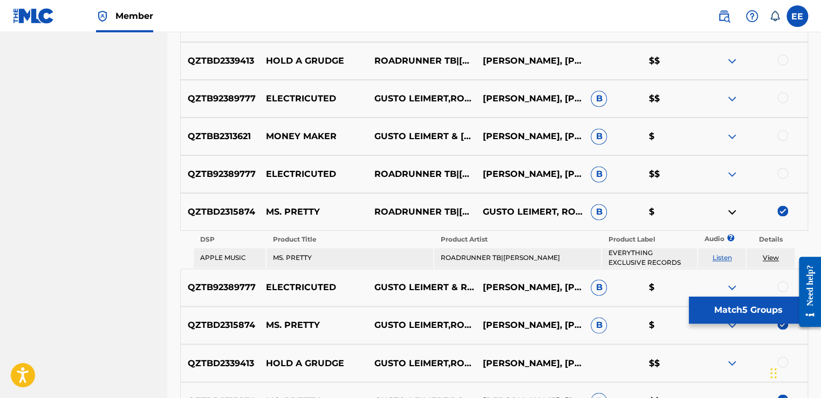
click at [734, 209] on img at bounding box center [731, 212] width 13 height 13
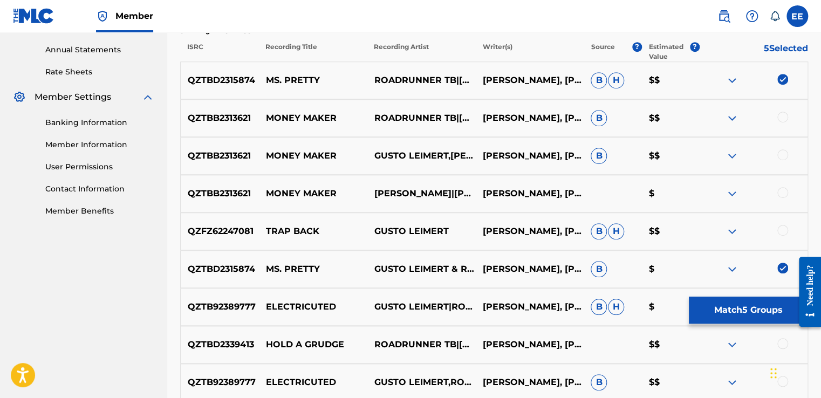
scroll to position [369, 0]
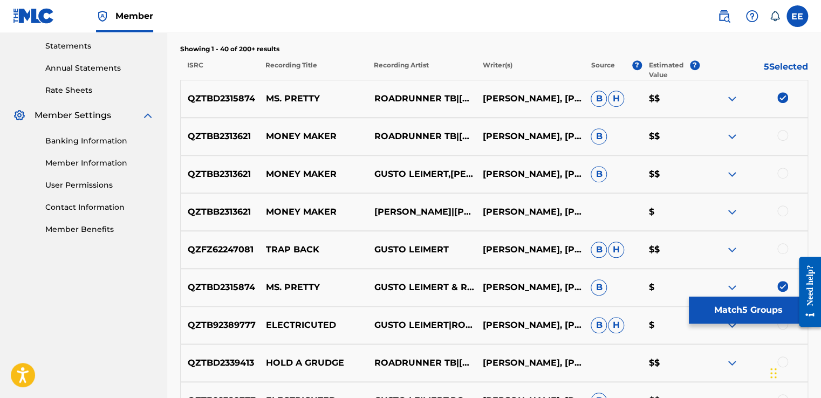
click at [733, 94] on img at bounding box center [731, 98] width 13 height 13
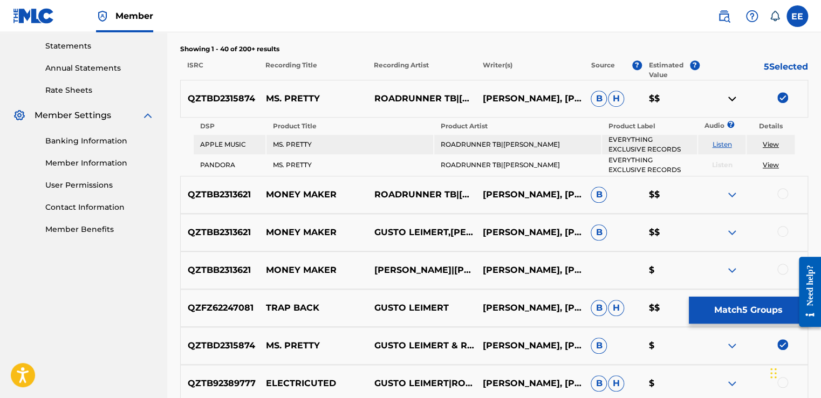
click at [734, 95] on img at bounding box center [731, 98] width 13 height 13
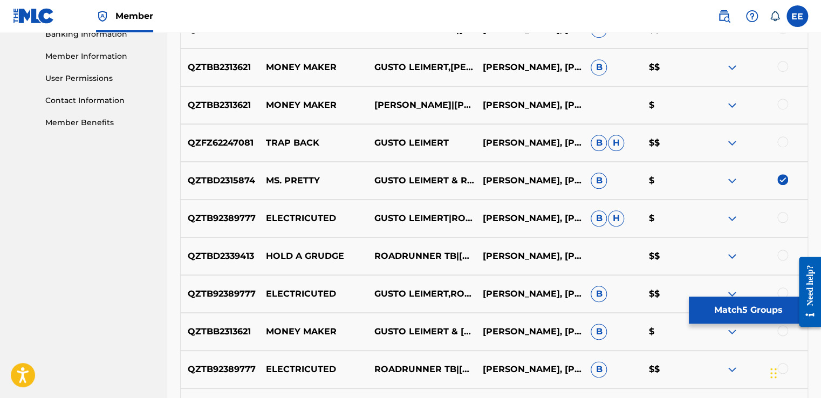
scroll to position [519, 0]
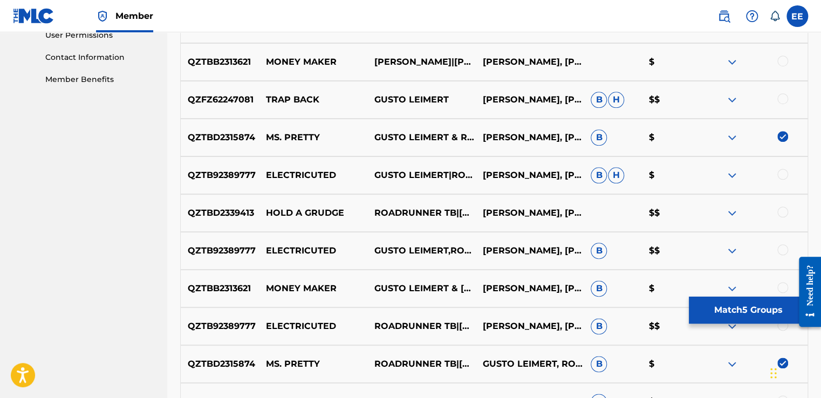
click at [718, 305] on button "Match 5 Groups" at bounding box center [748, 310] width 119 height 27
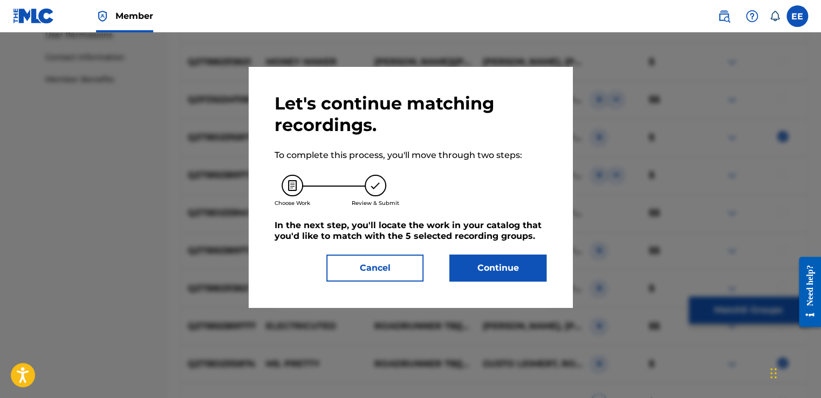
click at [507, 271] on button "Continue" at bounding box center [497, 268] width 97 height 27
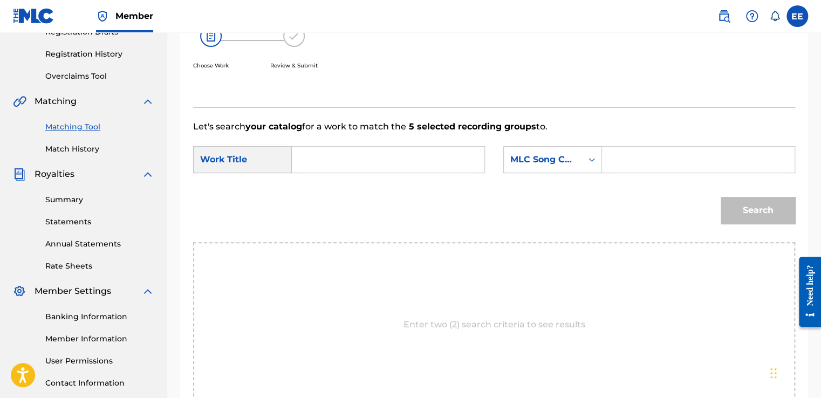
scroll to position [192, 0]
click at [383, 157] on input "Search Form" at bounding box center [388, 161] width 174 height 26
type input "M"
click at [337, 194] on div "Search" at bounding box center [494, 215] width 602 height 56
click at [337, 153] on input "ms [PERSON_NAME]" at bounding box center [388, 161] width 174 height 26
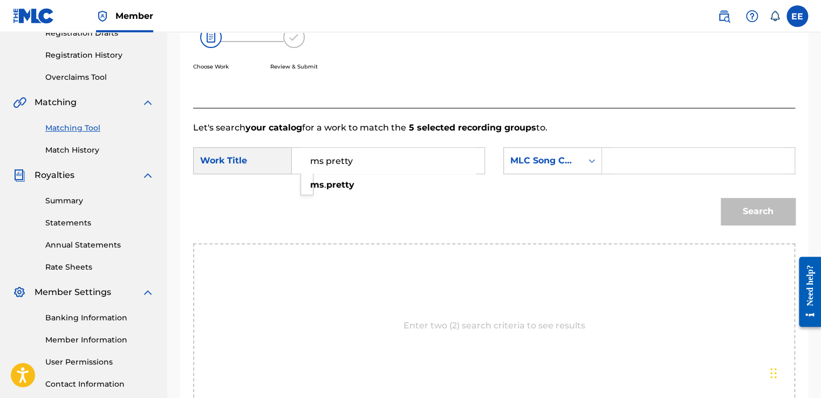
type input "ms pretty"
click at [398, 146] on form "SearchWithCriteria7d25b266-ca18-4848-99d7-e2e5a6a39afb Work Title ms pretty Sea…" at bounding box center [494, 188] width 602 height 109
click at [590, 161] on icon "Search Form" at bounding box center [591, 161] width 6 height 4
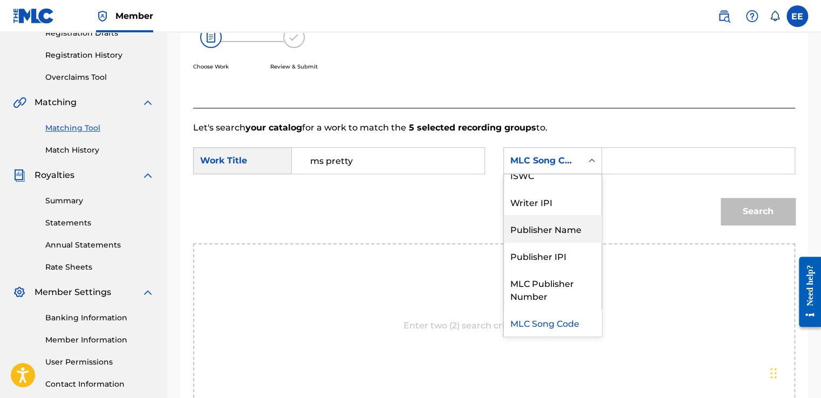
scroll to position [0, 0]
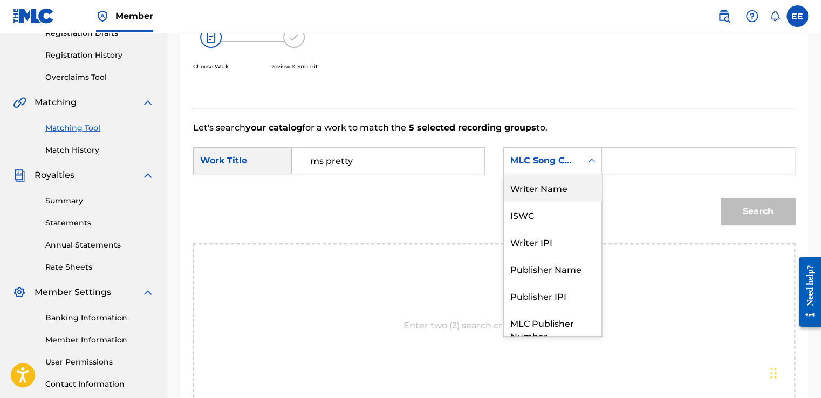
click at [569, 183] on div "Writer Name" at bounding box center [553, 187] width 98 height 27
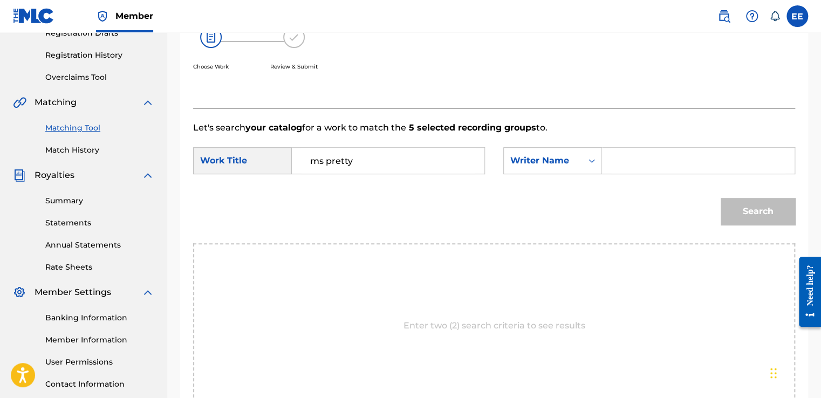
click at [638, 161] on input "Search Form" at bounding box center [698, 161] width 174 height 26
type input "[PERSON_NAME]"
click at [748, 208] on button "Search" at bounding box center [758, 211] width 74 height 27
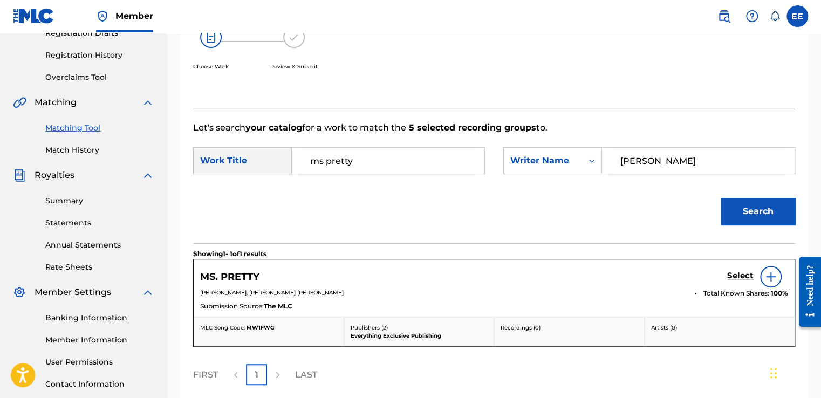
click at [734, 280] on link "Select" at bounding box center [740, 277] width 26 height 12
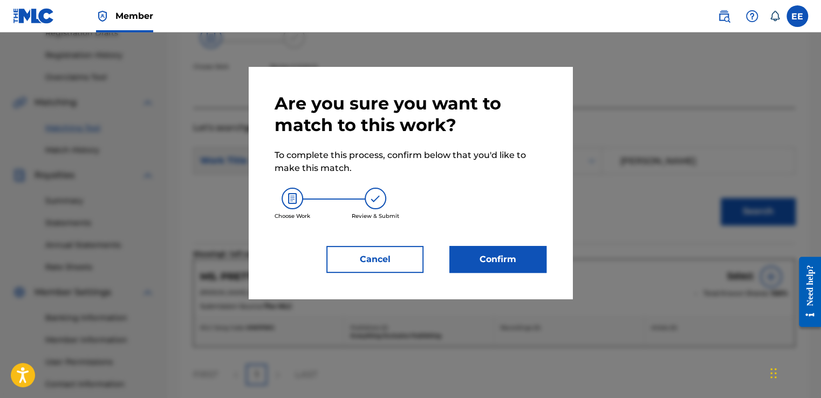
click at [525, 255] on button "Confirm" at bounding box center [497, 259] width 97 height 27
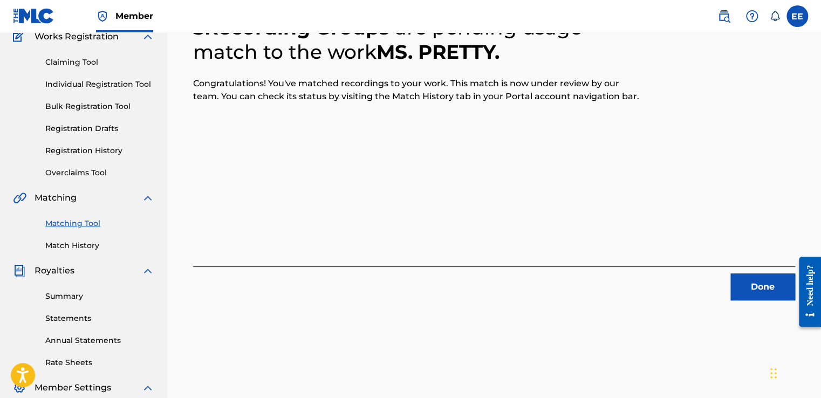
scroll to position [106, 0]
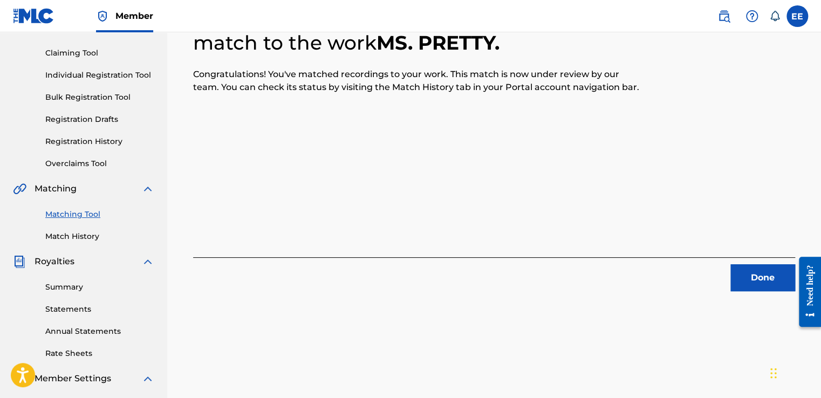
click at [735, 271] on button "Done" at bounding box center [762, 277] width 65 height 27
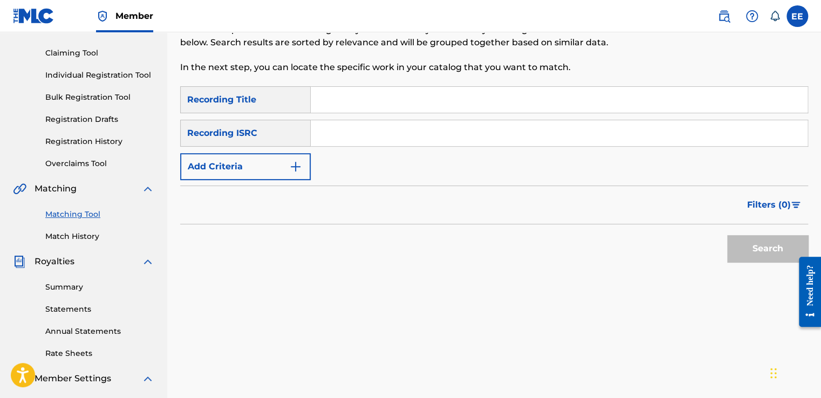
click at [83, 235] on link "Match History" at bounding box center [99, 236] width 109 height 11
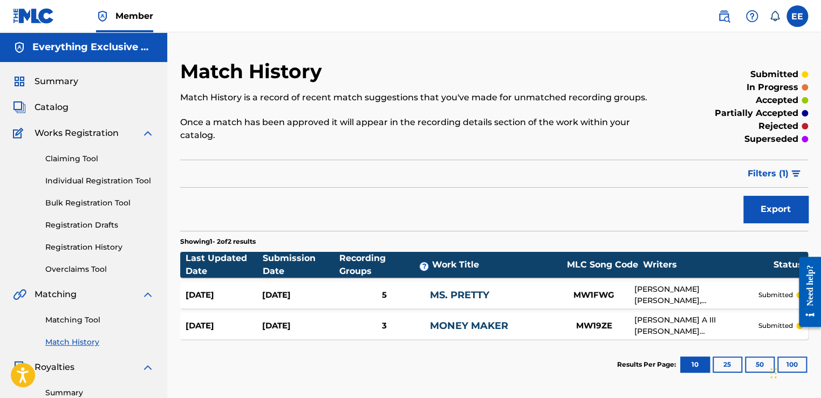
click at [94, 318] on link "Matching Tool" at bounding box center [99, 319] width 109 height 11
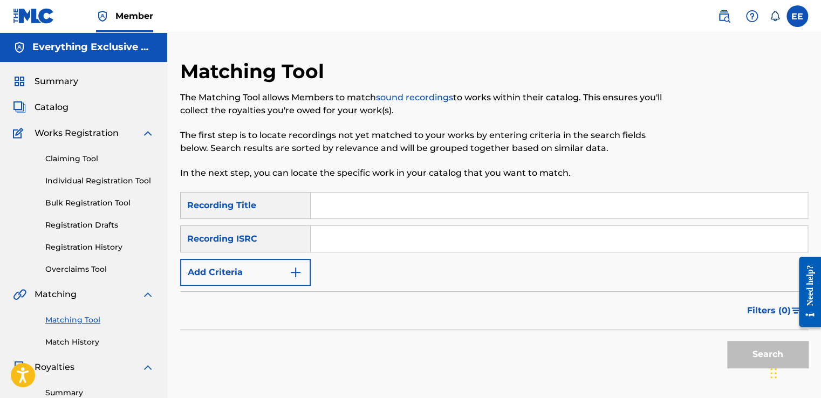
click at [293, 277] on img "Search Form" at bounding box center [295, 272] width 13 height 13
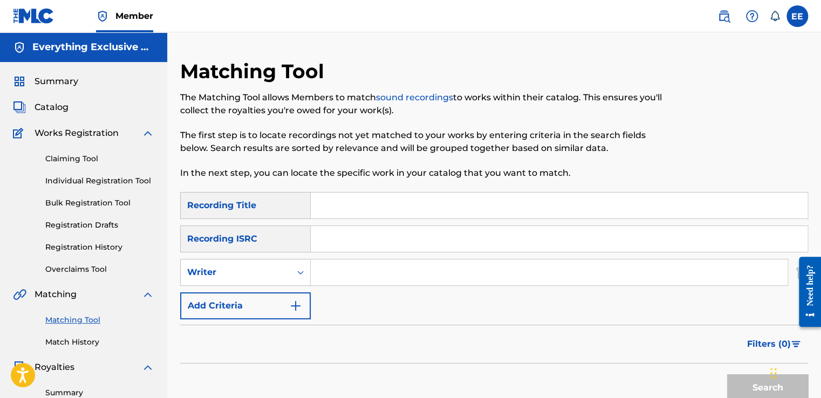
click at [321, 277] on input "Search Form" at bounding box center [549, 272] width 477 height 26
type input "[PERSON_NAME]"
click at [733, 382] on button "Search" at bounding box center [767, 387] width 81 height 27
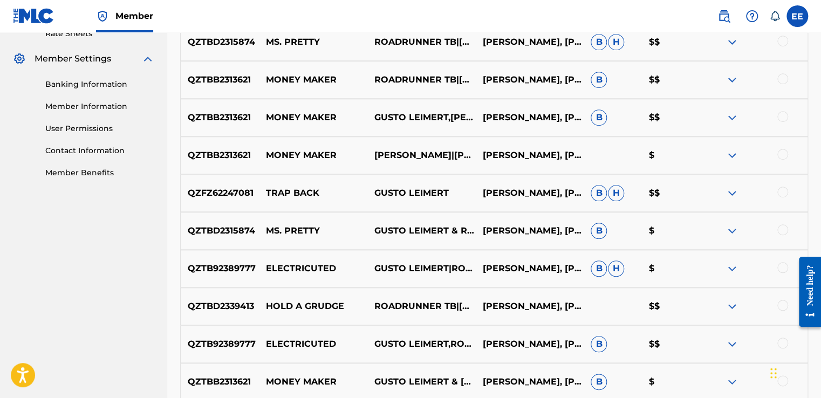
scroll to position [423, 0]
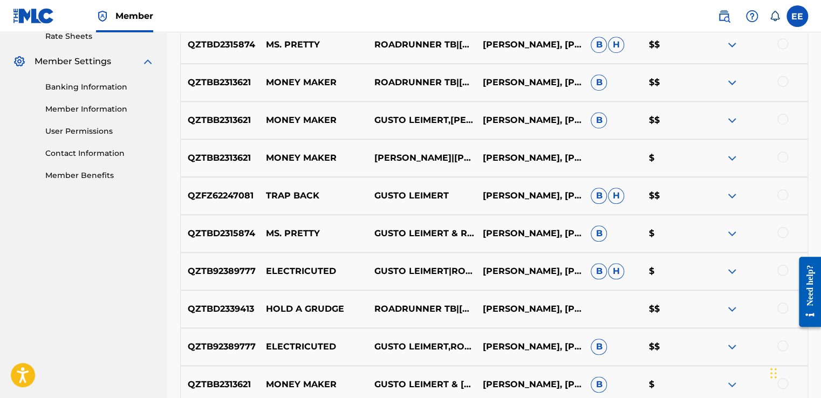
click at [782, 195] on div at bounding box center [782, 194] width 11 height 11
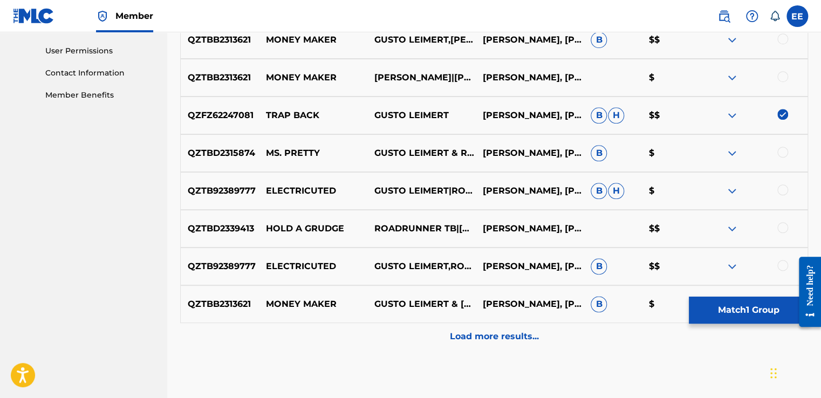
scroll to position [524, 0]
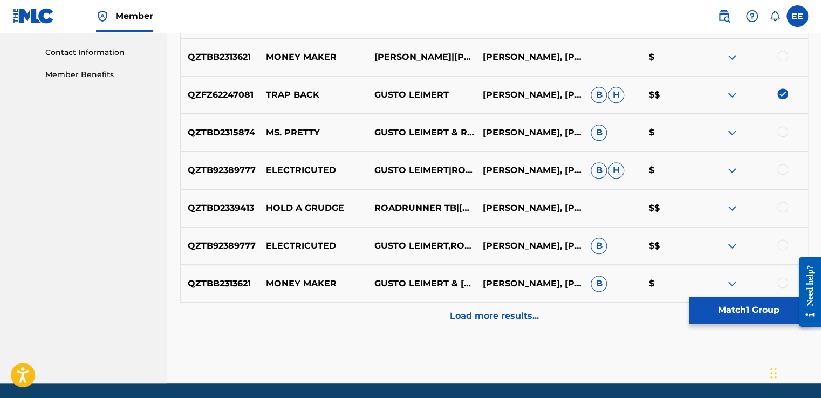
click at [456, 317] on p "Load more results..." at bounding box center [494, 316] width 89 height 13
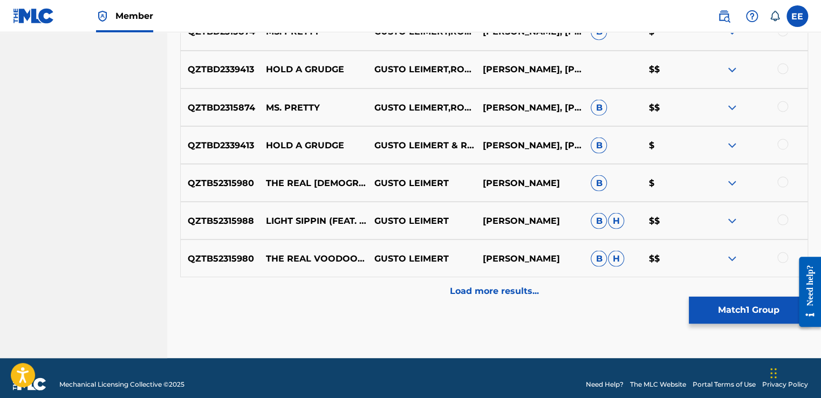
scroll to position [925, 0]
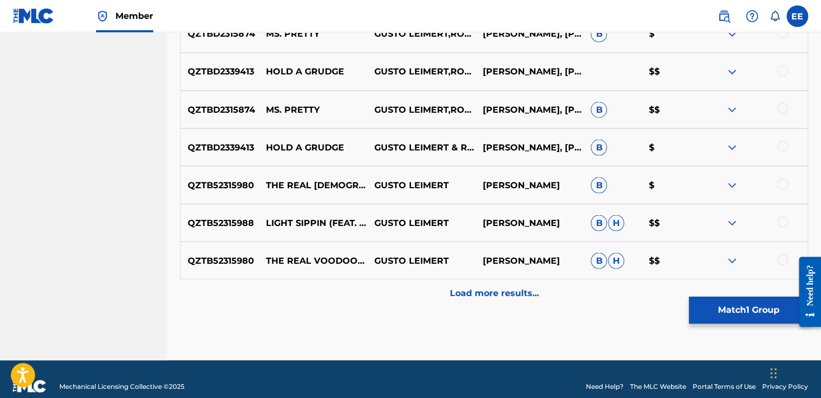
click at [501, 289] on p "Load more results..." at bounding box center [494, 292] width 89 height 13
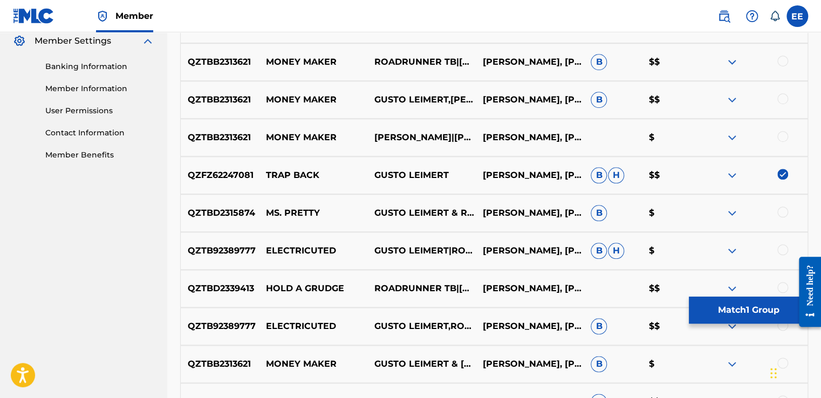
scroll to position [432, 0]
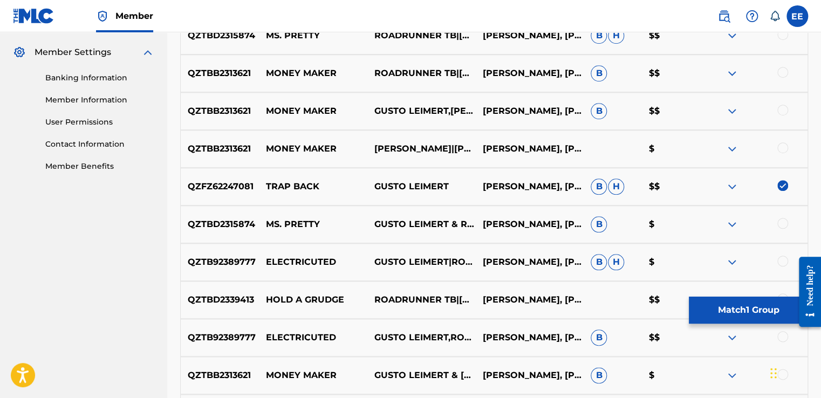
click at [733, 303] on button "Match 1 Group" at bounding box center [748, 310] width 119 height 27
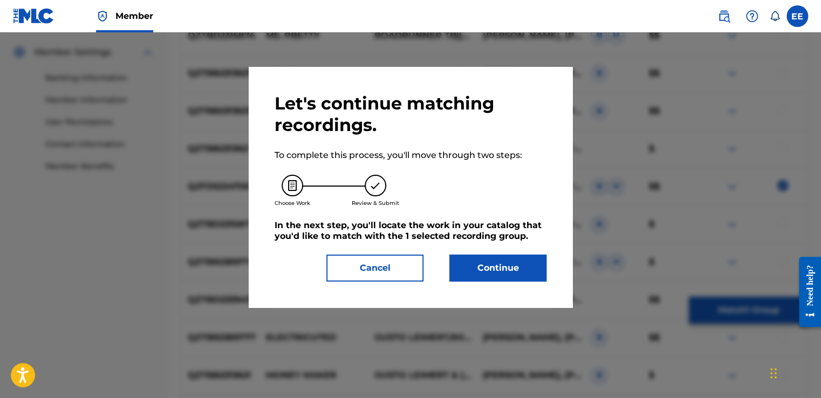
click at [534, 266] on button "Continue" at bounding box center [497, 268] width 97 height 27
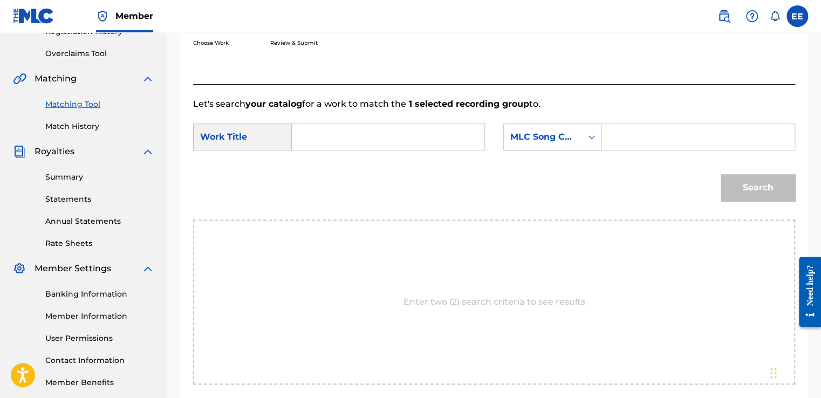
scroll to position [186, 0]
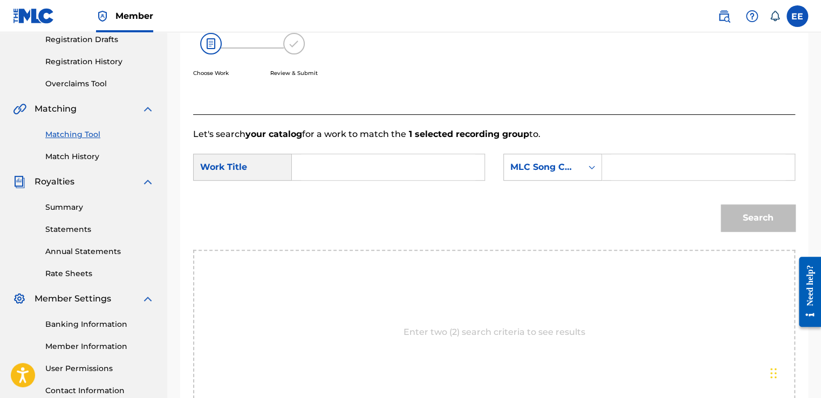
click at [407, 156] on input "Search Form" at bounding box center [388, 167] width 174 height 26
type input "trap back"
click at [587, 168] on icon "Search Form" at bounding box center [591, 167] width 11 height 11
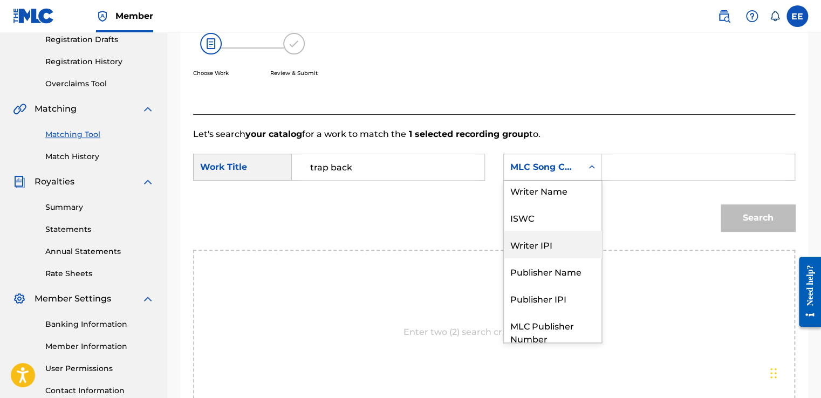
scroll to position [0, 0]
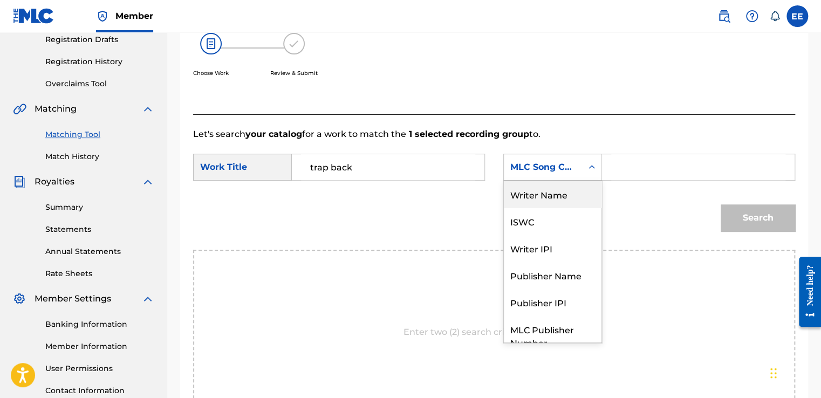
click at [571, 188] on div "Writer Name" at bounding box center [553, 194] width 98 height 27
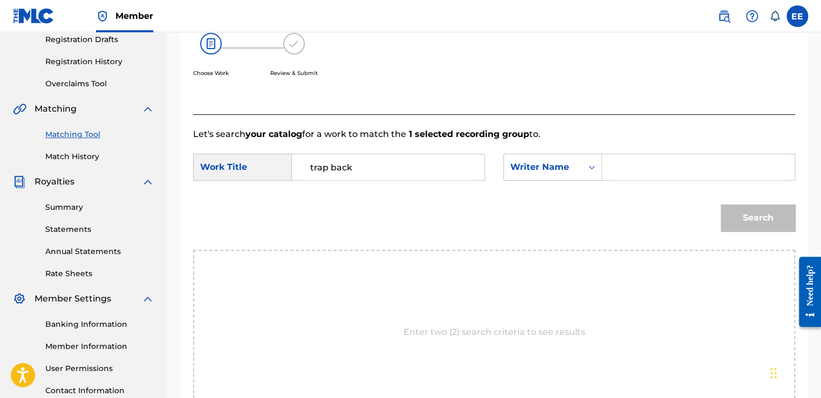
click at [656, 163] on input "Search Form" at bounding box center [698, 167] width 174 height 26
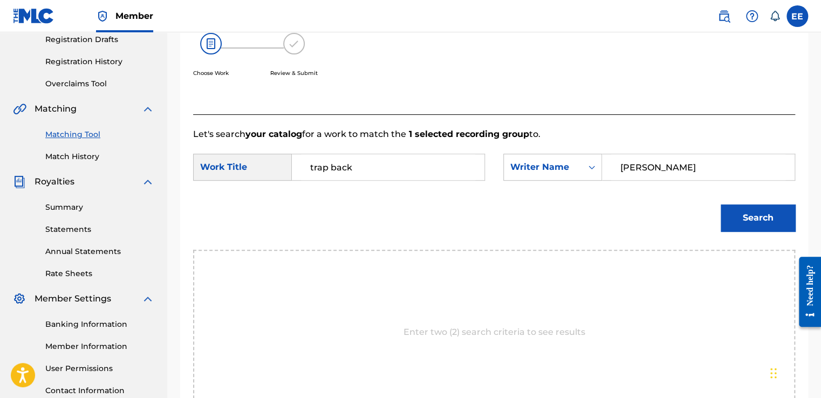
type input "[PERSON_NAME]"
click at [763, 210] on button "Search" at bounding box center [758, 217] width 74 height 27
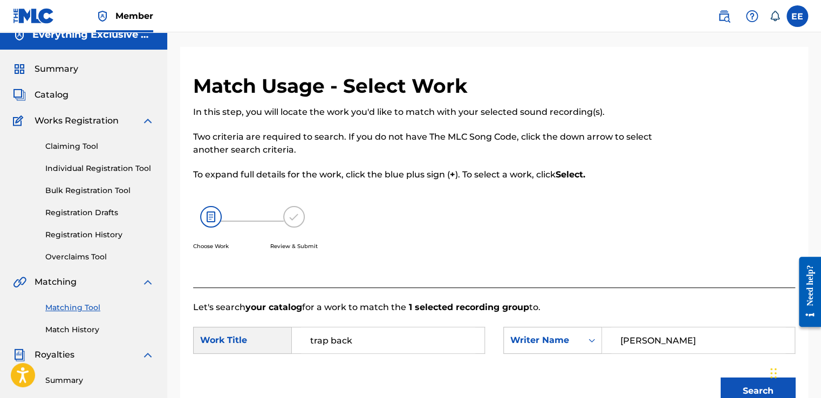
scroll to position [9, 0]
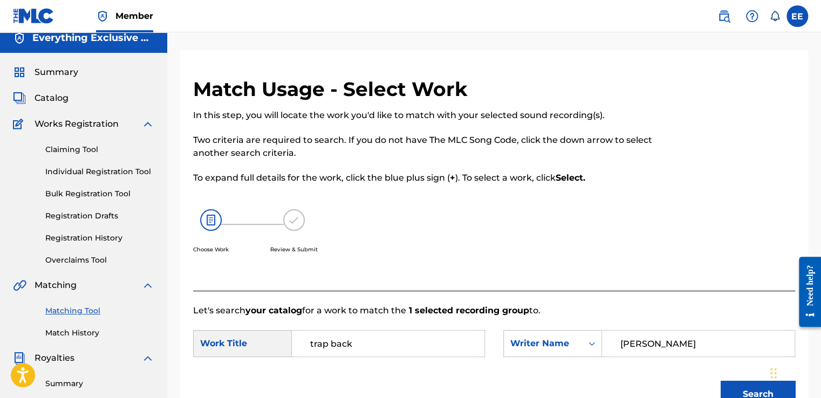
click at [51, 97] on span "Catalog" at bounding box center [52, 98] width 34 height 13
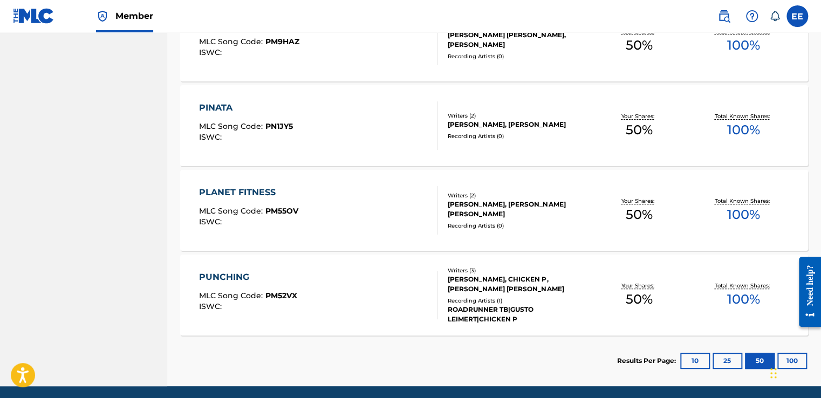
scroll to position [2186, 0]
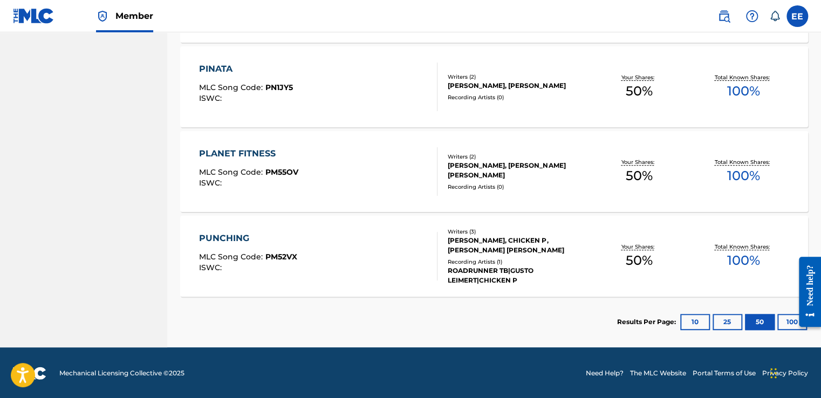
click at [785, 317] on button "100" at bounding box center [792, 322] width 30 height 16
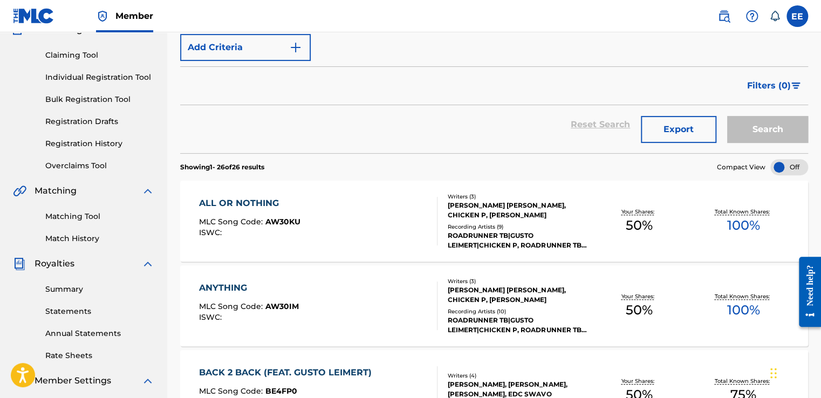
scroll to position [0, 0]
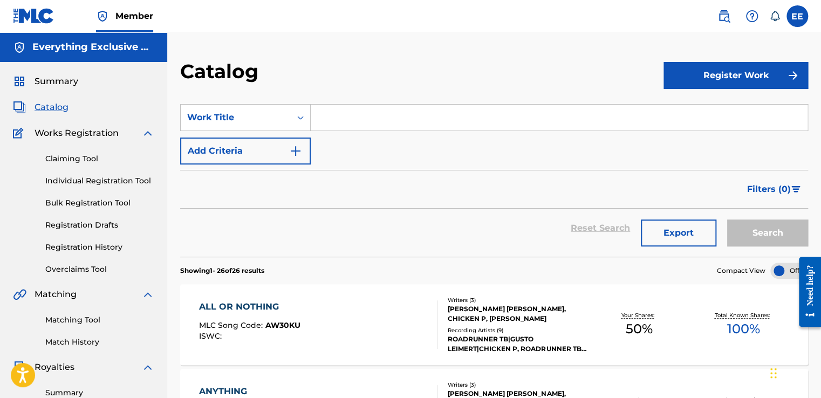
click at [73, 156] on link "Claiming Tool" at bounding box center [99, 158] width 109 height 11
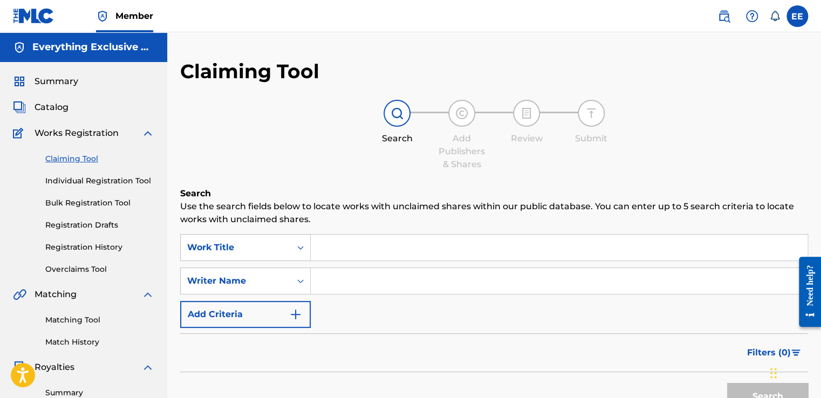
click at [401, 250] on input "Search Form" at bounding box center [559, 248] width 497 height 26
click at [386, 282] on input "Search Form" at bounding box center [559, 281] width 497 height 26
click at [759, 389] on button "Search" at bounding box center [767, 396] width 81 height 27
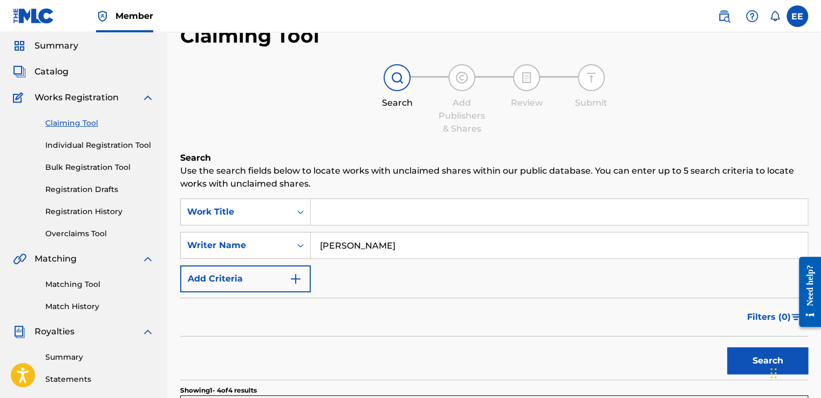
scroll to position [19, 0]
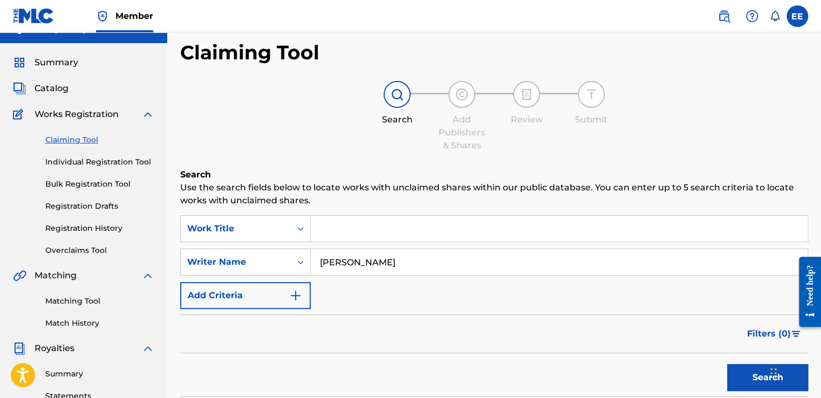
click at [408, 263] on input "[PERSON_NAME]" at bounding box center [559, 262] width 497 height 26
type input "R"
type input "[PERSON_NAME]"
click at [759, 379] on button "Search" at bounding box center [767, 377] width 81 height 27
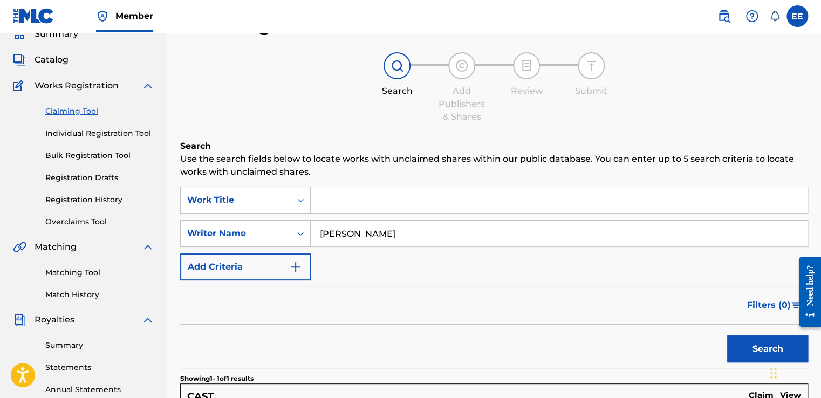
scroll to position [0, 0]
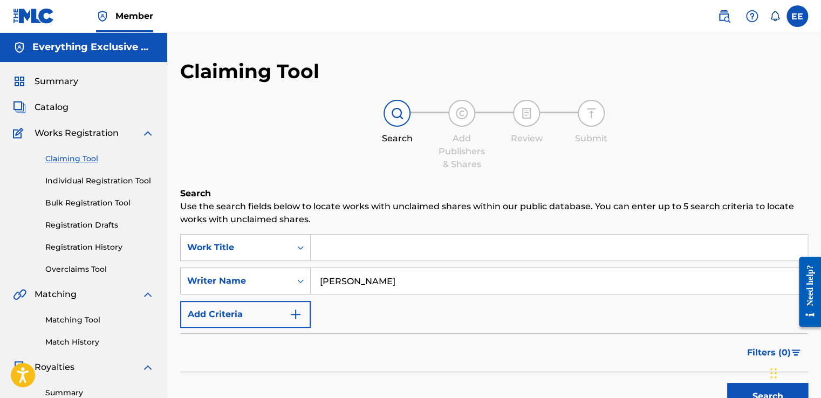
click at [89, 181] on link "Individual Registration Tool" at bounding box center [99, 180] width 109 height 11
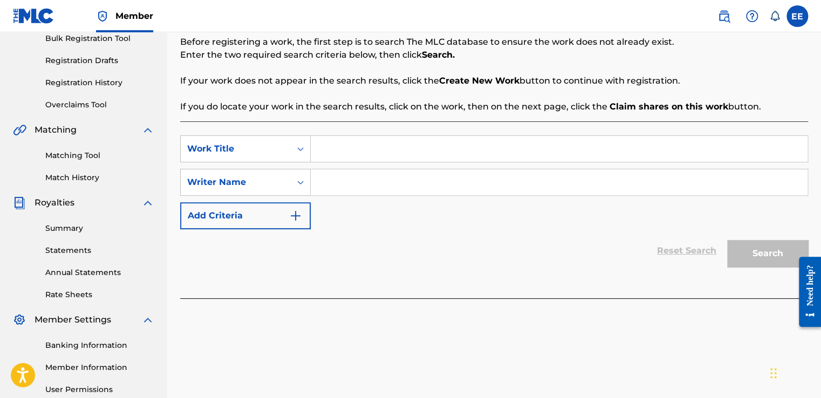
scroll to position [166, 0]
click at [317, 193] on input "Search Form" at bounding box center [559, 181] width 497 height 26
click at [332, 184] on input "Search Form" at bounding box center [559, 181] width 497 height 26
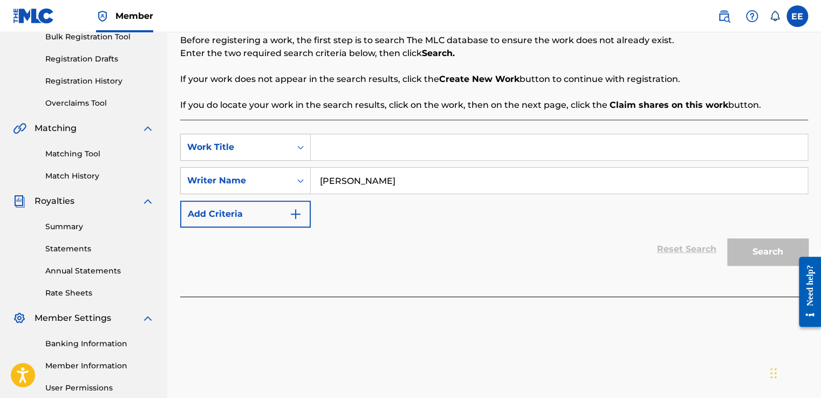
type input "[PERSON_NAME]"
click at [382, 211] on div "SearchWithCriteria7d25b266-ca18-4848-99d7-e2e5a6a39afb Work Title SearchWithCri…" at bounding box center [494, 181] width 628 height 94
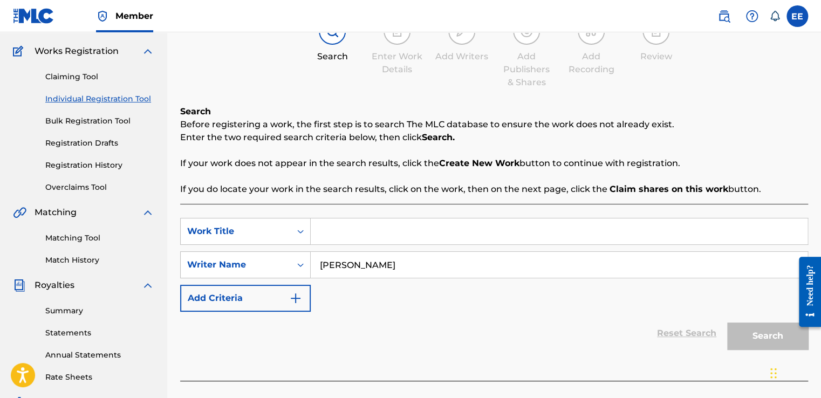
scroll to position [76, 0]
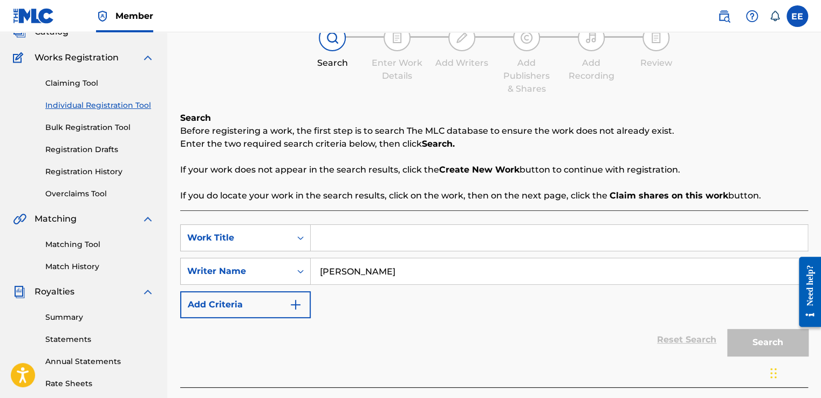
click at [427, 231] on input "Search Form" at bounding box center [559, 238] width 497 height 26
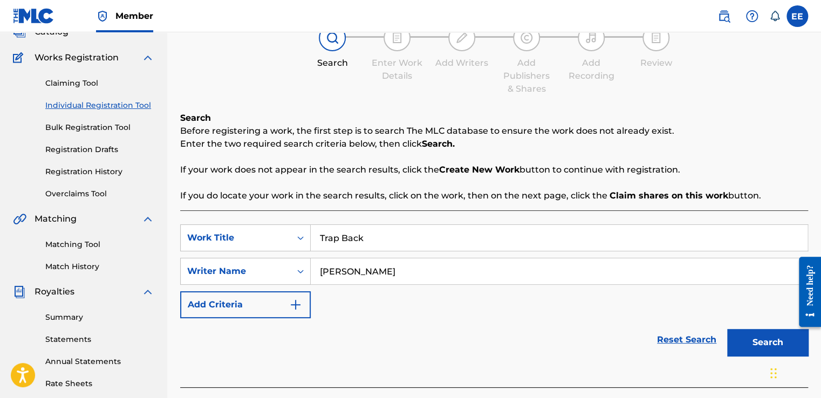
type input "Trap Back"
click at [742, 333] on button "Search" at bounding box center [767, 342] width 81 height 27
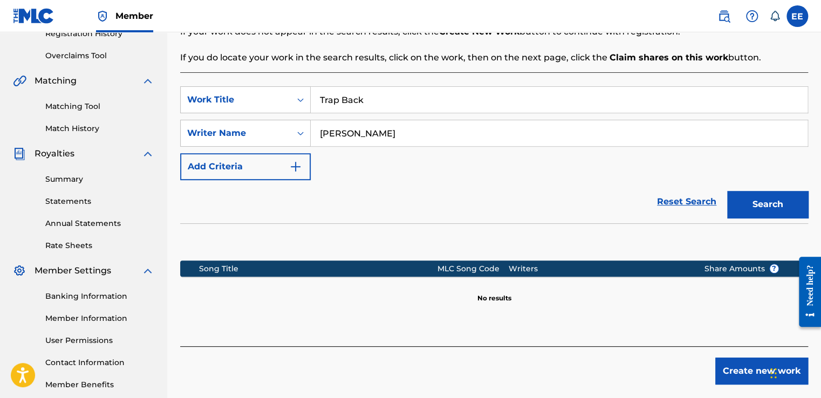
scroll to position [217, 0]
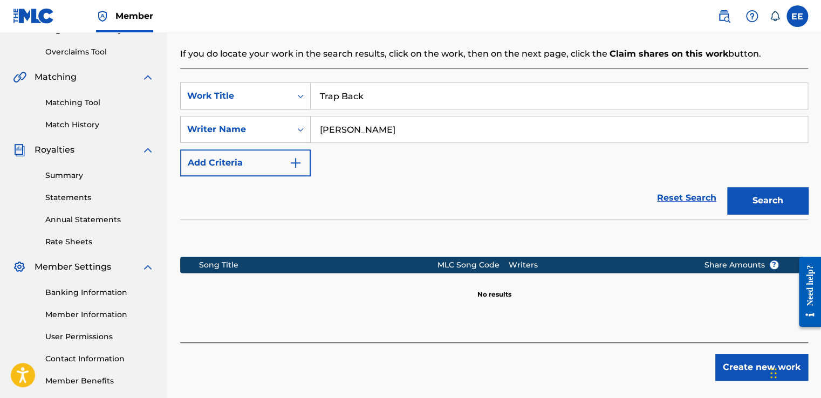
drag, startPoint x: 823, startPoint y: 171, endPoint x: 29, endPoint y: 6, distance: 810.9
click at [744, 369] on button "Create new work" at bounding box center [761, 367] width 93 height 27
